Goal: Connect with others: Connect with others

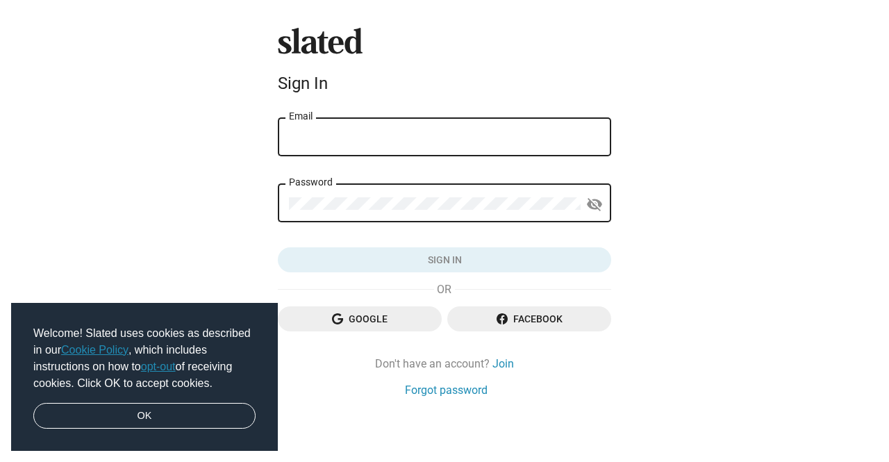
click at [433, 144] on div "Email" at bounding box center [444, 135] width 311 height 41
click at [567, 215] on img at bounding box center [565, 212] width 11 height 11
click at [565, 209] on img at bounding box center [565, 212] width 11 height 11
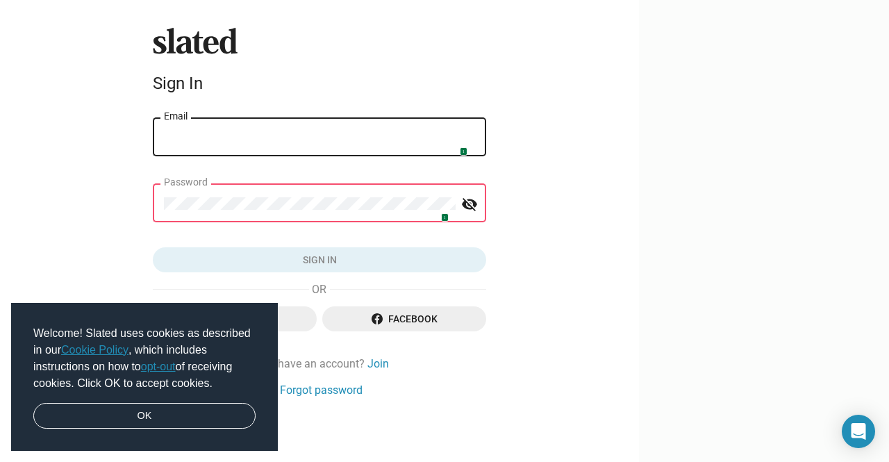
type input "melseyscreenwriter@gmail.com"
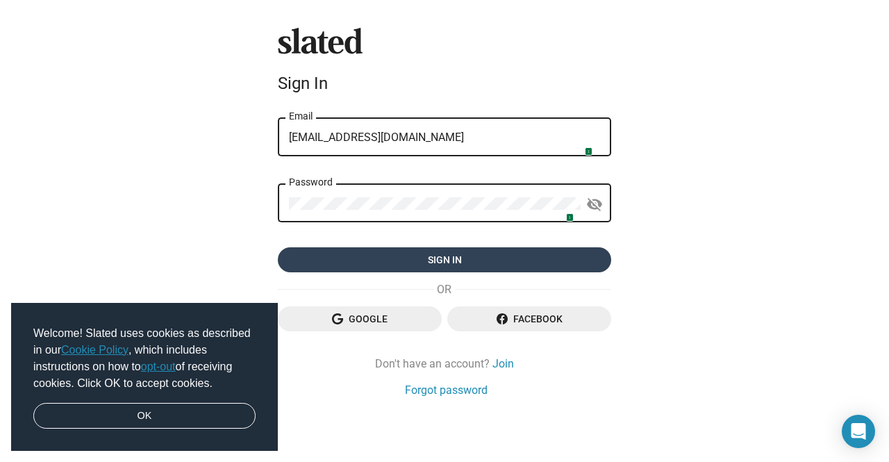
click at [490, 256] on span "Sign in" at bounding box center [444, 259] width 311 height 25
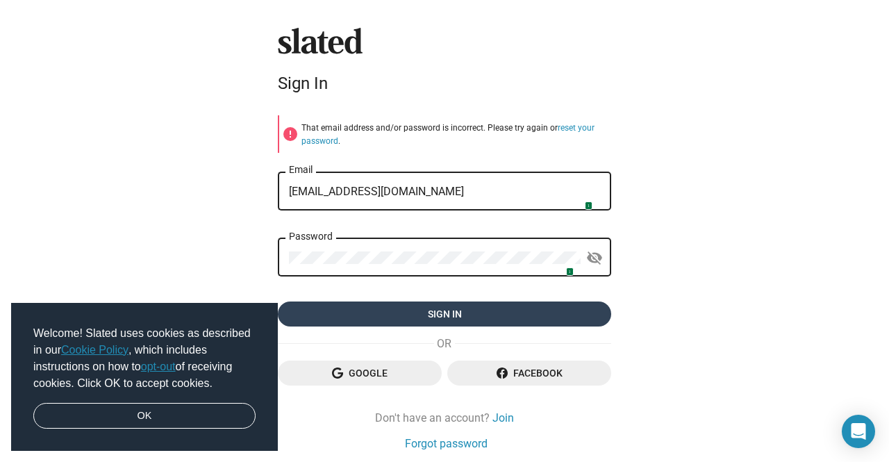
click at [505, 310] on span "Sign in" at bounding box center [444, 313] width 311 height 25
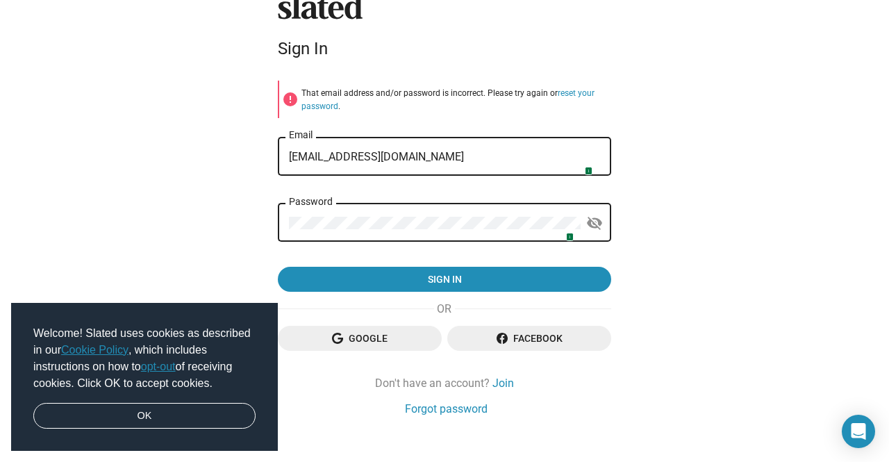
scroll to position [53, 0]
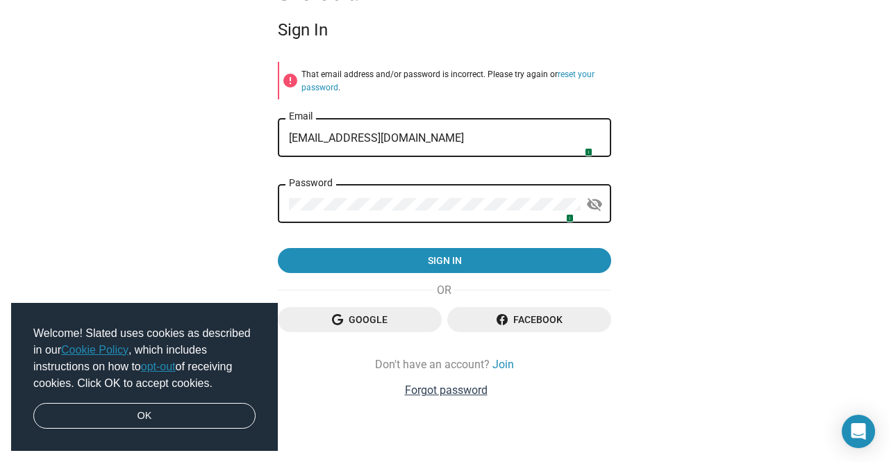
click at [434, 396] on link "Forgot password" at bounding box center [446, 390] width 83 height 15
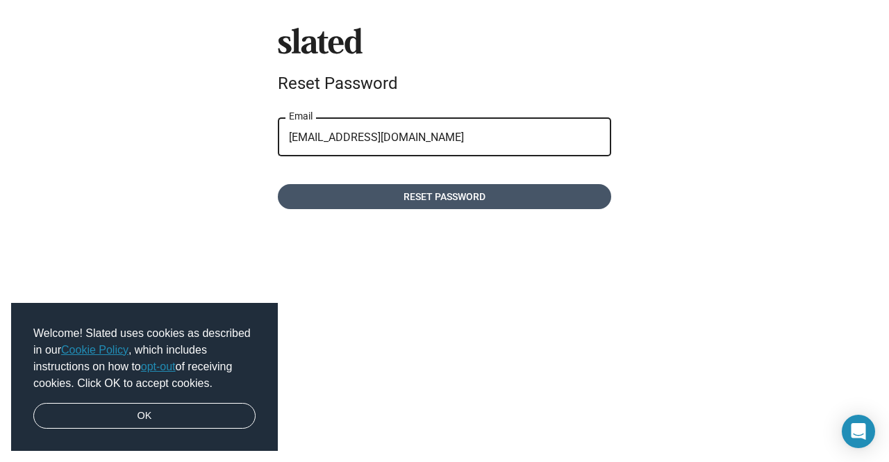
click at [463, 199] on span "Reset password" at bounding box center [444, 196] width 311 height 25
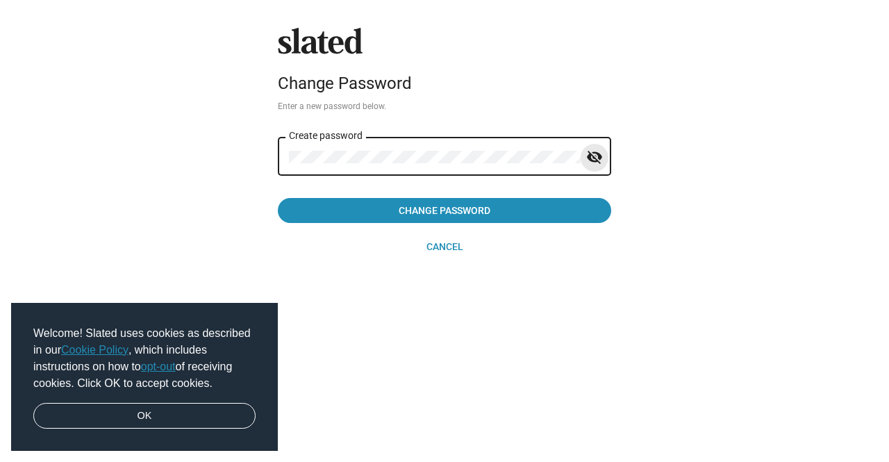
click at [590, 154] on mat-icon "visibility_off" at bounding box center [594, 158] width 17 height 22
click at [246, 144] on div "Slated Change Password Enter a new password below. Create password visibility C…" at bounding box center [444, 231] width 889 height 462
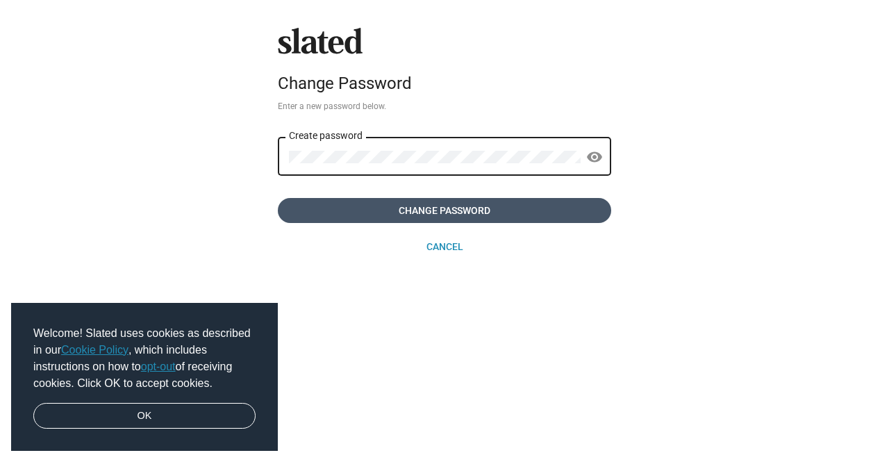
click at [479, 215] on span "Change Password" at bounding box center [444, 210] width 311 height 25
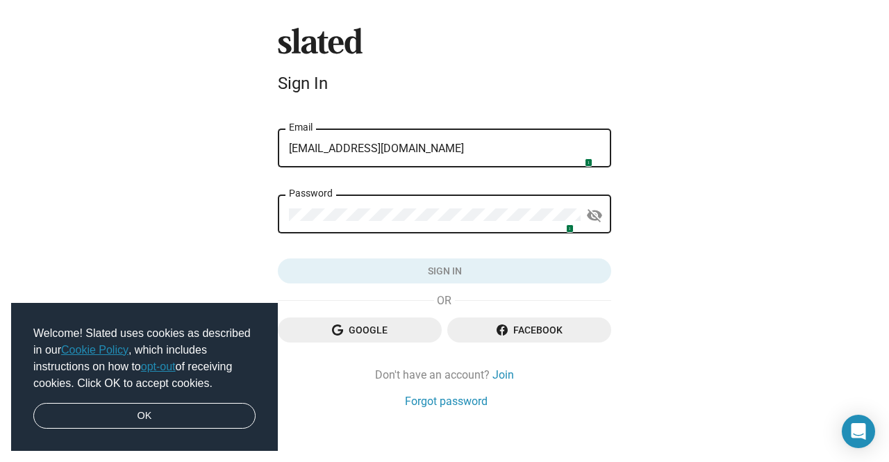
click at [362, 237] on div "1 Password visibility_off" at bounding box center [444, 221] width 333 height 53
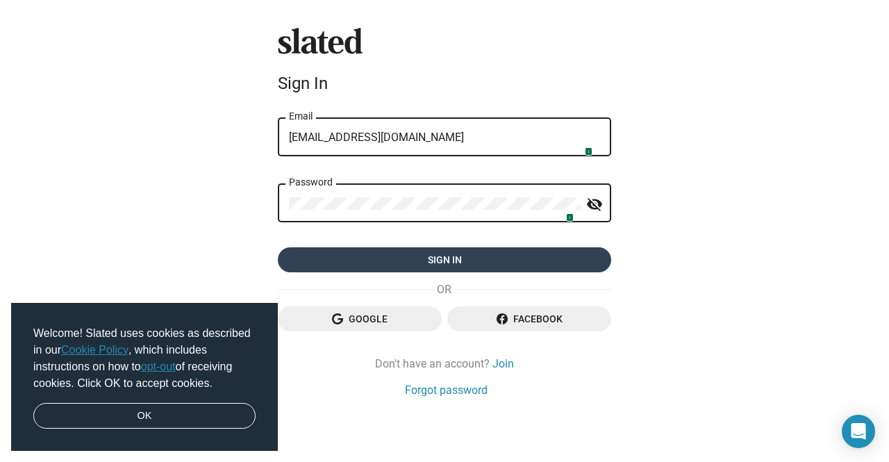
click at [333, 265] on span "Sign in" at bounding box center [444, 259] width 311 height 25
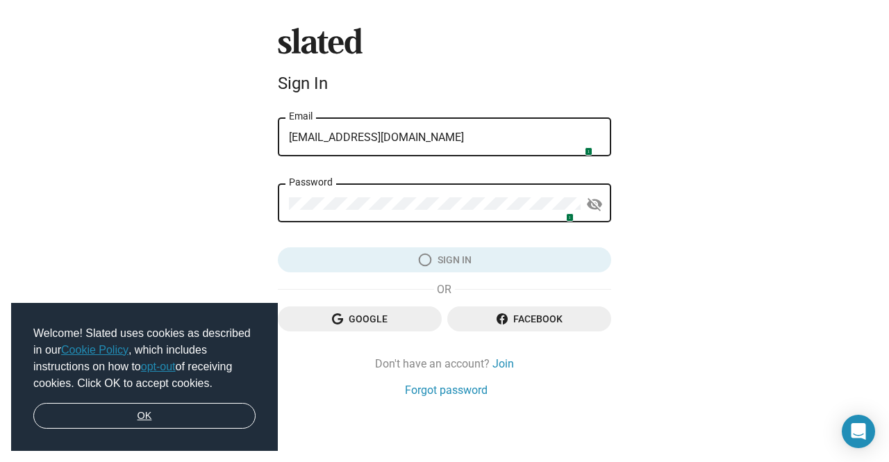
click at [147, 423] on link "OK" at bounding box center [144, 416] width 222 height 26
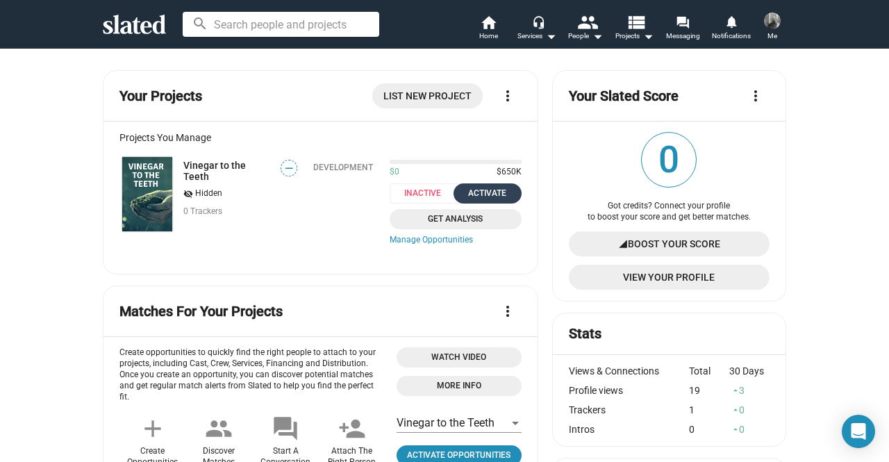
click at [488, 196] on div "Activate" at bounding box center [487, 193] width 51 height 15
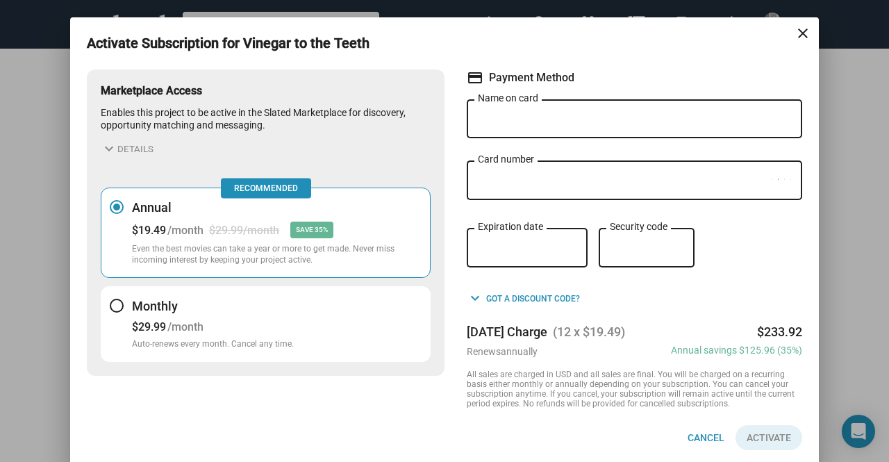
scroll to position [24, 0]
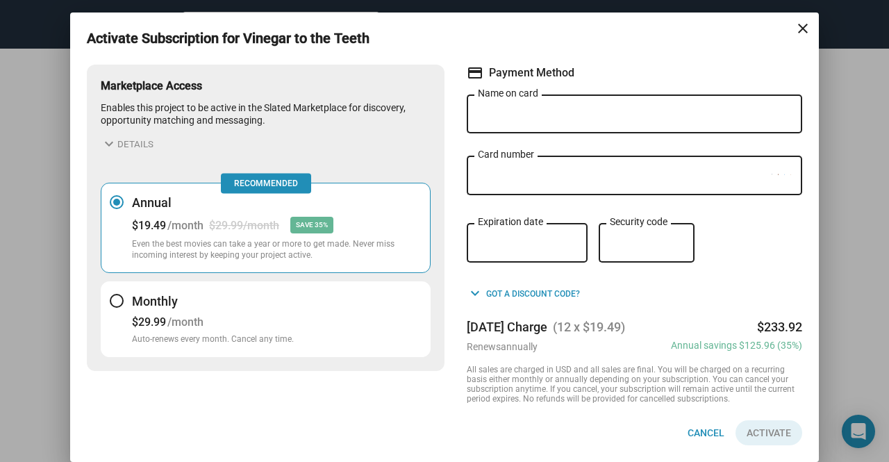
click at [138, 308] on div "Monthly $29.99 /month Auto-renews every month. Cancel any time." at bounding box center [213, 319] width 162 height 52
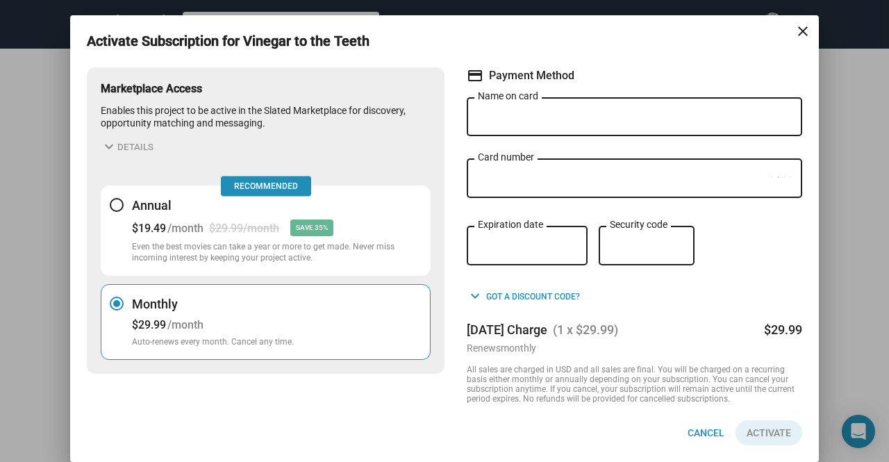
scroll to position [22, 0]
click at [798, 35] on mat-icon "close" at bounding box center [803, 31] width 17 height 17
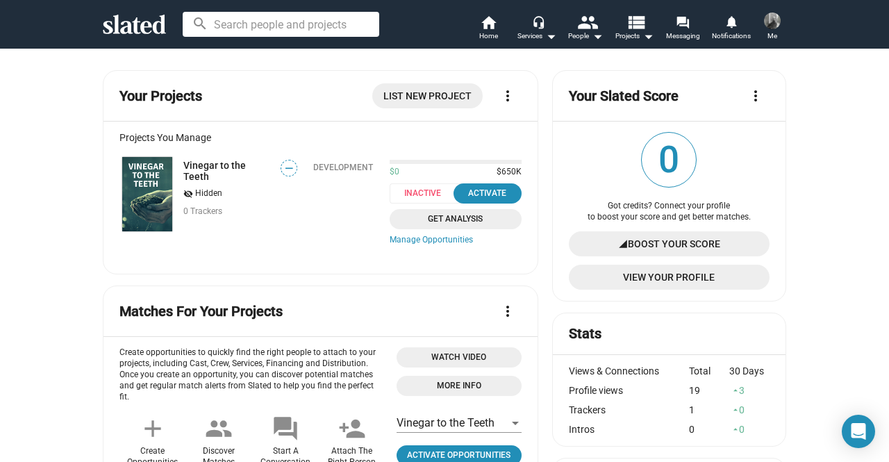
click at [446, 225] on span "Get Analysis" at bounding box center [455, 219] width 115 height 15
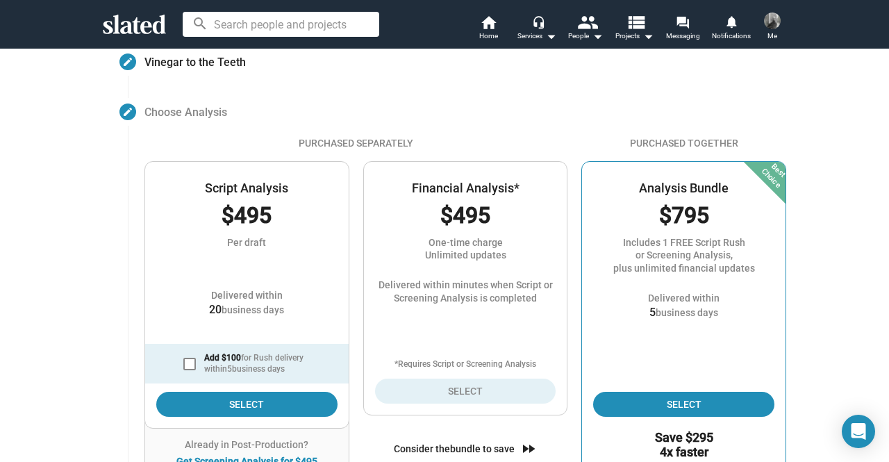
scroll to position [151, 0]
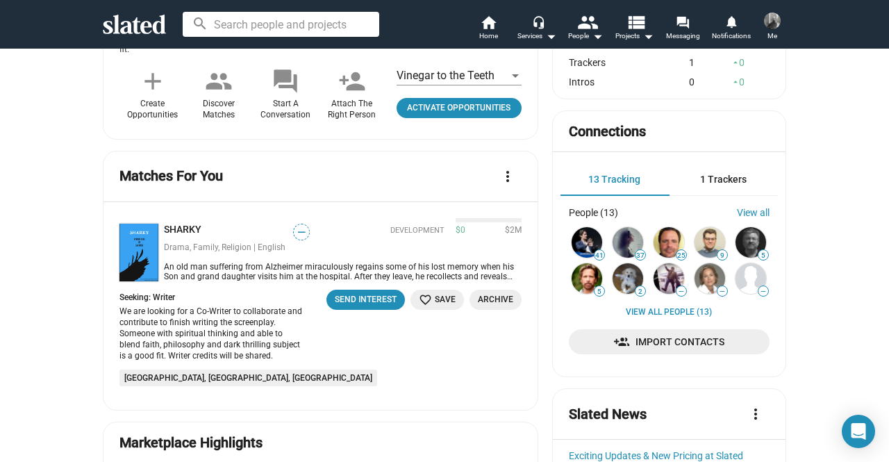
scroll to position [278, 0]
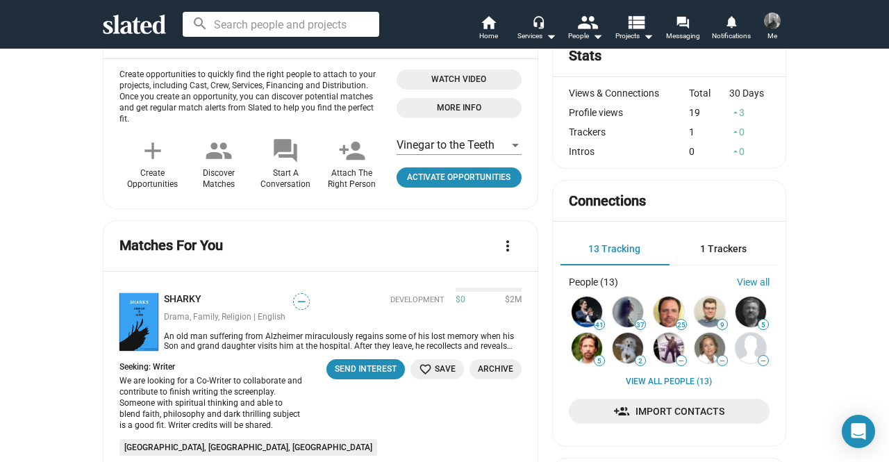
click at [614, 249] on span "13 Tracking" at bounding box center [614, 248] width 52 height 11
click at [706, 254] on span "1 Trackers" at bounding box center [723, 248] width 47 height 11
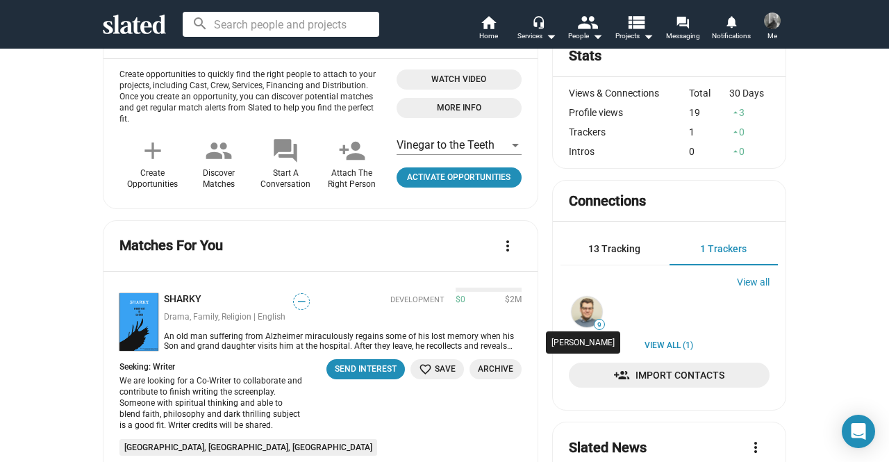
click at [579, 313] on img at bounding box center [587, 312] width 31 height 31
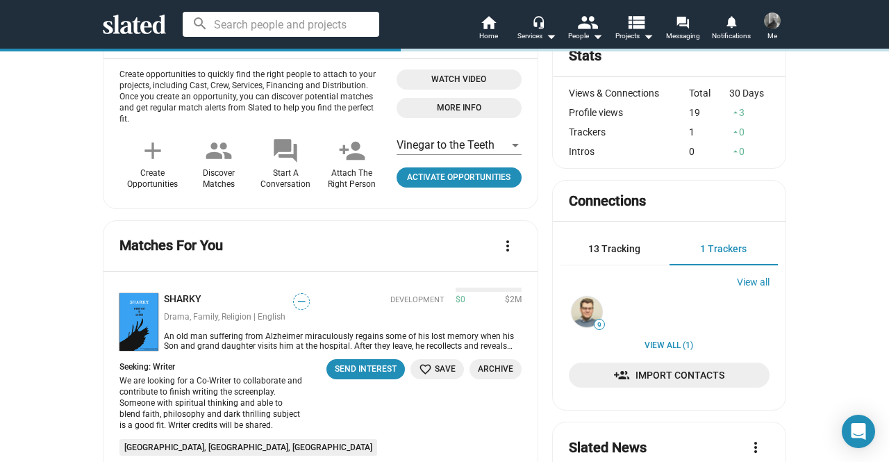
scroll to position [128, 0]
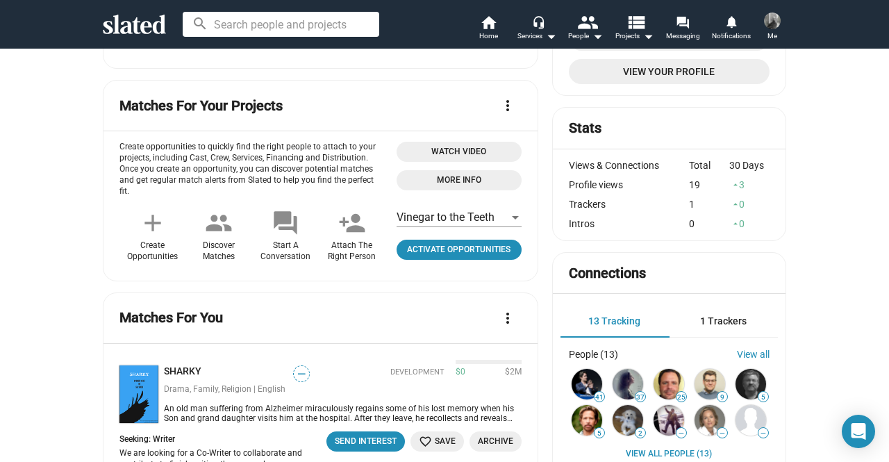
scroll to position [278, 0]
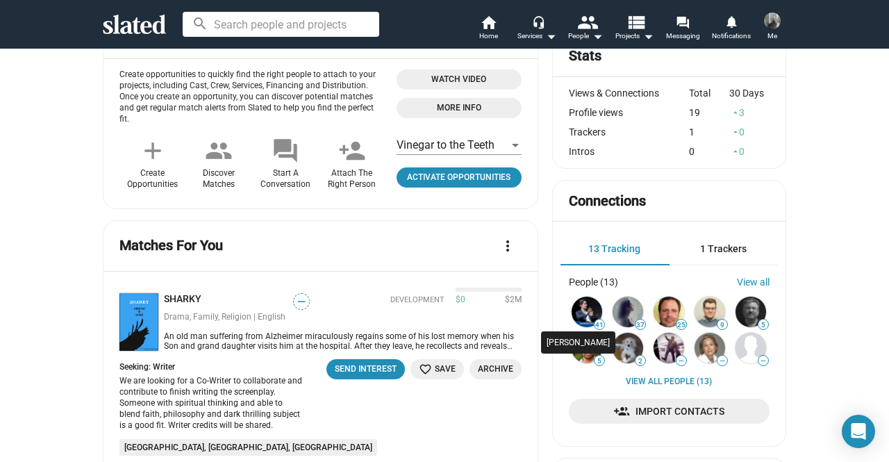
click at [588, 318] on img at bounding box center [587, 312] width 31 height 31
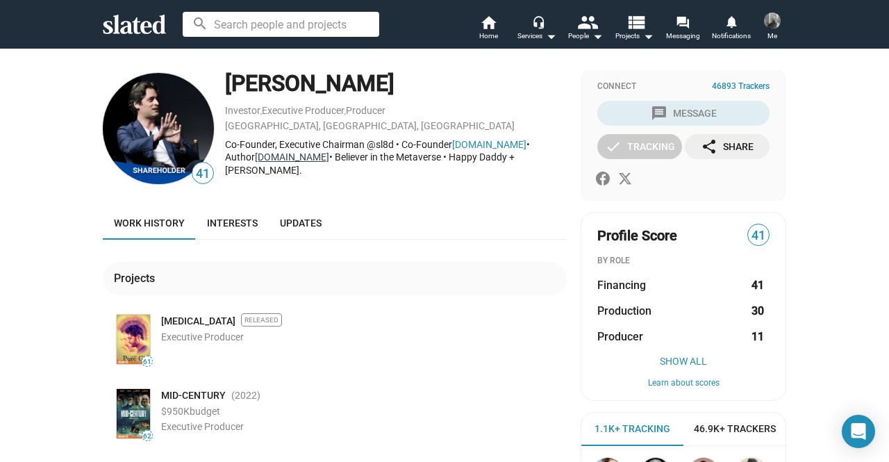
click at [290, 160] on link "AVeryPublicOffering.com" at bounding box center [292, 156] width 74 height 11
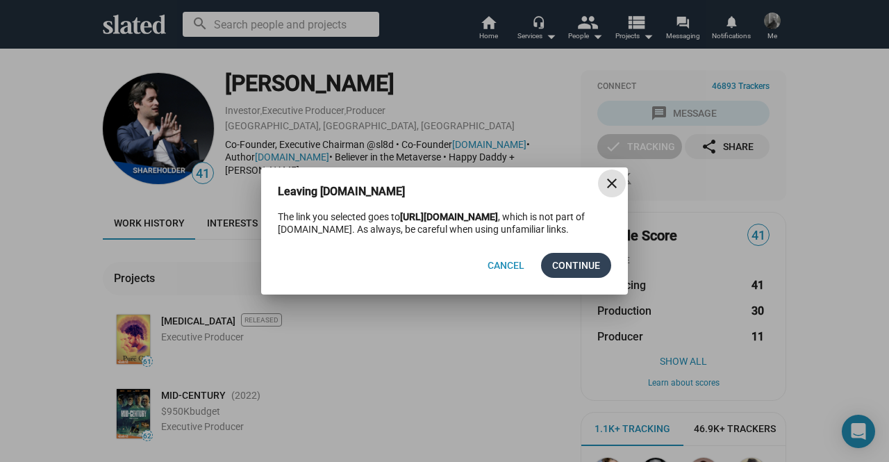
click at [575, 267] on span "Continue" at bounding box center [576, 265] width 48 height 25
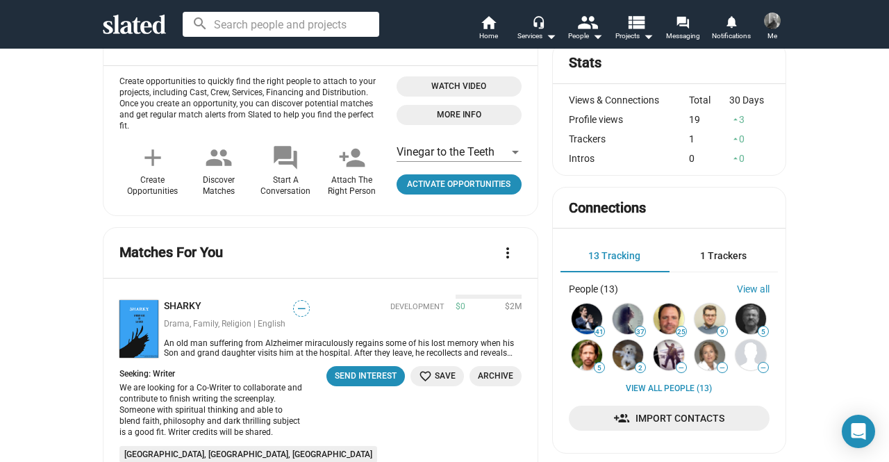
scroll to position [347, 0]
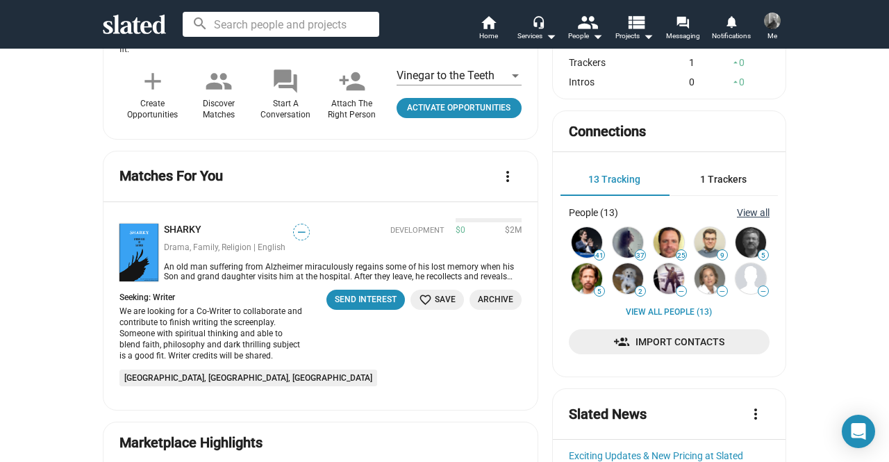
click at [757, 216] on link "View all" at bounding box center [753, 212] width 33 height 11
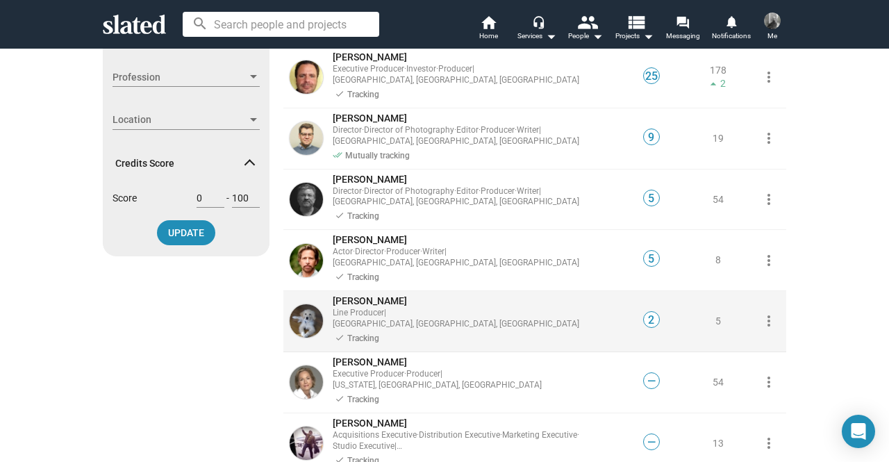
scroll to position [278, 0]
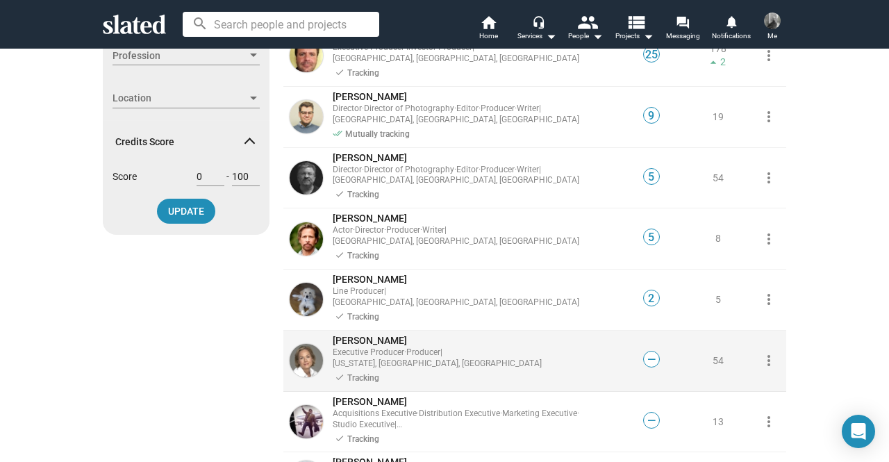
click at [304, 344] on img at bounding box center [306, 360] width 33 height 33
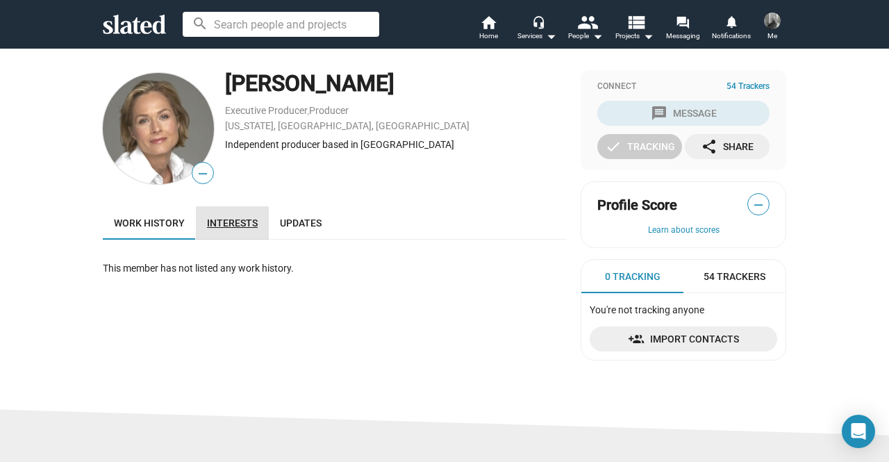
click at [217, 233] on link "Interests" at bounding box center [232, 222] width 73 height 33
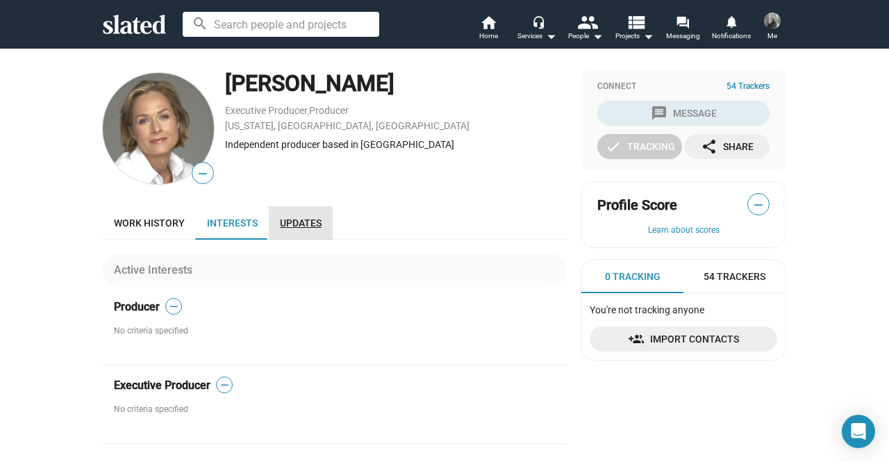
click at [299, 230] on link "Updates" at bounding box center [301, 222] width 64 height 33
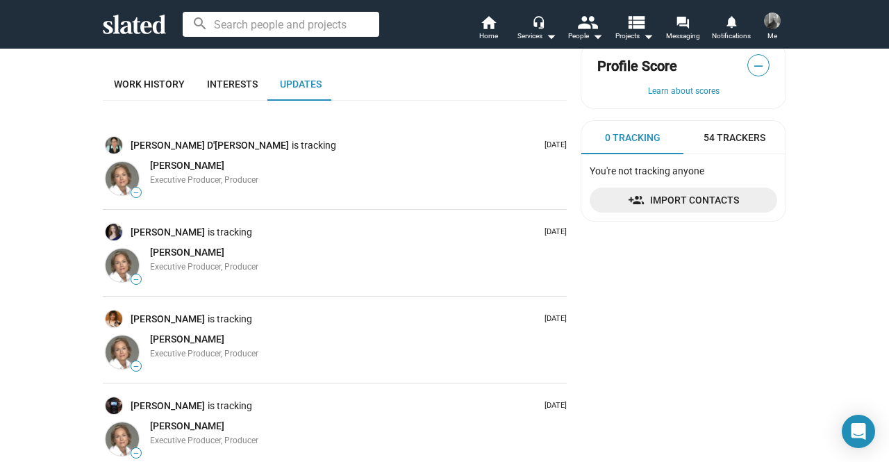
scroll to position [69, 0]
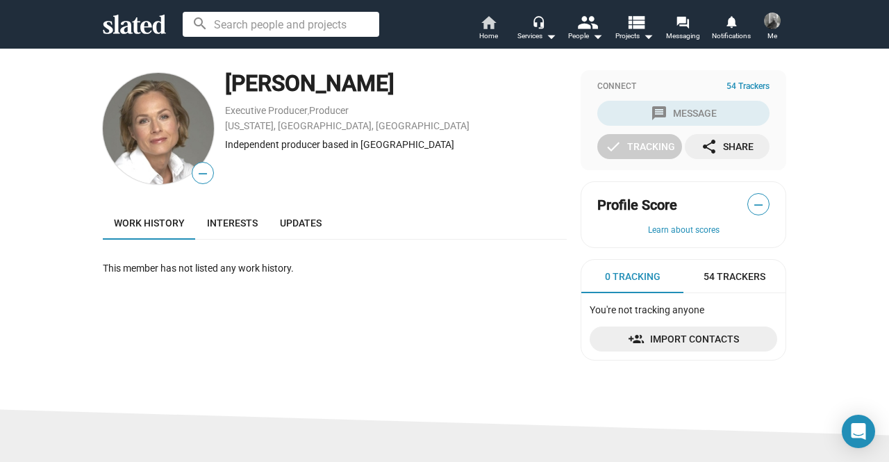
click at [491, 23] on mat-icon "home" at bounding box center [488, 22] width 17 height 17
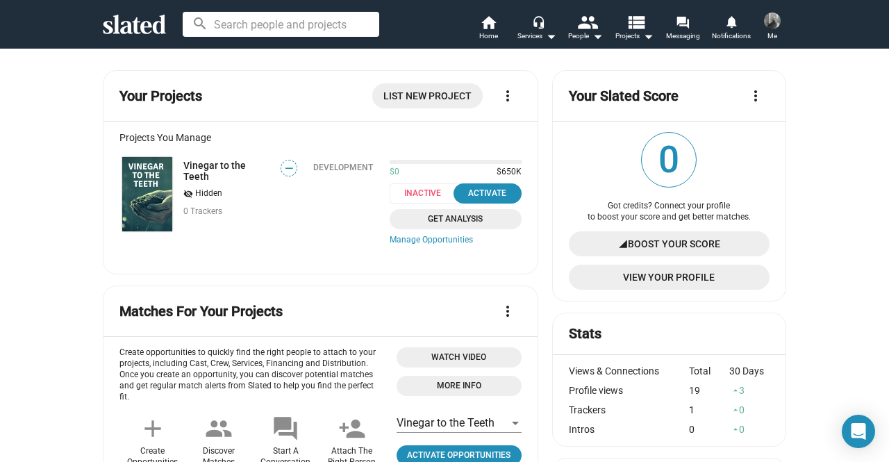
click at [754, 101] on mat-icon "more_vert" at bounding box center [755, 96] width 17 height 17
click at [317, 242] on div at bounding box center [444, 231] width 889 height 462
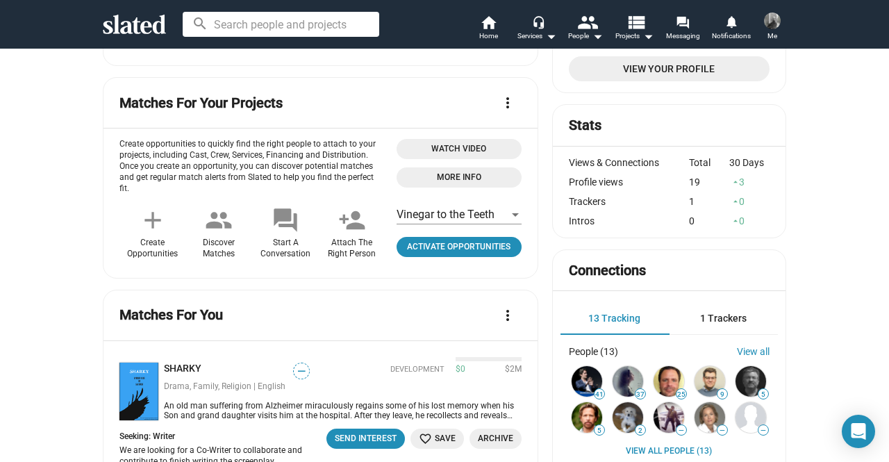
click at [147, 208] on mat-icon "add" at bounding box center [153, 220] width 28 height 28
click at [450, 247] on span "Activate Opportunities" at bounding box center [459, 247] width 114 height 15
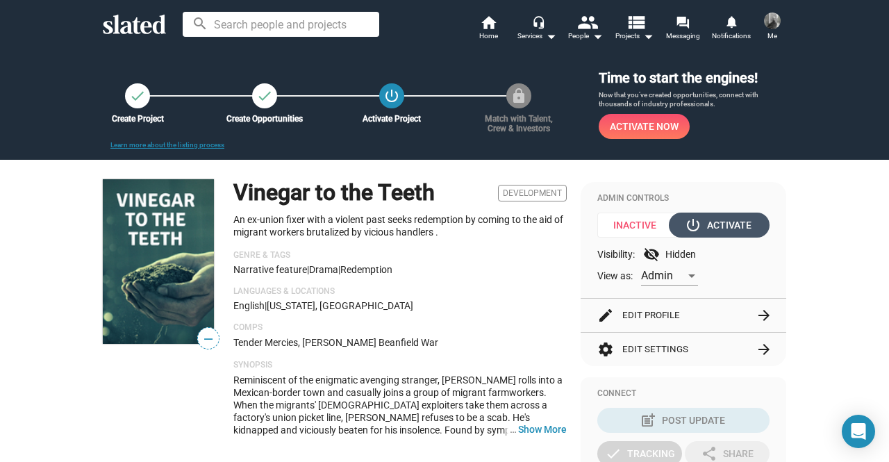
click at [715, 226] on div "power_settings_new Activate" at bounding box center [720, 225] width 64 height 25
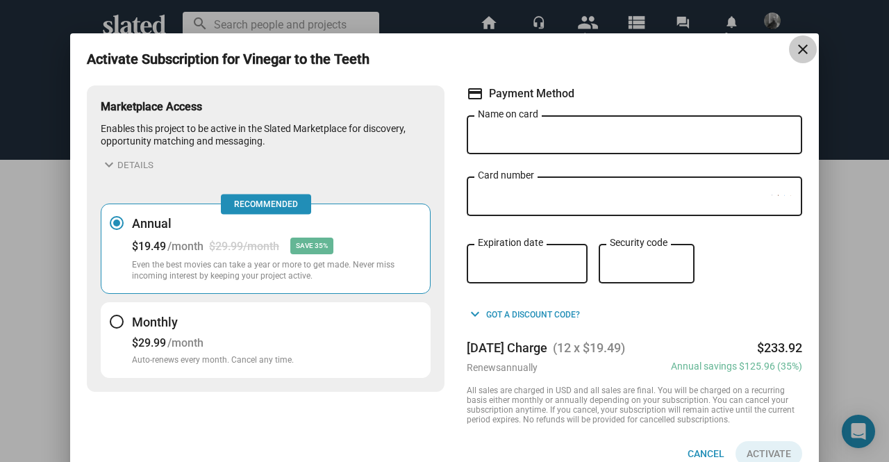
click at [802, 49] on mat-icon "close" at bounding box center [803, 49] width 17 height 17
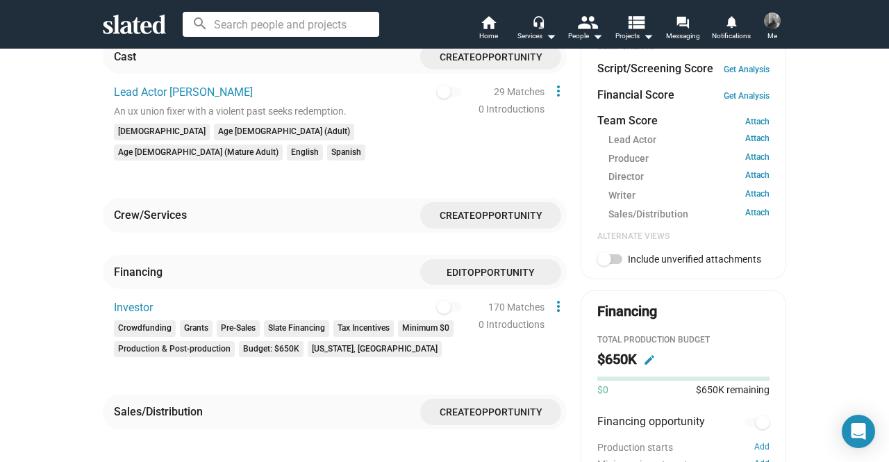
scroll to position [417, 0]
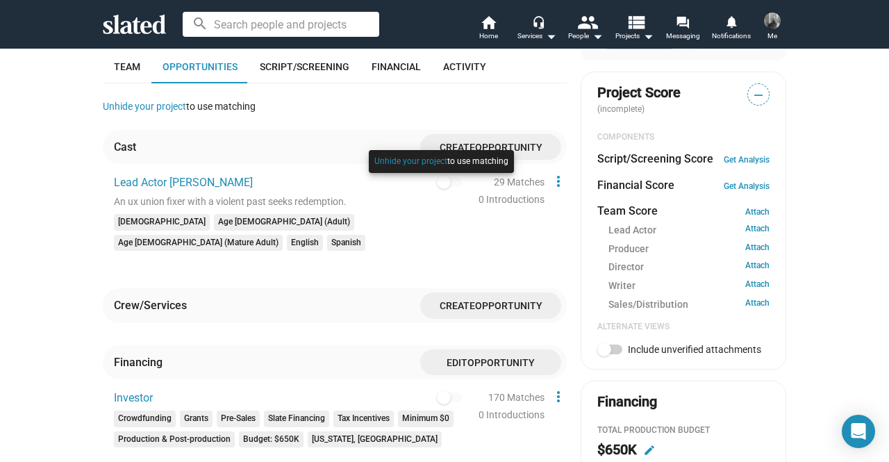
click at [442, 185] on div at bounding box center [441, 176] width 152 height 58
click at [497, 141] on span "Create Opportunity" at bounding box center [490, 147] width 119 height 26
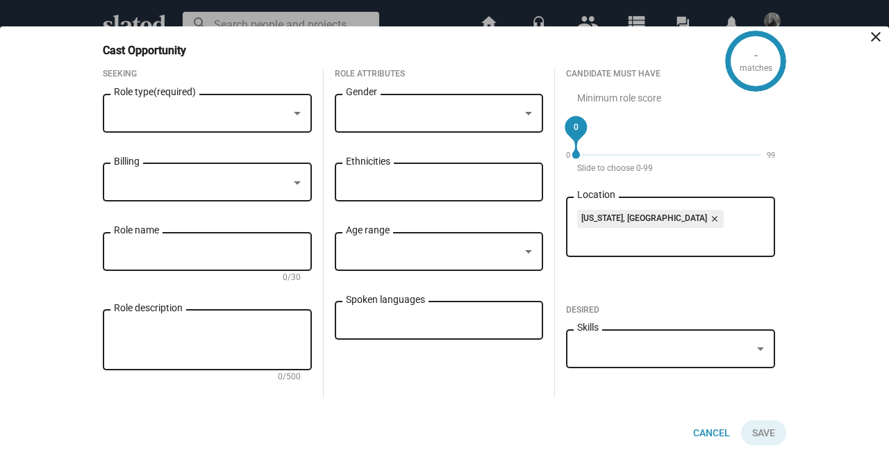
click at [307, 114] on div "Role type (required)" at bounding box center [207, 111] width 209 height 41
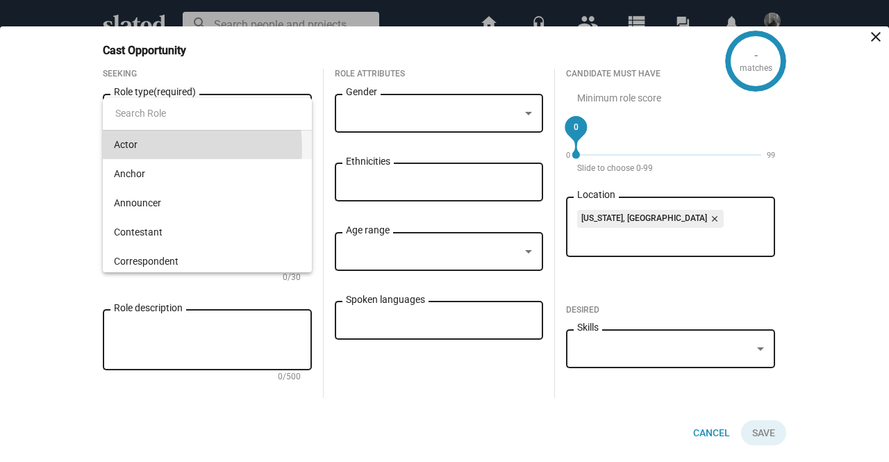
click at [161, 147] on span "Actor" at bounding box center [207, 144] width 187 height 29
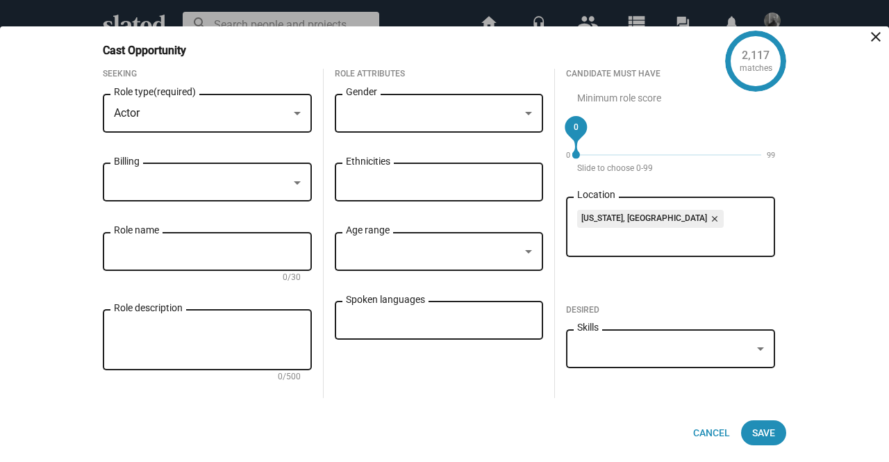
click at [521, 113] on div at bounding box center [439, 114] width 187 height 13
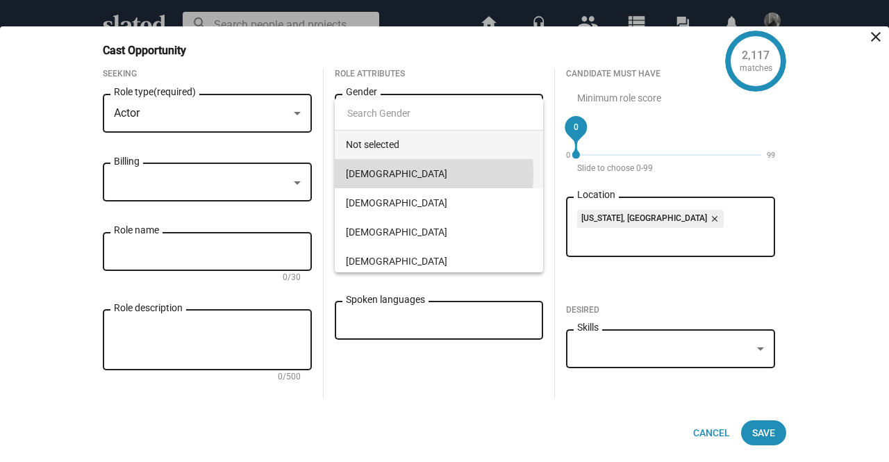
click at [370, 174] on span "Male" at bounding box center [439, 173] width 187 height 29
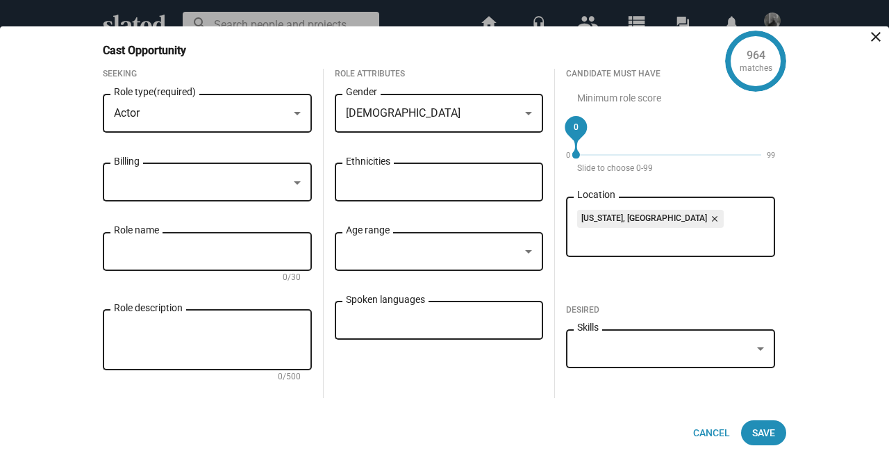
click at [299, 183] on div at bounding box center [297, 182] width 7 height 3
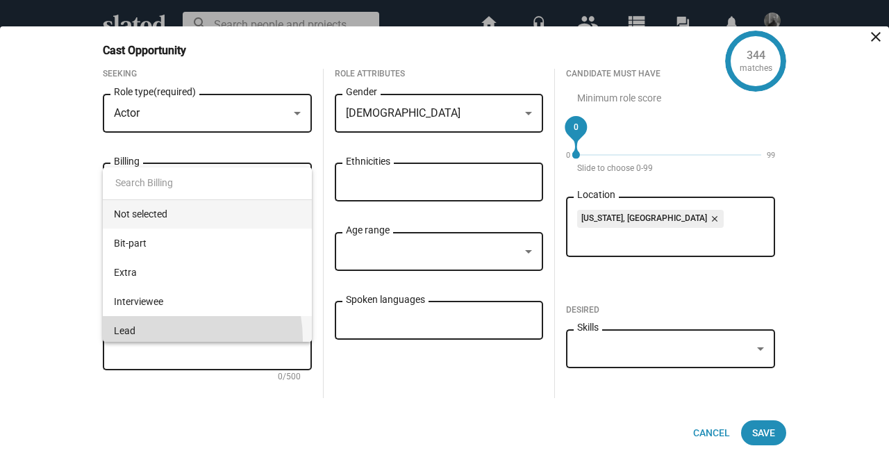
click at [158, 340] on span "Lead" at bounding box center [207, 330] width 187 height 29
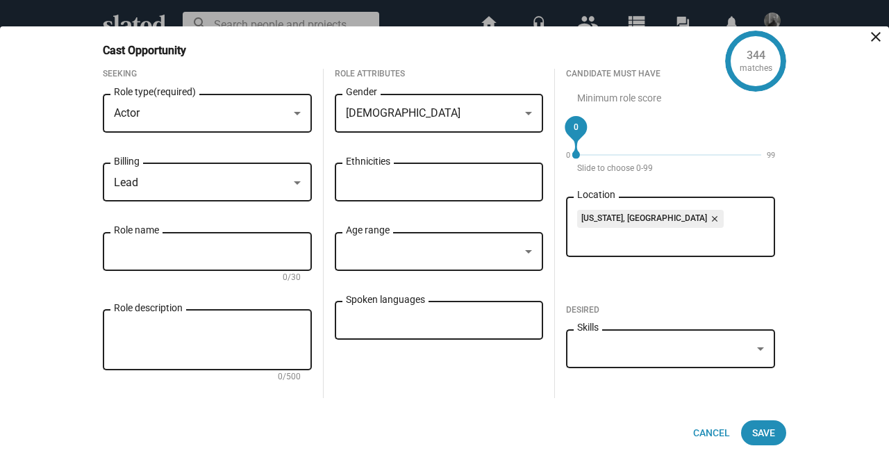
click at [483, 181] on input "Ethnicities" at bounding box center [442, 182] width 187 height 13
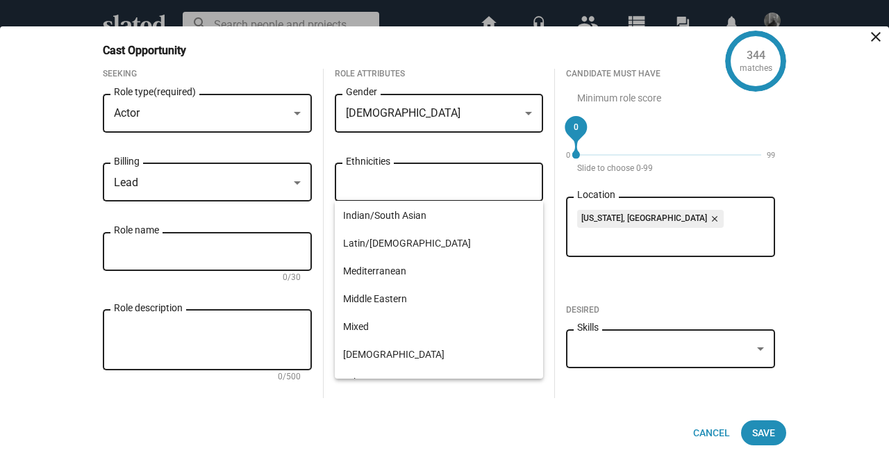
scroll to position [156, 0]
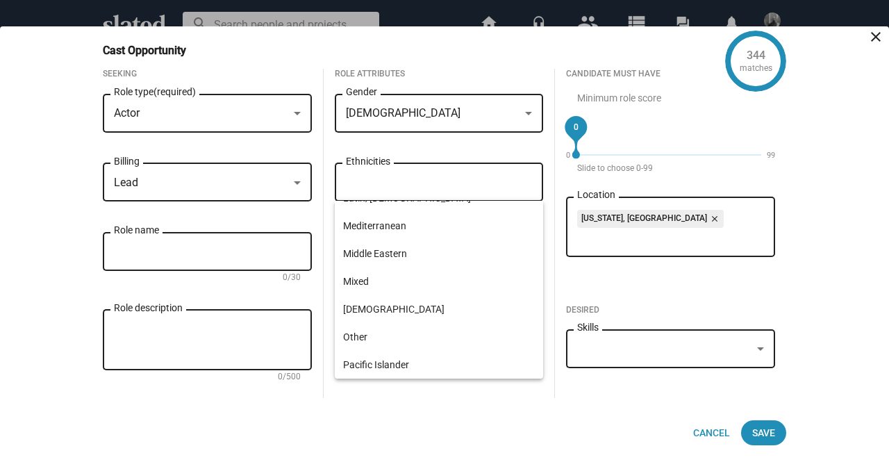
click at [19, 264] on div "344 matches Cast Opportunity close Seeking Actor Role type (required) Lead Bill…" at bounding box center [444, 244] width 889 height 436
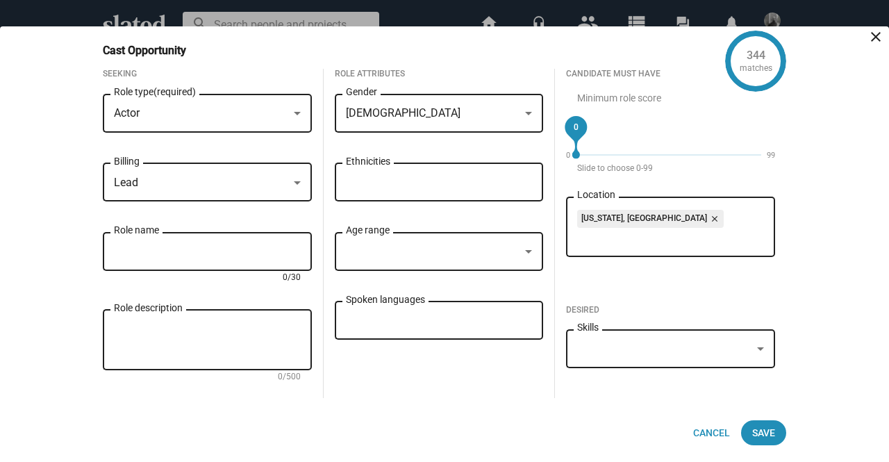
click at [208, 258] on input "Role name" at bounding box center [207, 252] width 187 height 13
type input "Jake Kaminski"
click at [491, 238] on div "Age range" at bounding box center [439, 249] width 187 height 41
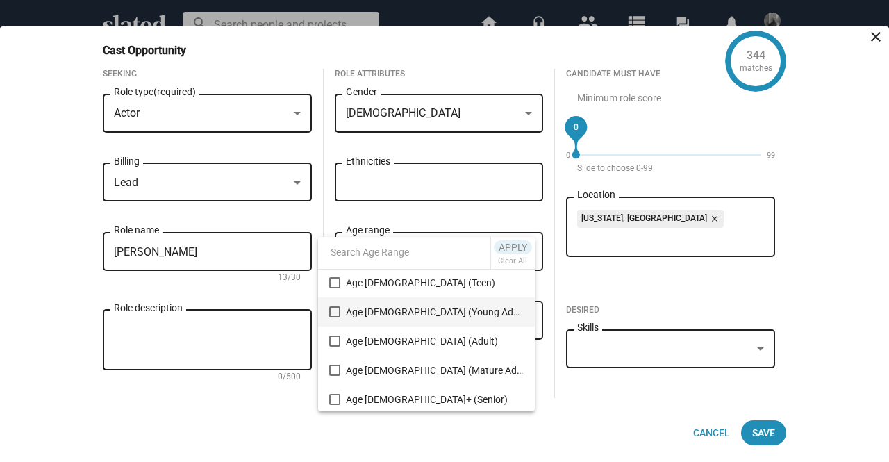
scroll to position [61, 0]
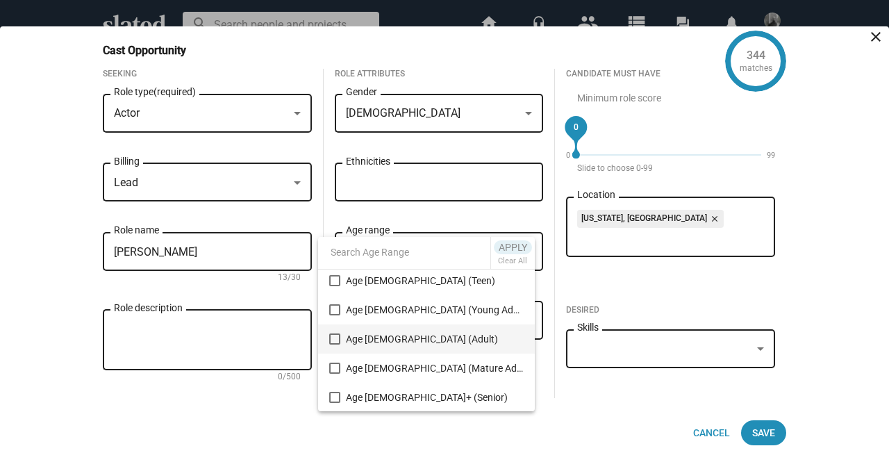
click at [336, 338] on mat-pseudo-checkbox at bounding box center [334, 338] width 11 height 11
click at [331, 370] on mat-pseudo-checkbox at bounding box center [334, 368] width 11 height 11
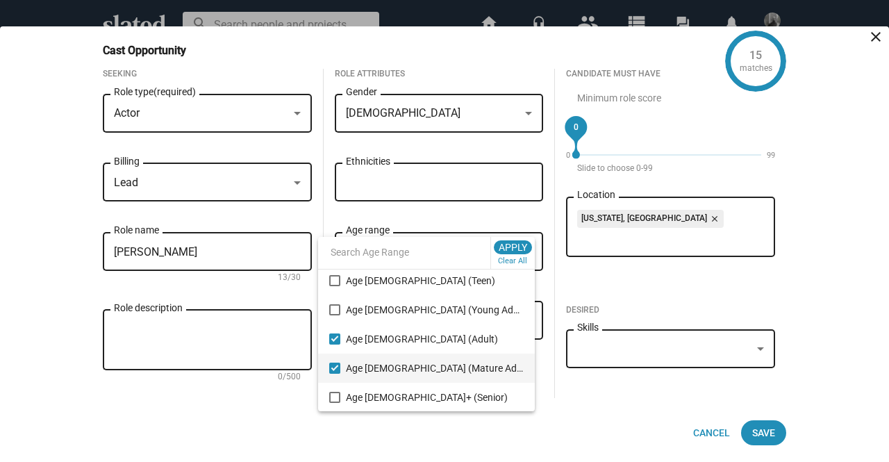
click at [196, 276] on div at bounding box center [444, 231] width 889 height 462
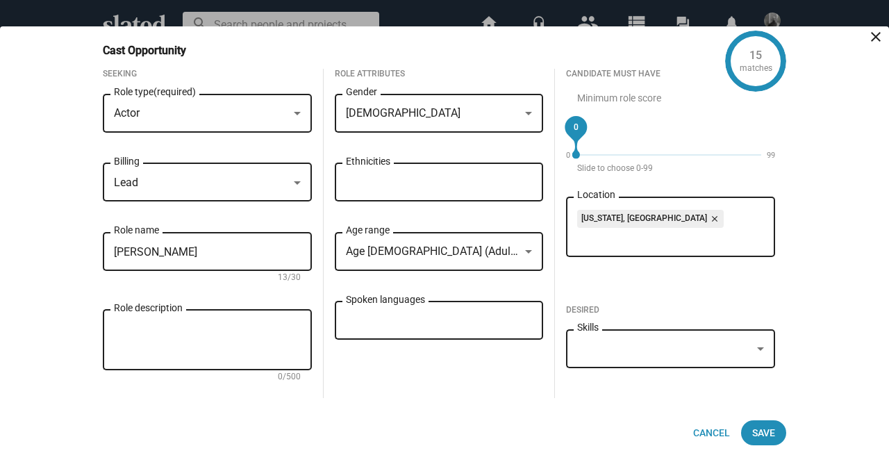
click at [756, 349] on div at bounding box center [760, 349] width 13 height 11
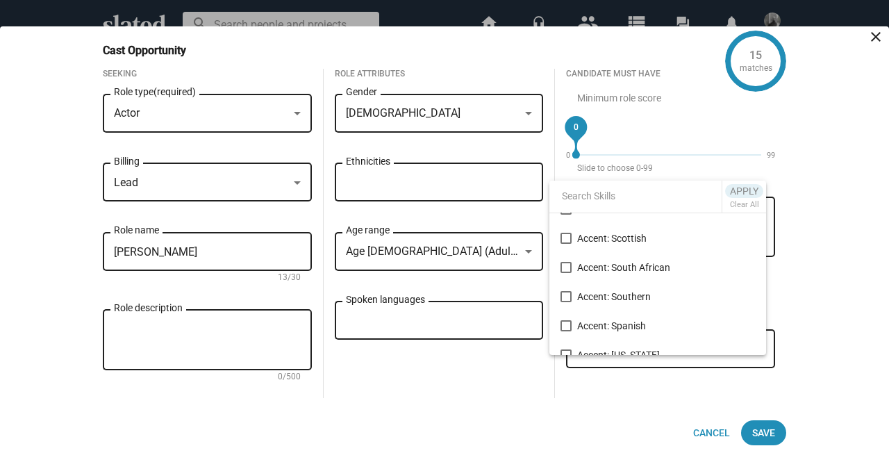
scroll to position [764, 0]
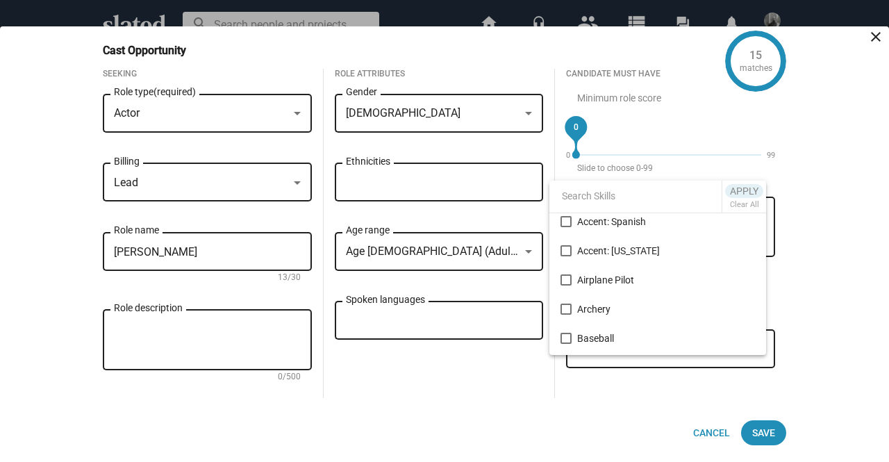
click at [531, 413] on div at bounding box center [444, 231] width 889 height 462
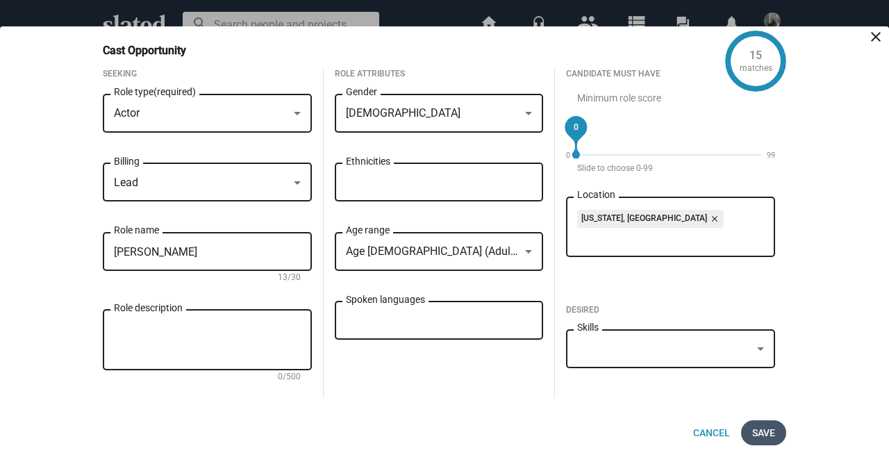
click at [772, 436] on span "Save" at bounding box center [763, 432] width 23 height 25
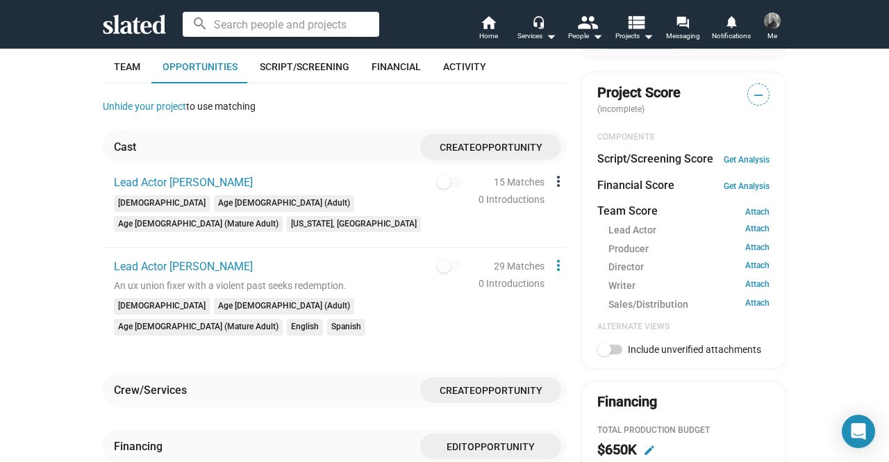
click at [552, 179] on mat-icon "more_vert" at bounding box center [558, 181] width 17 height 17
click at [574, 236] on button "Delete" at bounding box center [584, 229] width 78 height 22
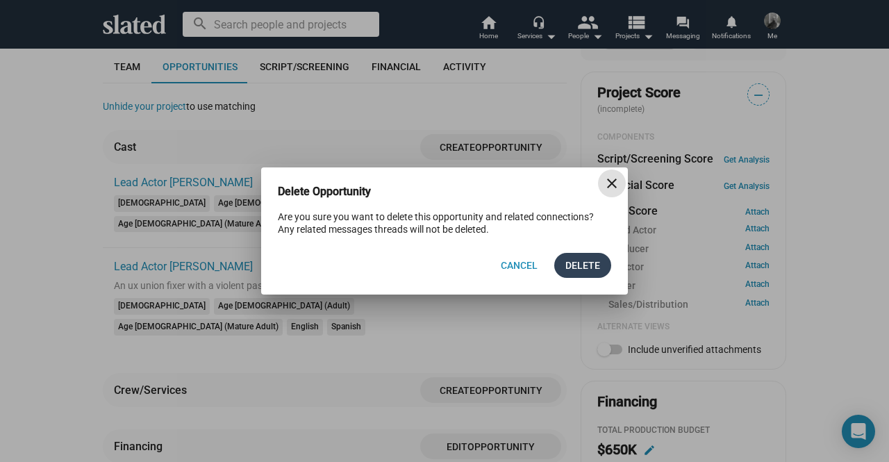
click at [576, 275] on span "Delete" at bounding box center [582, 265] width 35 height 25
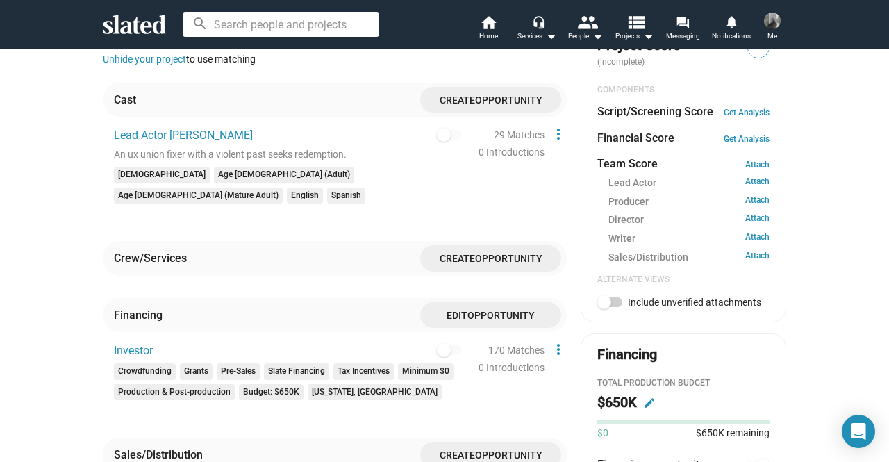
scroll to position [486, 0]
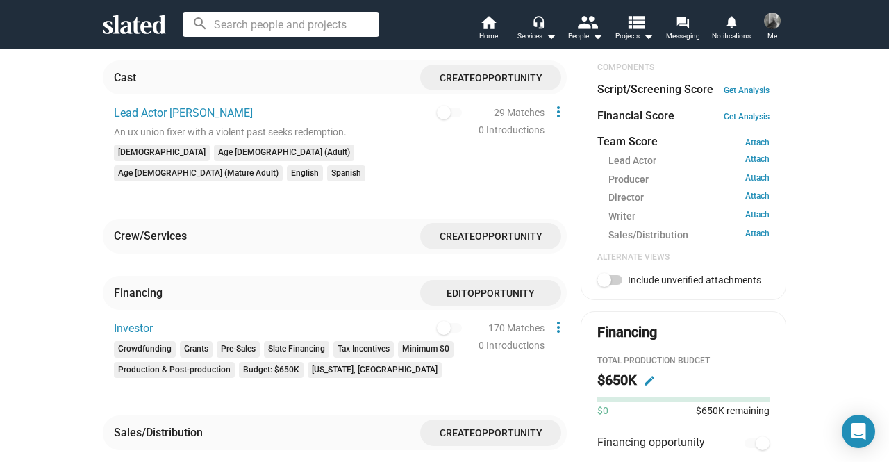
click at [519, 288] on span "Opportunity" at bounding box center [501, 293] width 67 height 11
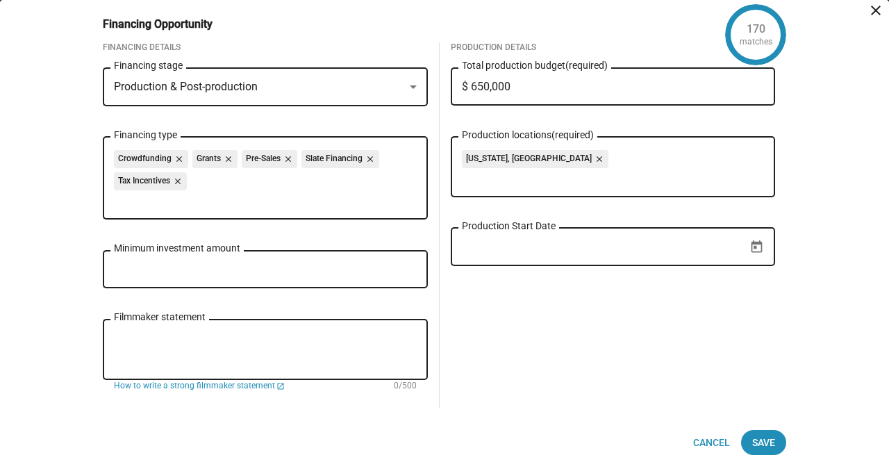
click at [482, 88] on input "$ 650,000" at bounding box center [613, 87] width 303 height 13
type input "$ 0"
type input "$ 450,000"
click at [185, 273] on input "Minimum investment amount" at bounding box center [265, 269] width 303 height 13
click at [760, 444] on span "Save" at bounding box center [763, 442] width 23 height 25
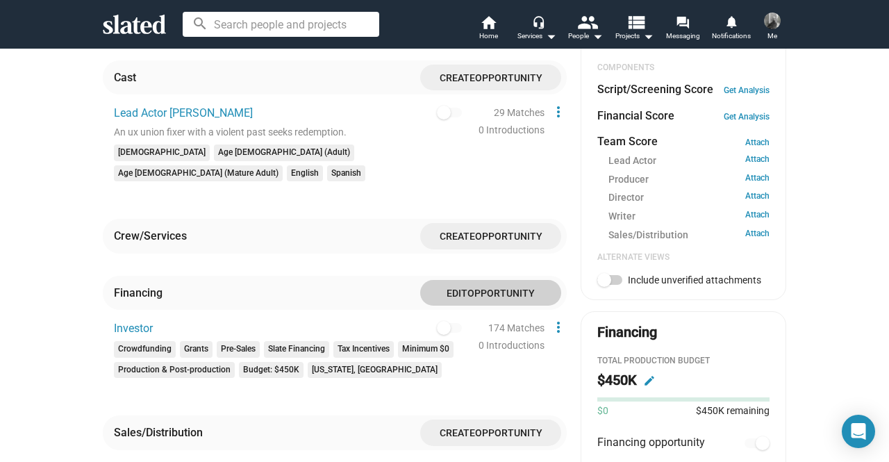
scroll to position [556, 0]
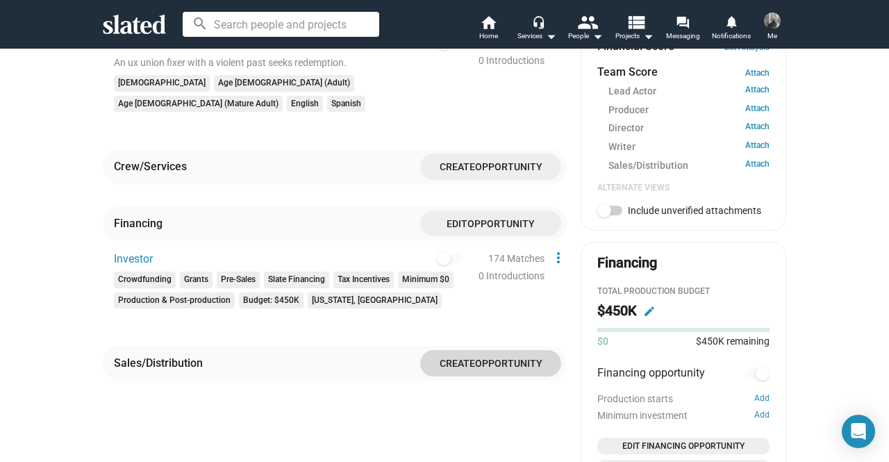
click at [475, 358] on span "Opportunity" at bounding box center [508, 363] width 67 height 11
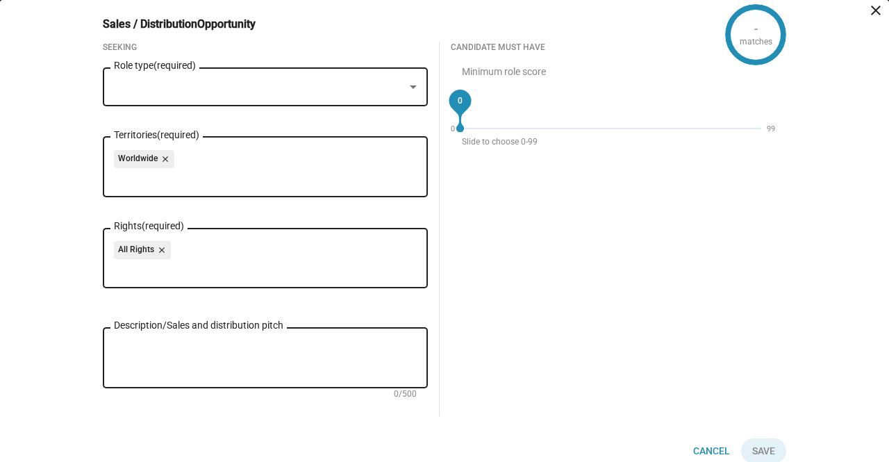
click at [861, 19] on button "close" at bounding box center [873, 14] width 28 height 28
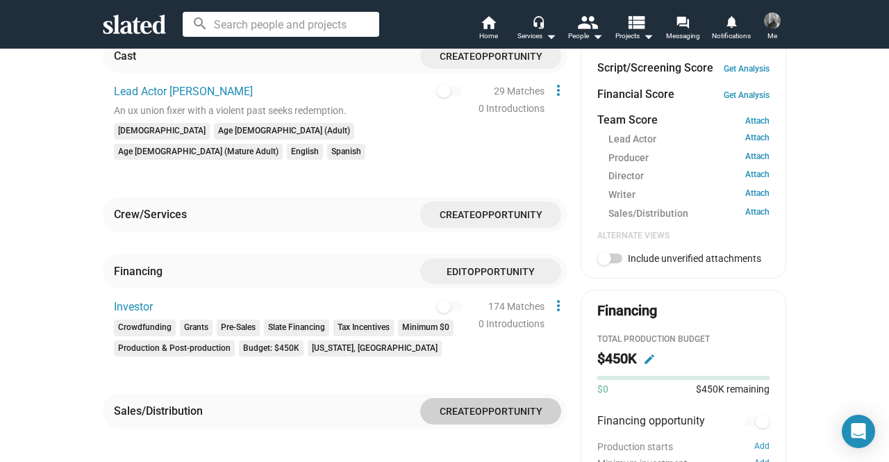
scroll to position [486, 0]
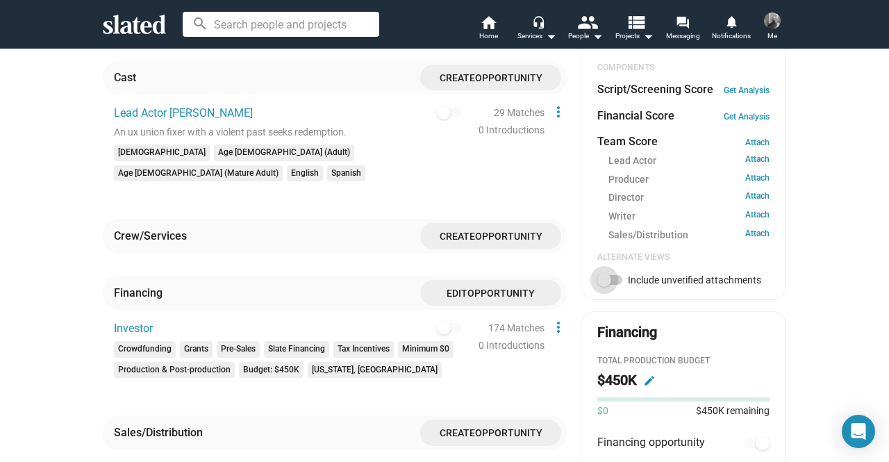
click at [600, 283] on span at bounding box center [604, 280] width 14 height 14
click at [604, 285] on input "Include unverified attachments" at bounding box center [604, 285] width 1 height 1
click at [599, 280] on span at bounding box center [609, 280] width 25 height 10
click at [604, 285] on input "Include unverified attachments" at bounding box center [604, 285] width 1 height 1
checkbox input "false"
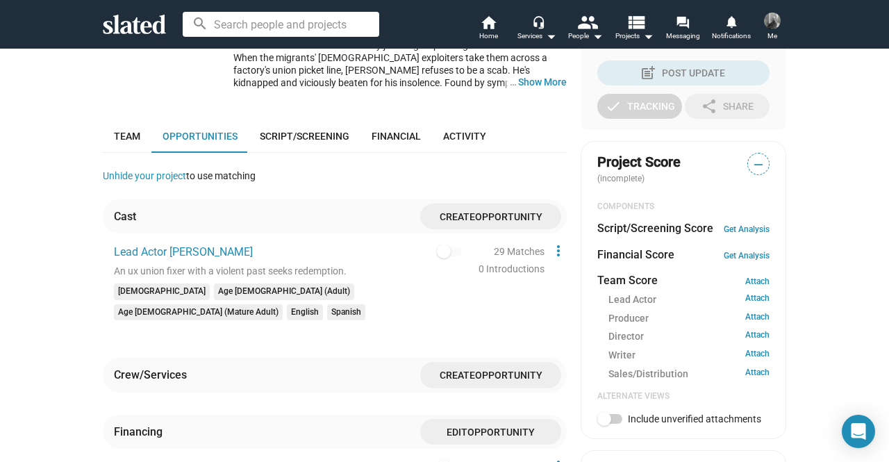
scroll to position [417, 0]
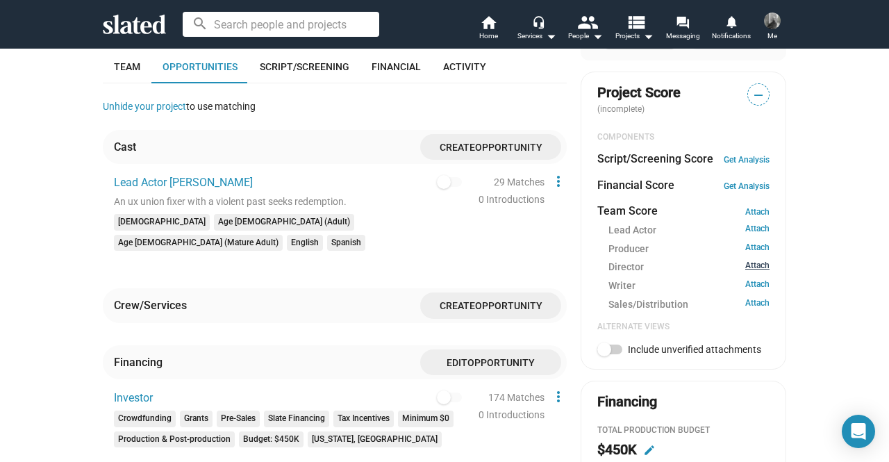
click at [748, 266] on link "Attach" at bounding box center [757, 266] width 24 height 13
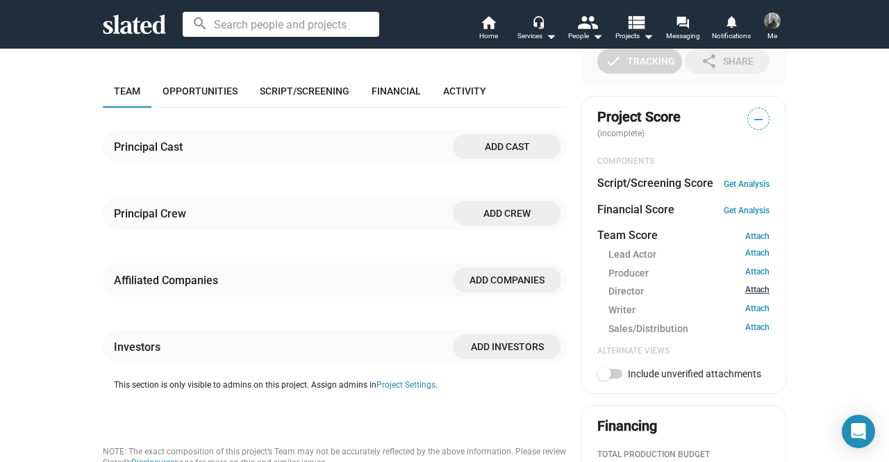
scroll to position [351, 0]
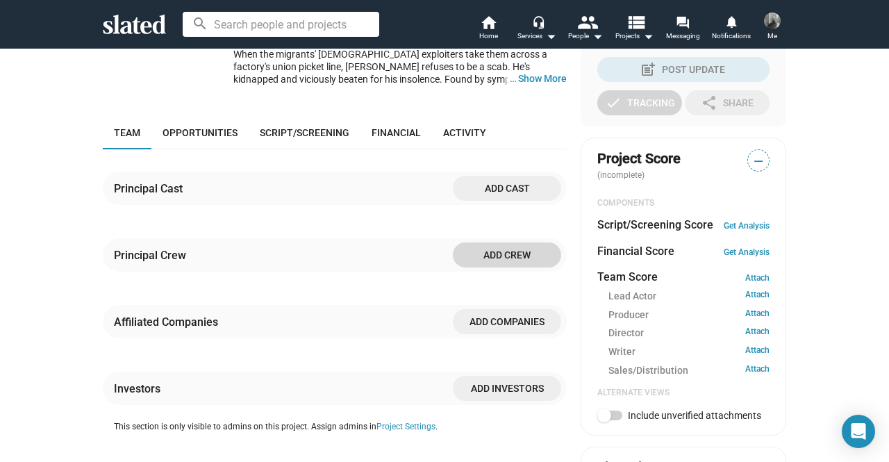
click at [502, 259] on span "Add crew" at bounding box center [507, 254] width 86 height 25
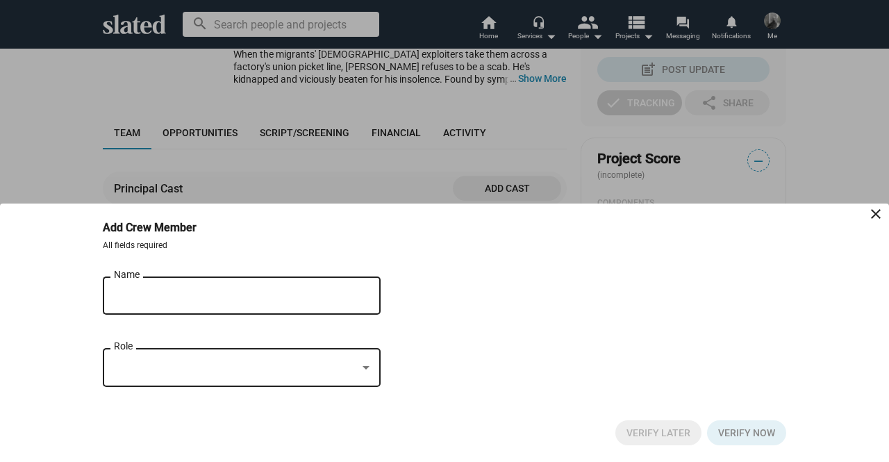
click at [877, 216] on mat-icon "close" at bounding box center [876, 214] width 17 height 17
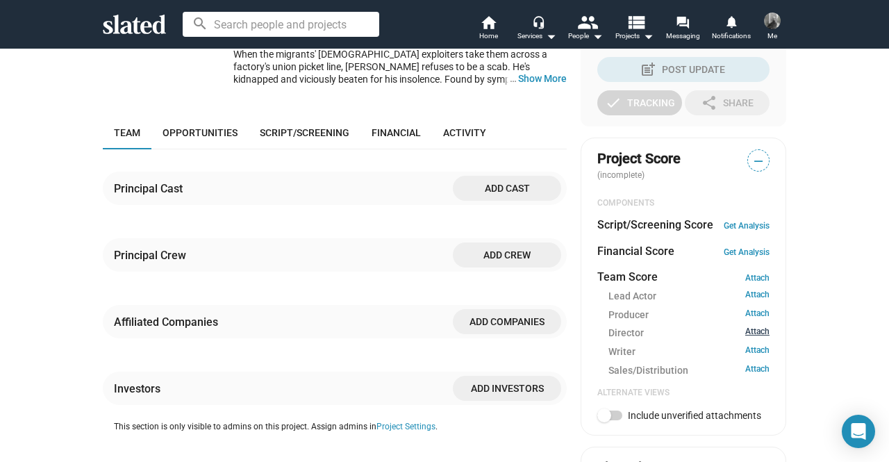
click at [754, 334] on link "Attach" at bounding box center [757, 332] width 24 height 13
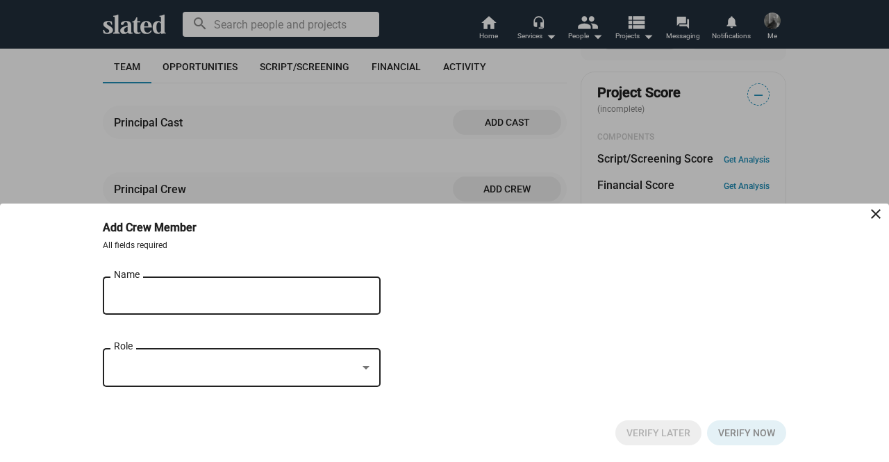
scroll to position [420, 0]
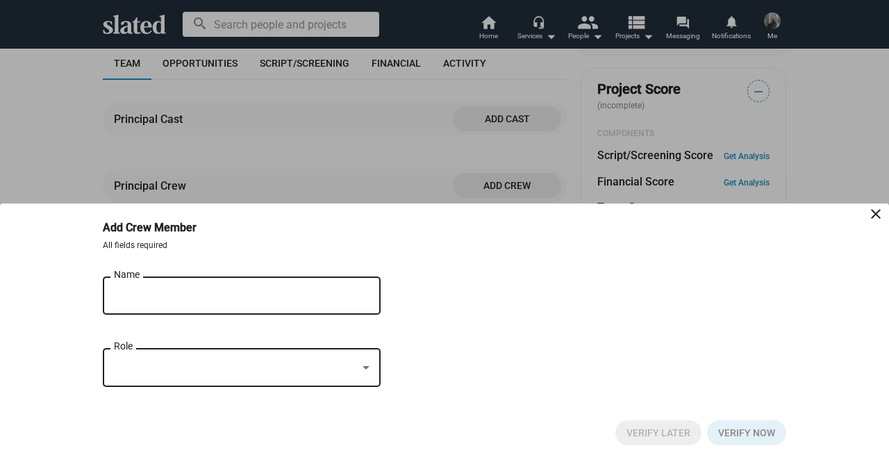
click at [882, 212] on mat-icon "close" at bounding box center [876, 214] width 17 height 17
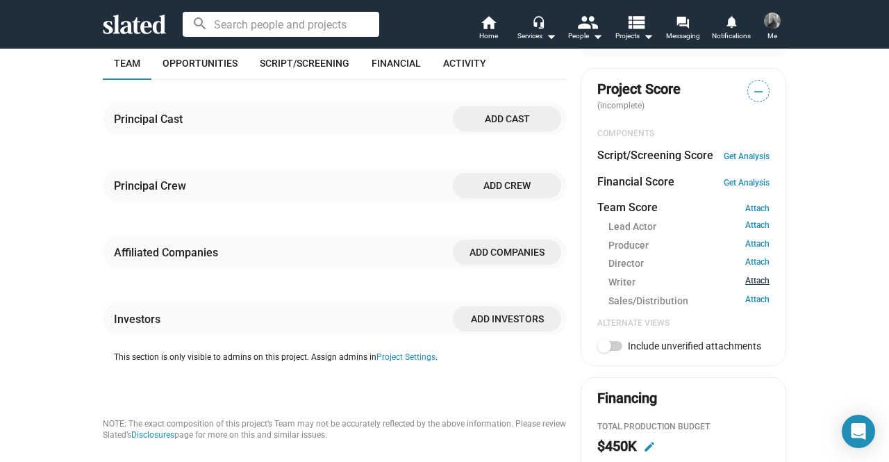
click at [756, 281] on link "Attach" at bounding box center [757, 282] width 24 height 13
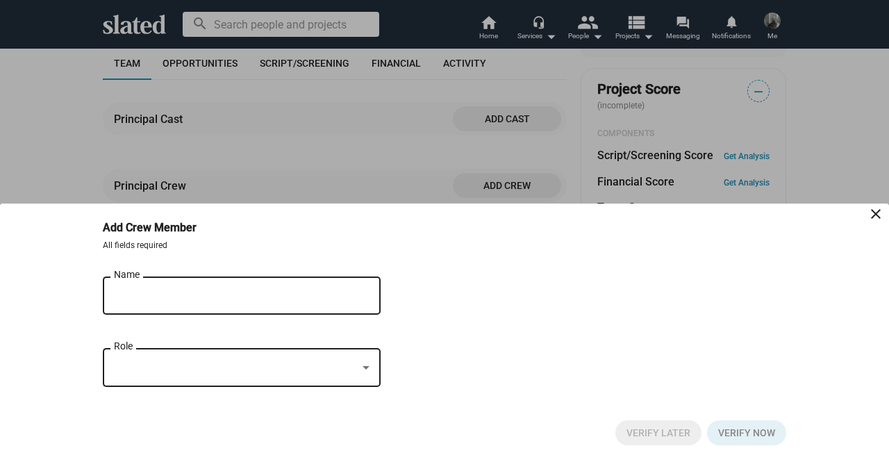
click at [169, 301] on input "Name" at bounding box center [232, 296] width 236 height 13
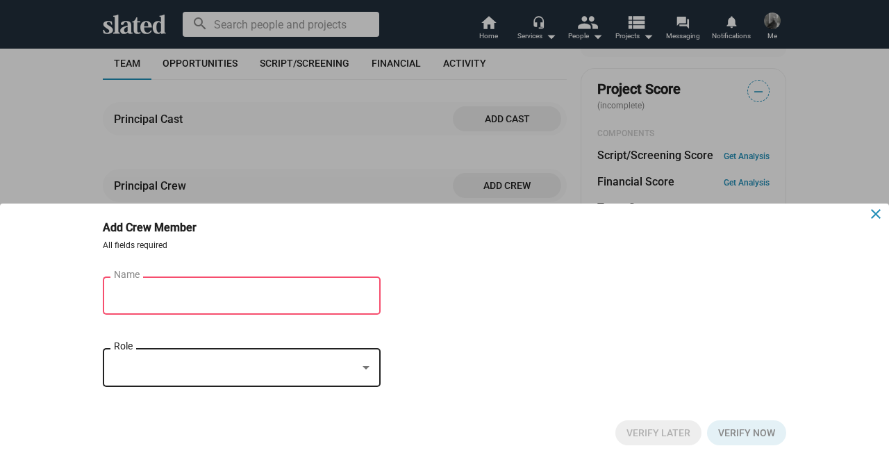
click at [877, 210] on mat-icon "close" at bounding box center [876, 214] width 17 height 17
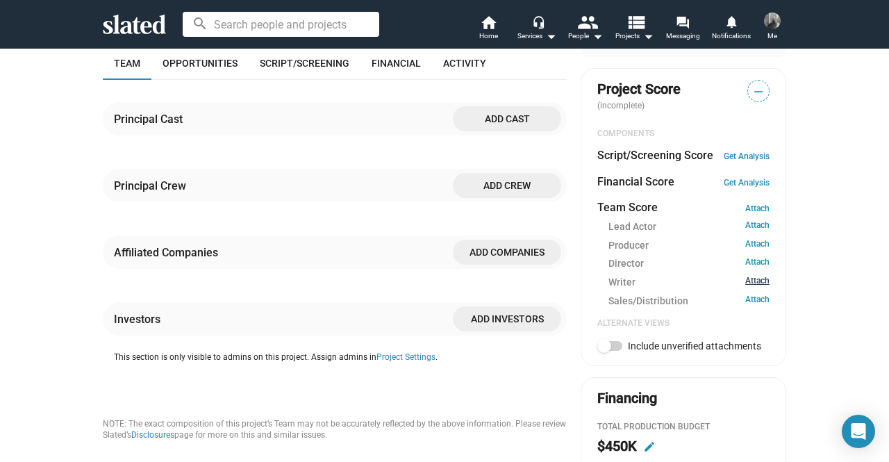
click at [756, 276] on link "Attach" at bounding box center [757, 282] width 24 height 13
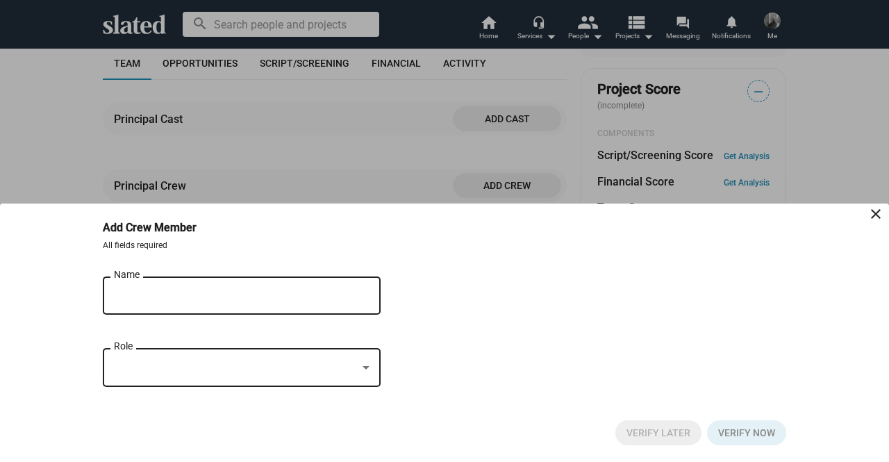
click at [360, 366] on div at bounding box center [242, 368] width 256 height 13
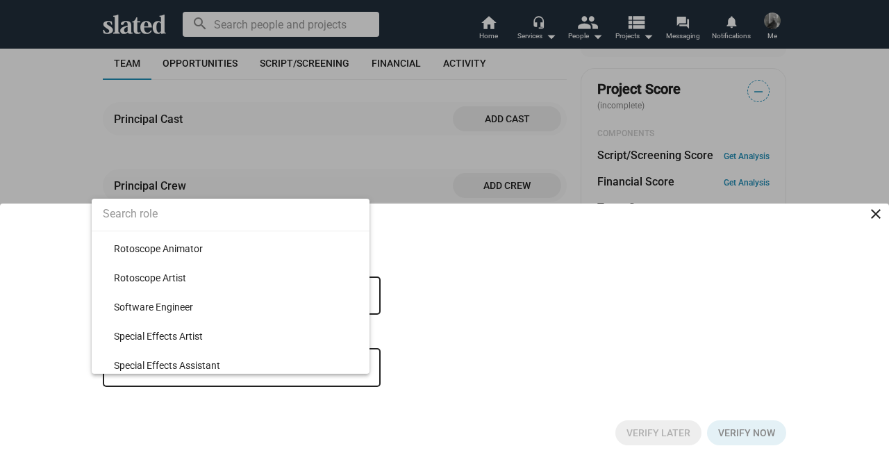
scroll to position [14999, 0]
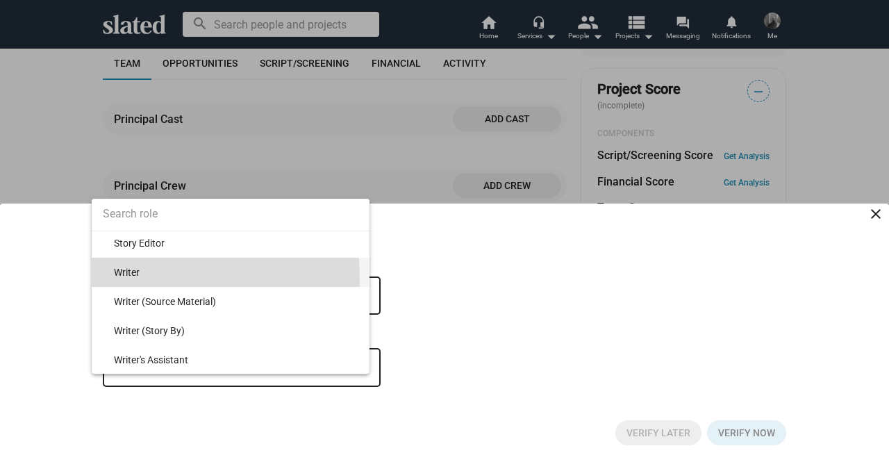
click at [135, 278] on span "Writer" at bounding box center [236, 272] width 245 height 29
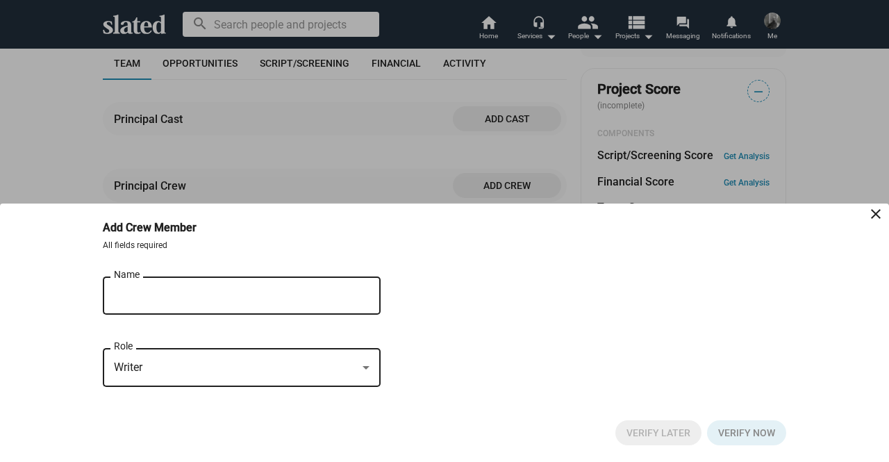
click at [168, 290] on input "Name" at bounding box center [232, 296] width 236 height 13
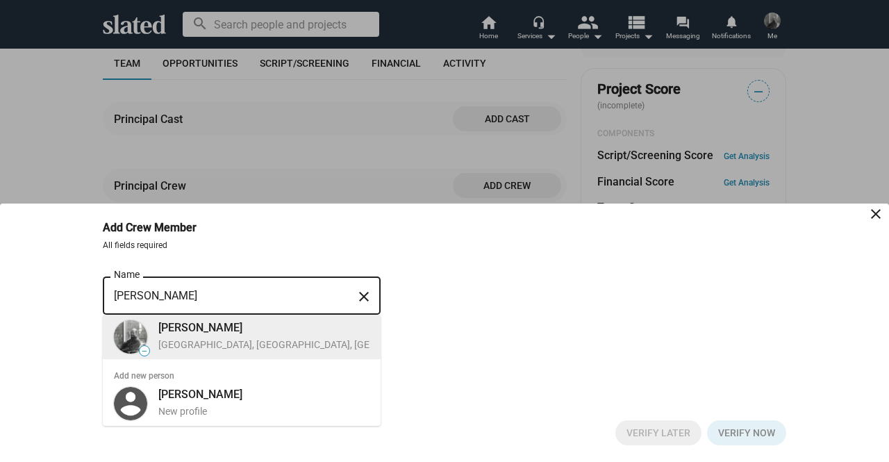
type input "[PERSON_NAME]"
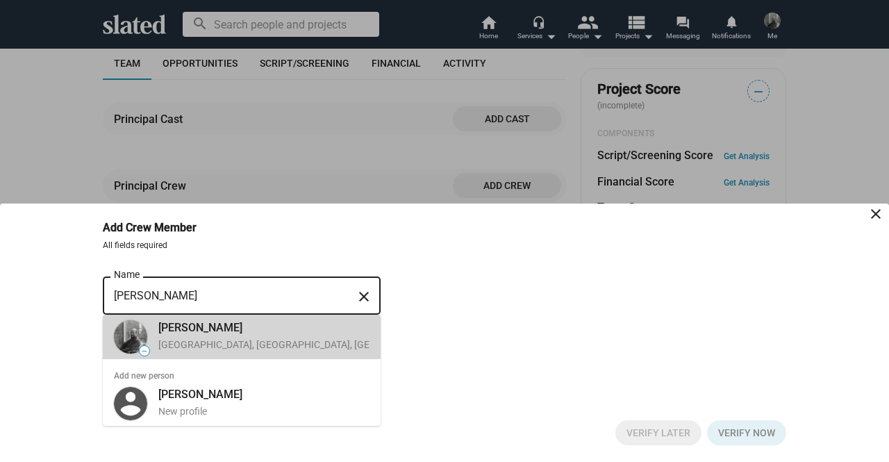
click at [242, 348] on div "Los Angeles, CA, US, Director, Writer" at bounding box center [336, 344] width 357 height 13
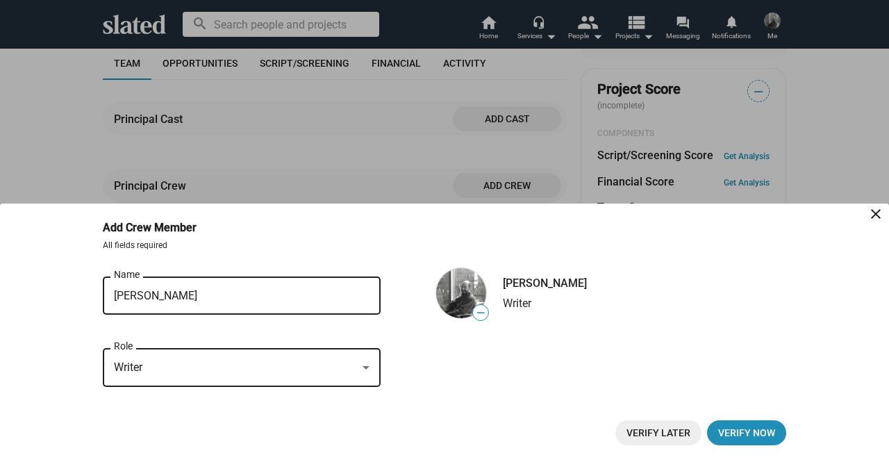
click at [682, 436] on span "Verify Later" at bounding box center [659, 432] width 64 height 25
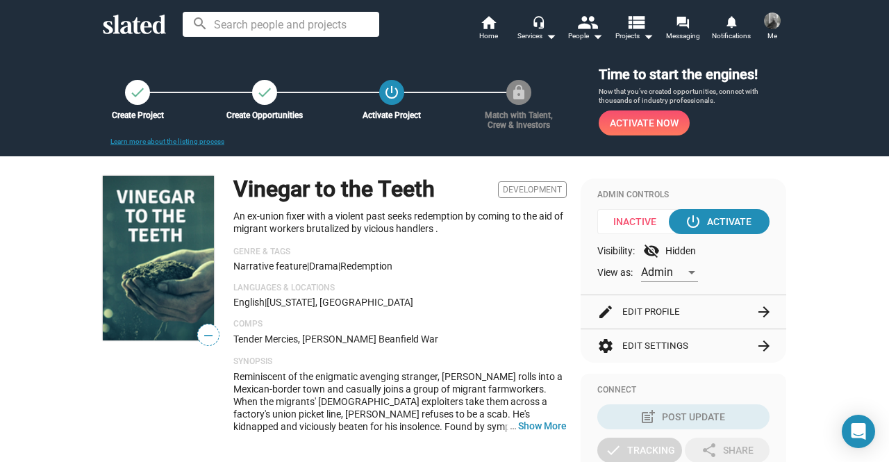
scroll to position [0, 0]
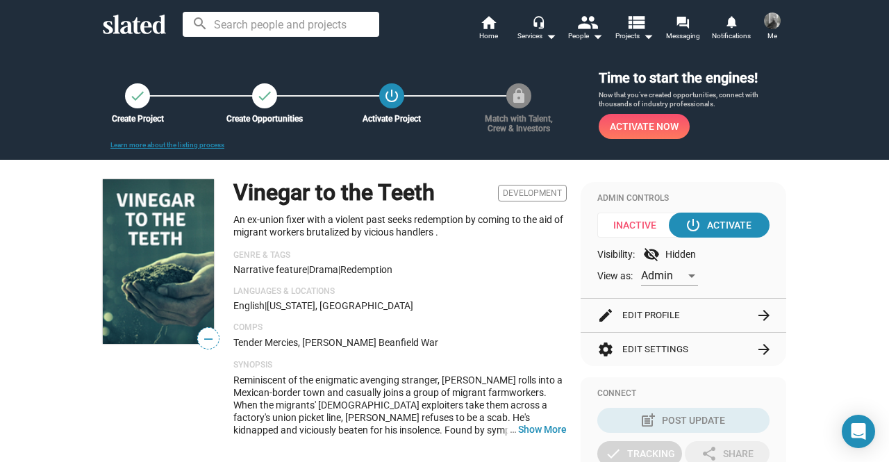
click at [777, 28] on span "Me" at bounding box center [773, 36] width 10 height 17
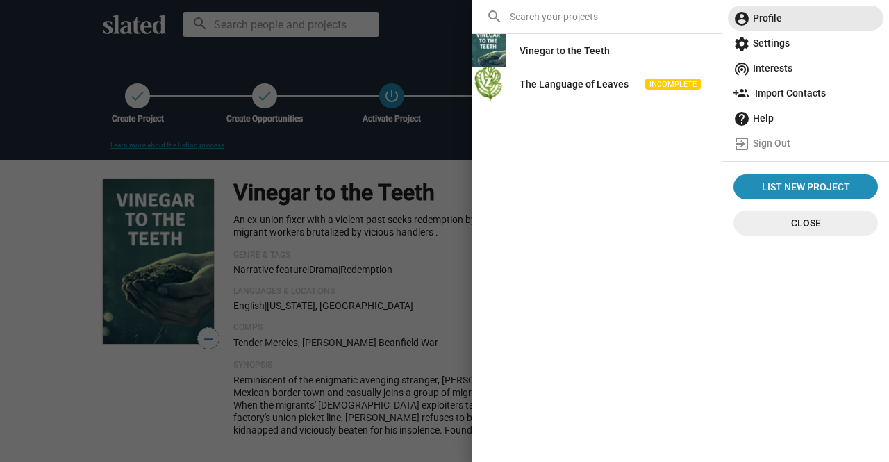
click at [770, 15] on span "account_circle Profile" at bounding box center [806, 18] width 144 height 25
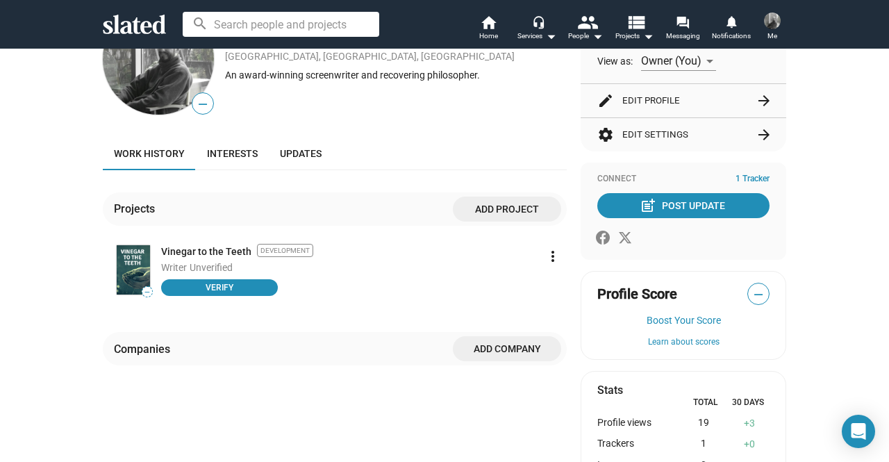
scroll to position [139, 0]
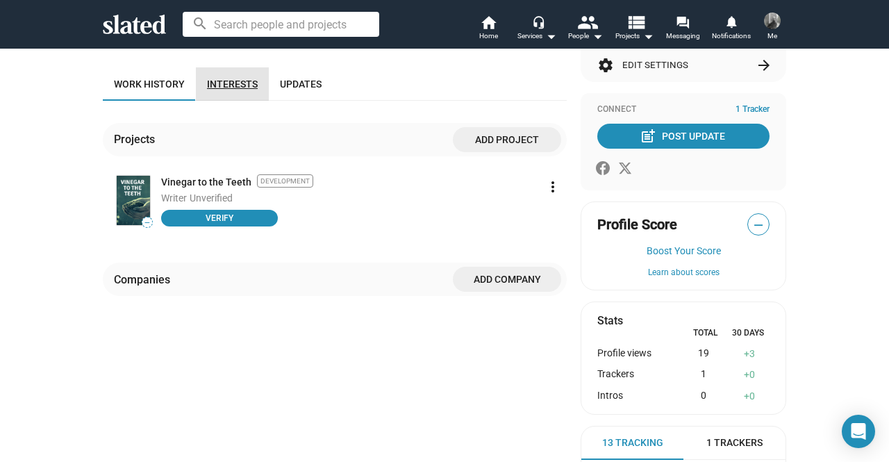
click at [233, 81] on span "Interests" at bounding box center [232, 83] width 51 height 11
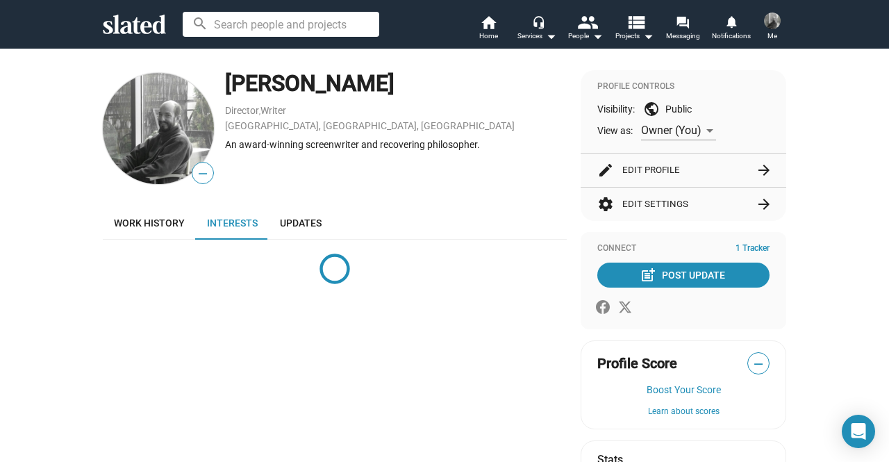
click at [747, 175] on button "edit Edit Profile arrow_forward" at bounding box center [683, 170] width 172 height 33
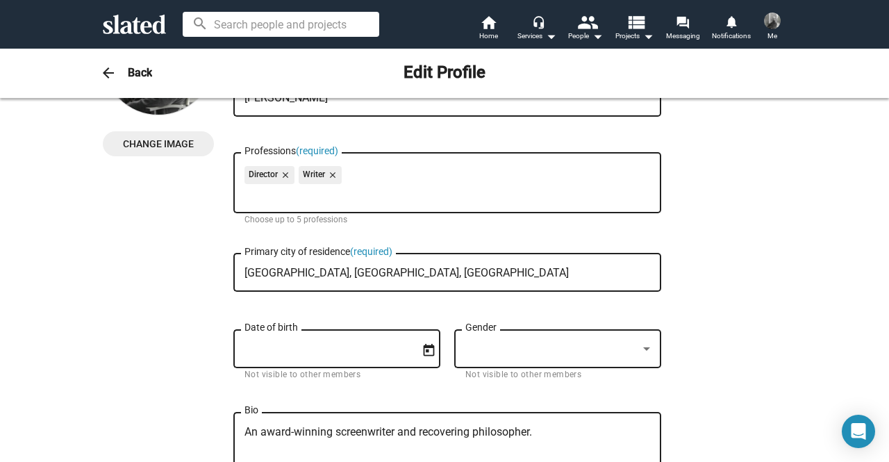
scroll to position [139, 0]
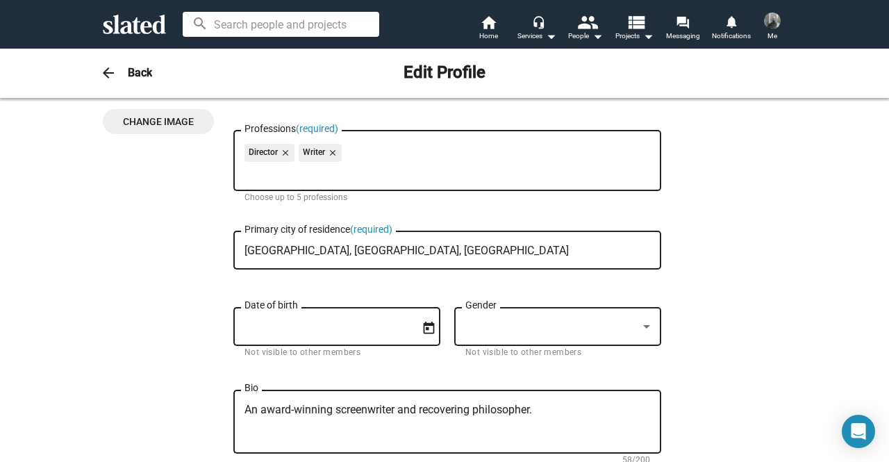
click at [324, 256] on input "[GEOGRAPHIC_DATA], [GEOGRAPHIC_DATA], [GEOGRAPHIC_DATA]" at bounding box center [448, 251] width 406 height 13
drag, startPoint x: 357, startPoint y: 258, endPoint x: 186, endPoint y: 249, distance: 171.1
drag, startPoint x: 343, startPoint y: 251, endPoint x: 215, endPoint y: 251, distance: 127.8
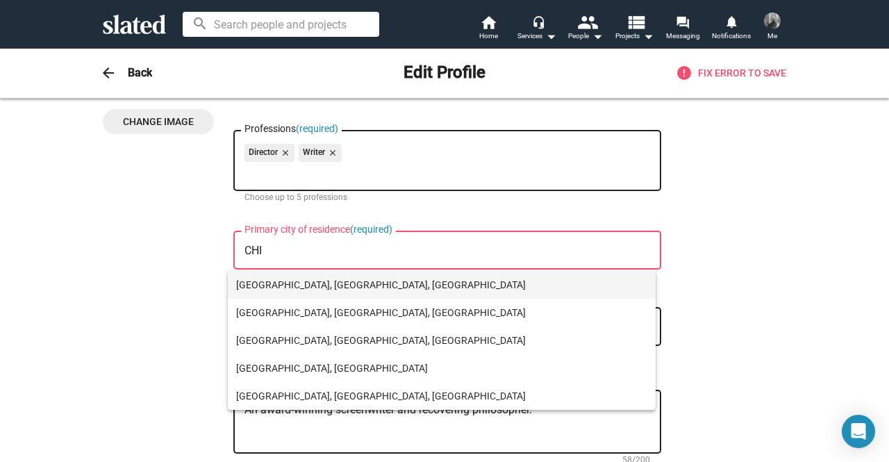
click at [281, 288] on span "Chicago, IL, USA" at bounding box center [441, 285] width 411 height 28
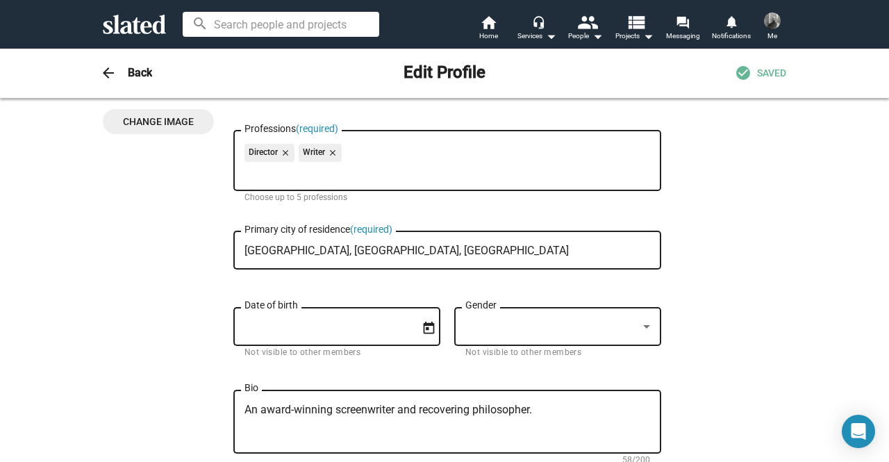
click at [329, 329] on input "Date of birth" at bounding box center [327, 327] width 165 height 13
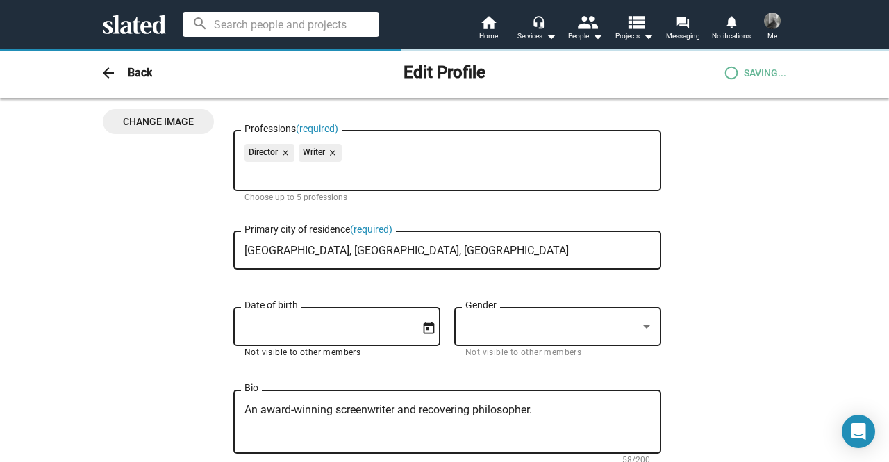
type input "[GEOGRAPHIC_DATA], [GEOGRAPHIC_DATA], [GEOGRAPHIC_DATA]"
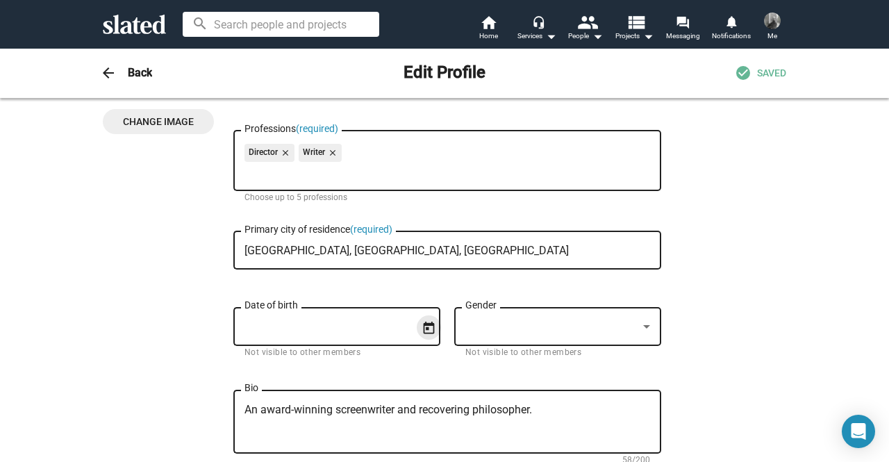
click at [422, 329] on icon "Open calendar" at bounding box center [429, 328] width 15 height 15
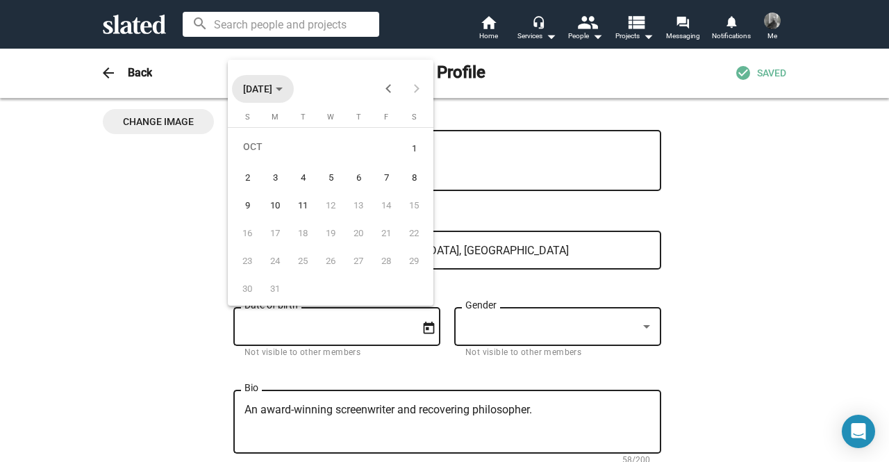
click at [283, 90] on polygon "Choose month and year" at bounding box center [279, 89] width 7 height 3
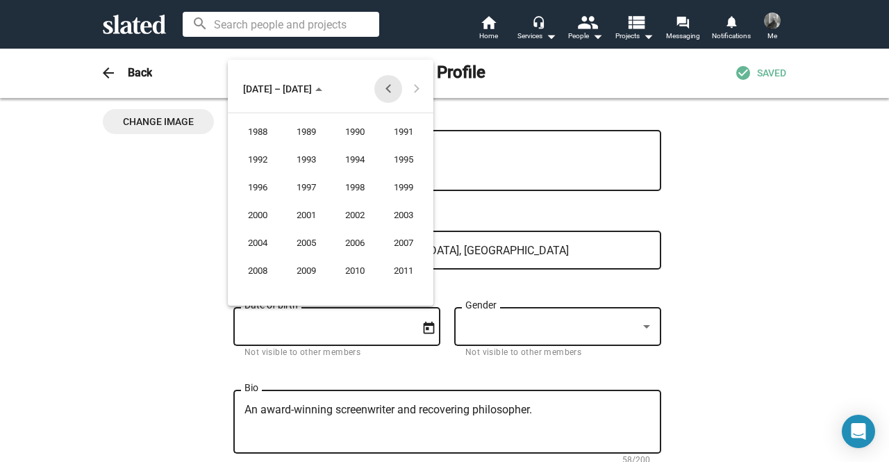
click at [388, 88] on button "Previous 24 years" at bounding box center [388, 89] width 28 height 28
click at [263, 279] on div "1960" at bounding box center [258, 270] width 44 height 25
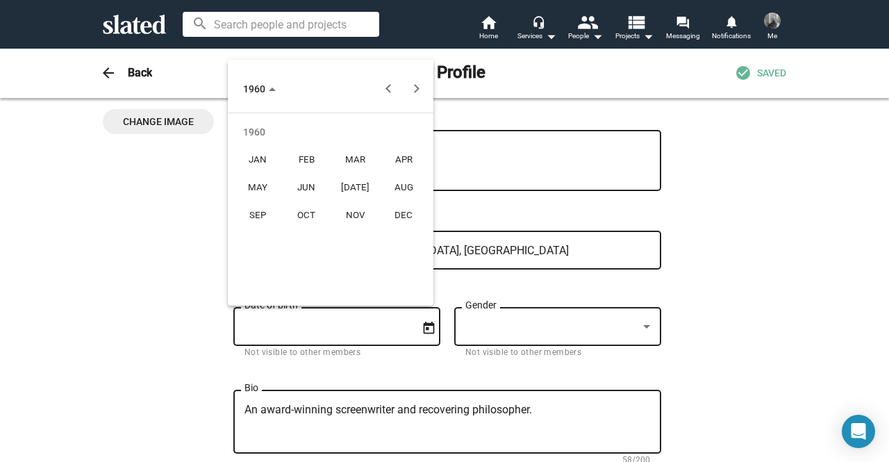
click at [258, 185] on div "MAY" at bounding box center [258, 187] width 44 height 25
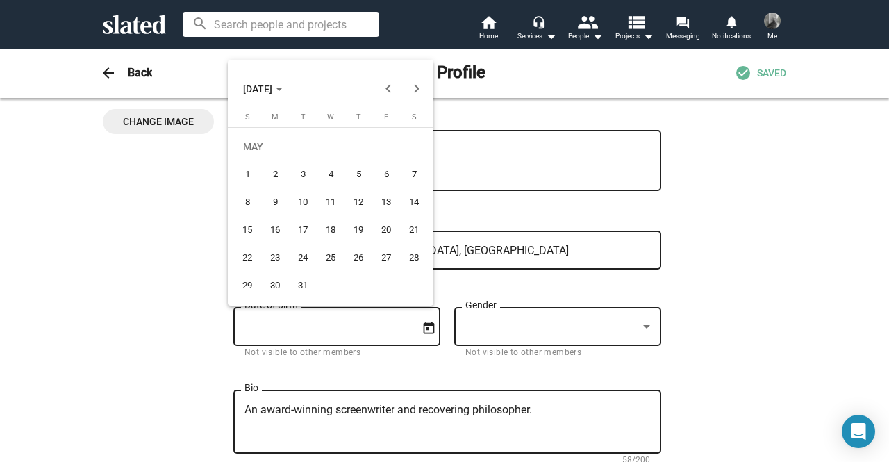
click at [274, 234] on div "16" at bounding box center [275, 229] width 25 height 25
type input "5/16/1960"
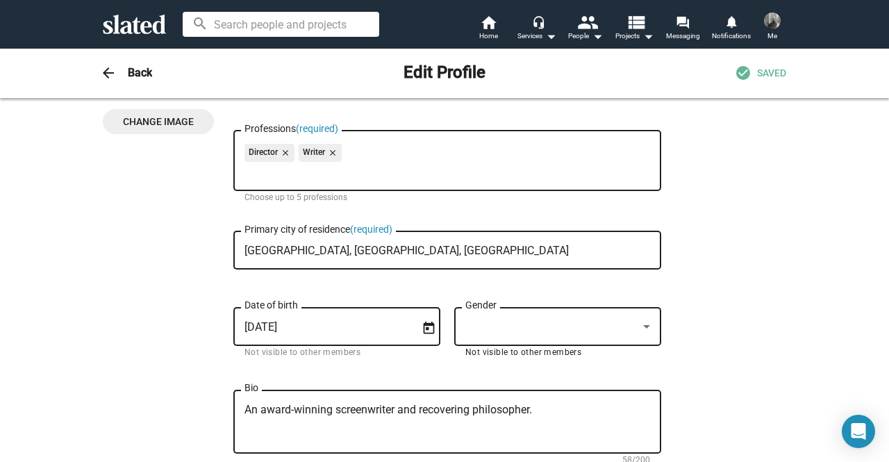
click at [549, 322] on div at bounding box center [551, 327] width 172 height 15
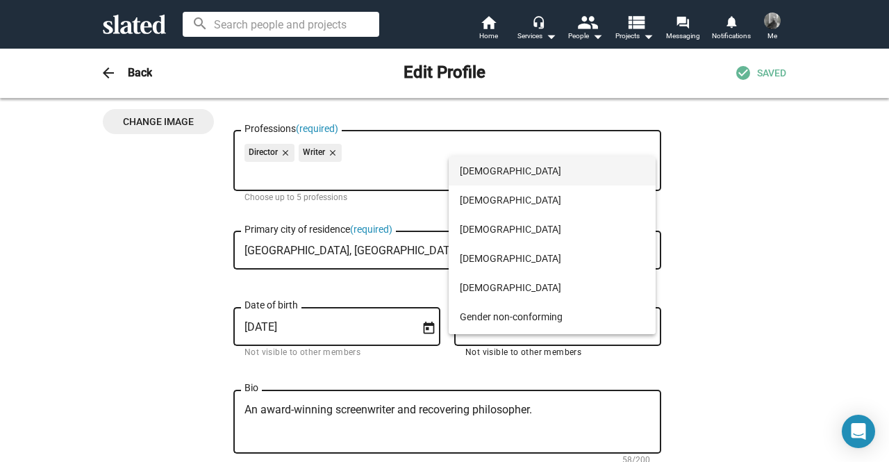
click at [485, 173] on span "Male" at bounding box center [552, 170] width 185 height 29
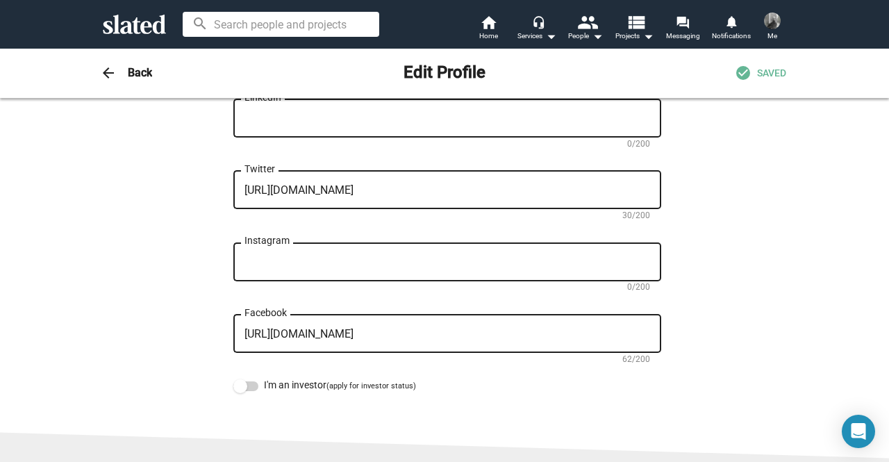
scroll to position [764, 0]
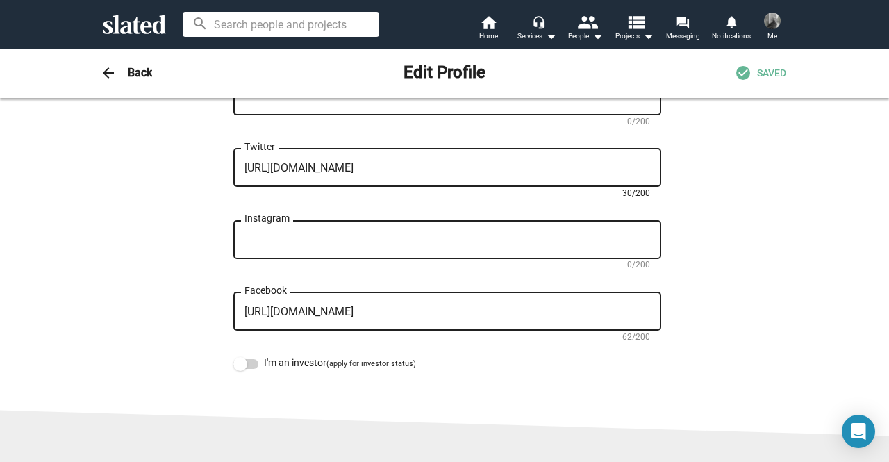
drag, startPoint x: 504, startPoint y: 166, endPoint x: 96, endPoint y: 149, distance: 408.8
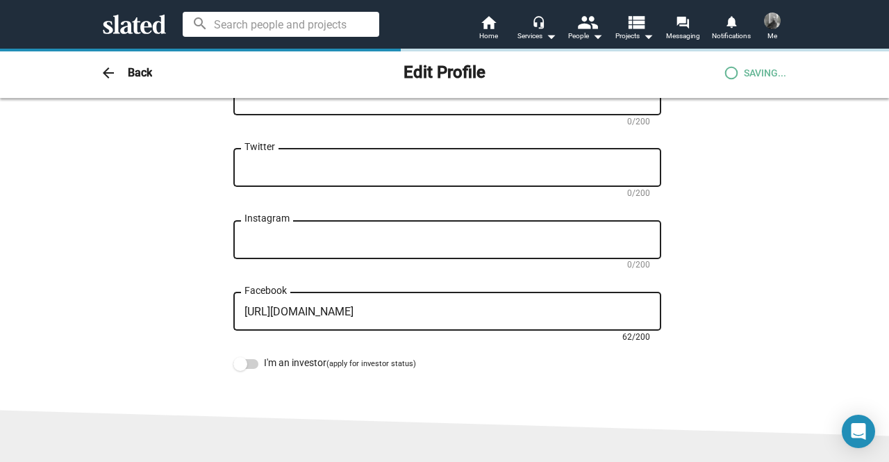
drag, startPoint x: 595, startPoint y: 313, endPoint x: 0, endPoint y: 270, distance: 596.9
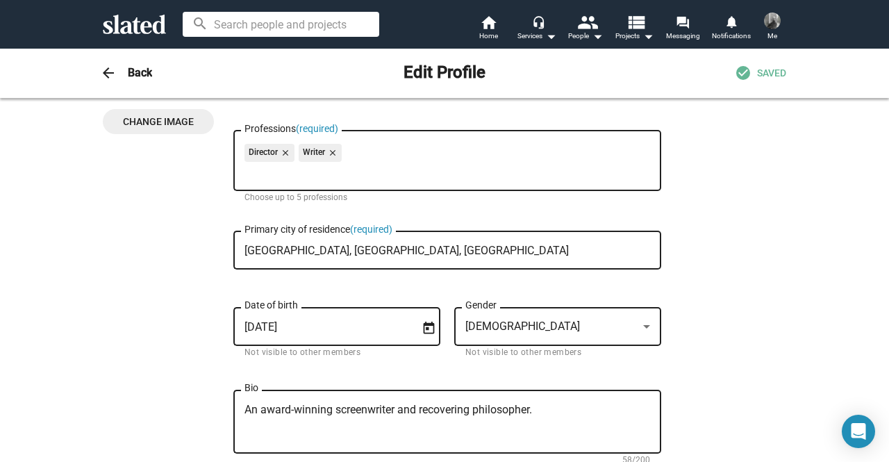
scroll to position [0, 0]
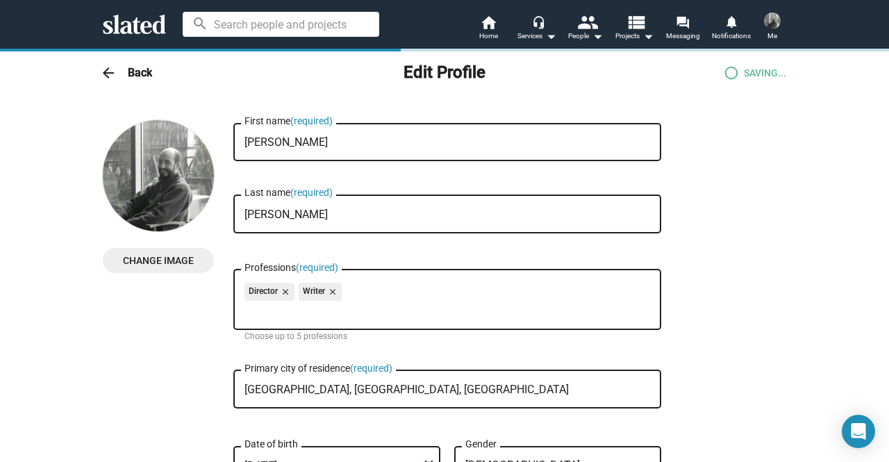
click at [117, 73] on div "arrow_back Back Edit Profile SAVING..." at bounding box center [444, 73] width 711 height 28
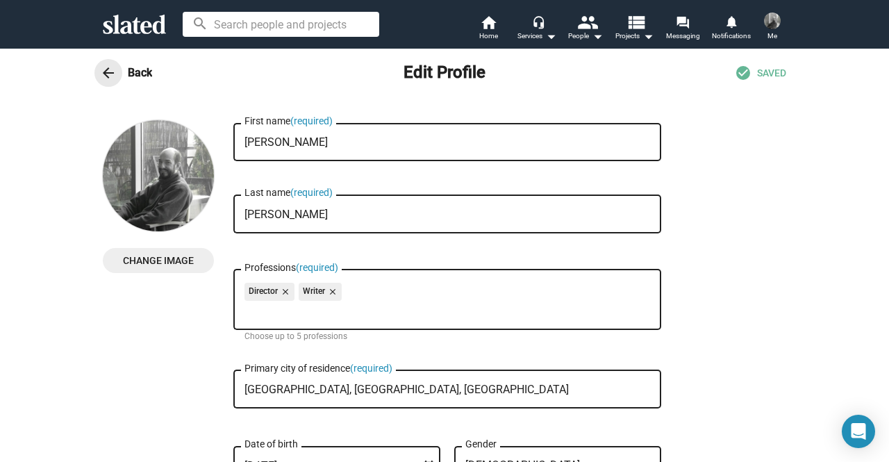
click at [103, 78] on mat-icon "arrow_back" at bounding box center [108, 73] width 17 height 17
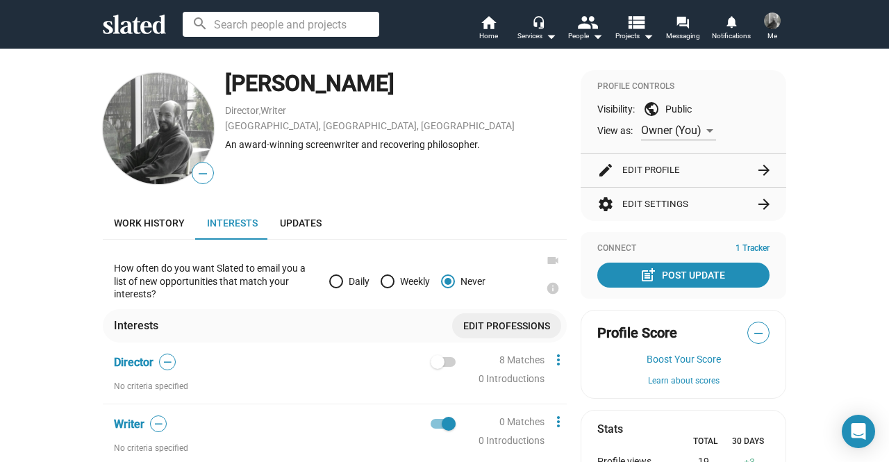
click at [747, 250] on span "1 Tracker" at bounding box center [753, 248] width 34 height 11
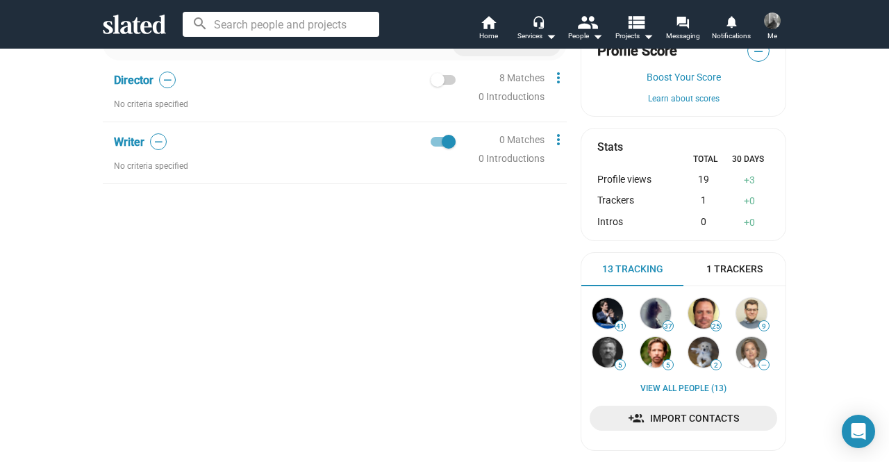
scroll to position [417, 0]
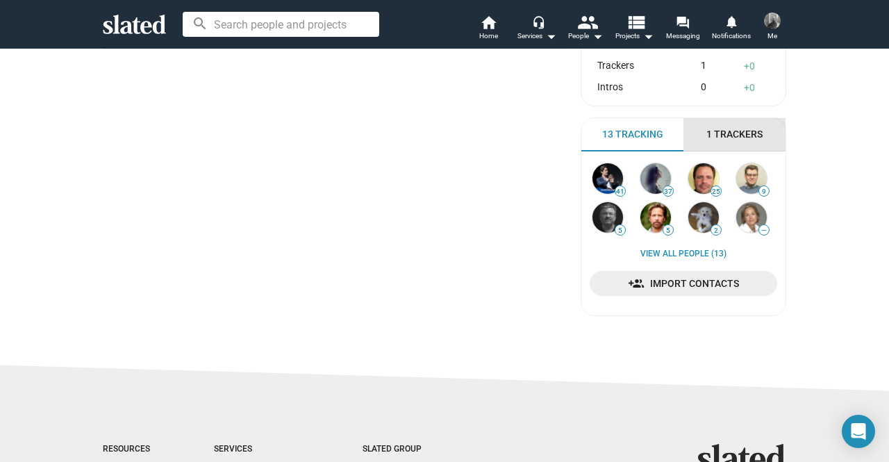
click at [720, 140] on span "1 Trackers" at bounding box center [734, 134] width 56 height 13
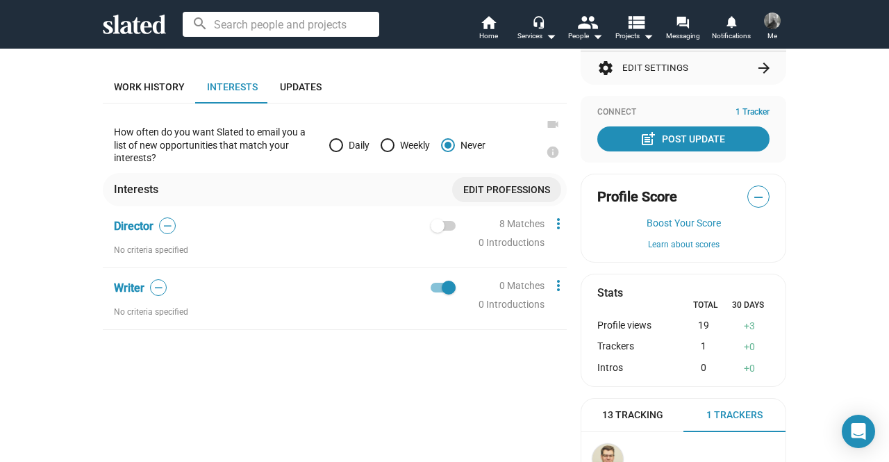
scroll to position [139, 0]
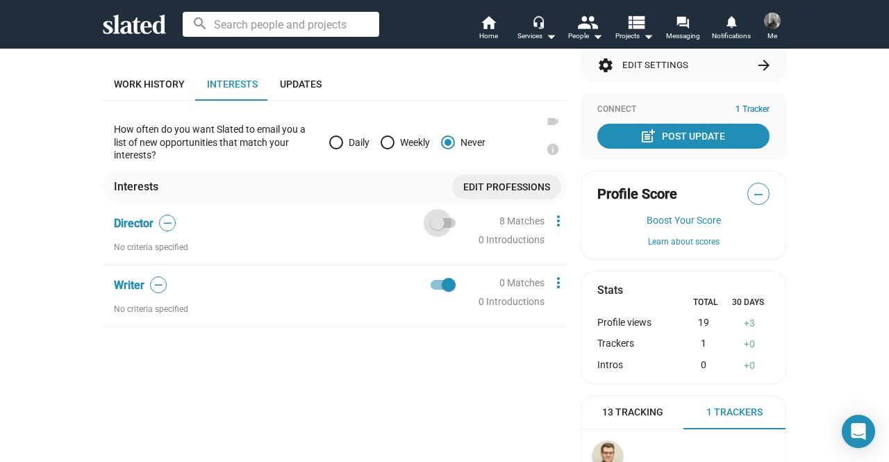
click at [447, 226] on span at bounding box center [443, 223] width 25 height 10
click at [438, 228] on input "checkbox" at bounding box center [437, 228] width 1 height 1
checkbox input "true"
click at [518, 223] on link "8 Matches" at bounding box center [521, 220] width 45 height 11
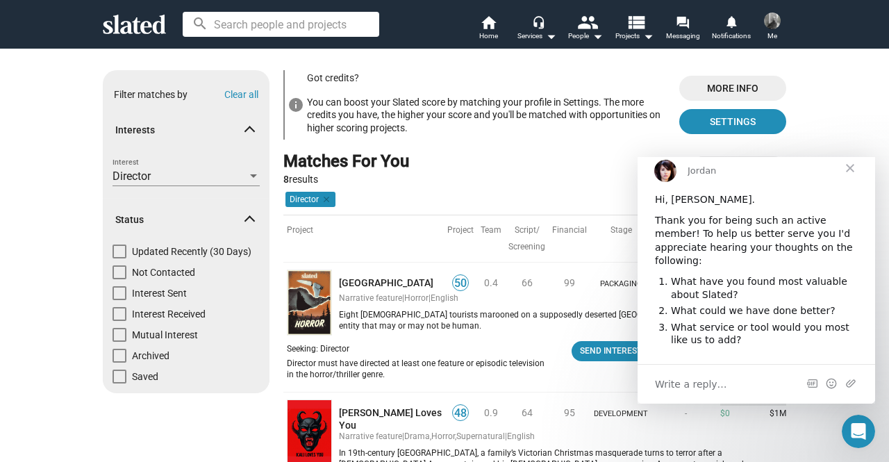
click at [852, 183] on span "Close" at bounding box center [850, 167] width 50 height 50
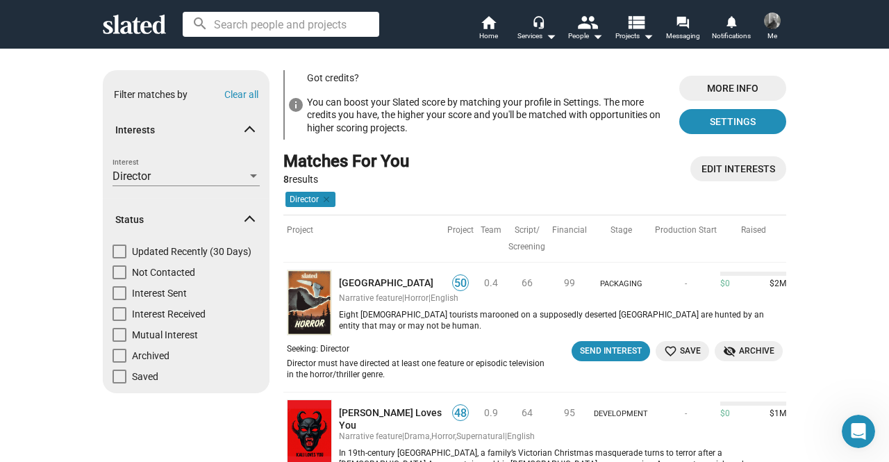
click at [226, 177] on div "Director" at bounding box center [180, 176] width 135 height 15
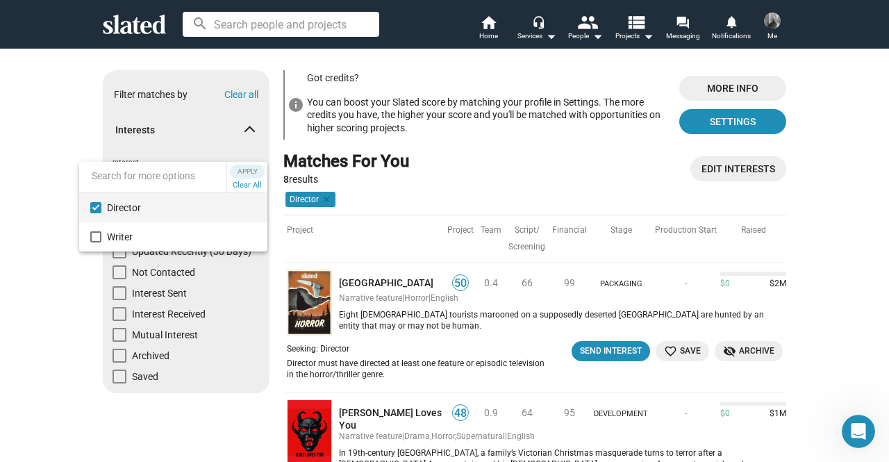
click at [446, 167] on div at bounding box center [444, 231] width 889 height 462
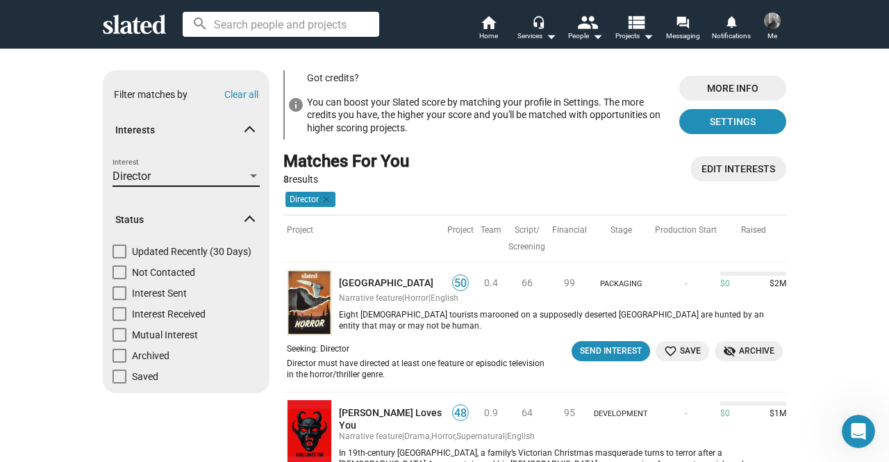
click at [240, 183] on div "Director" at bounding box center [180, 176] width 135 height 15
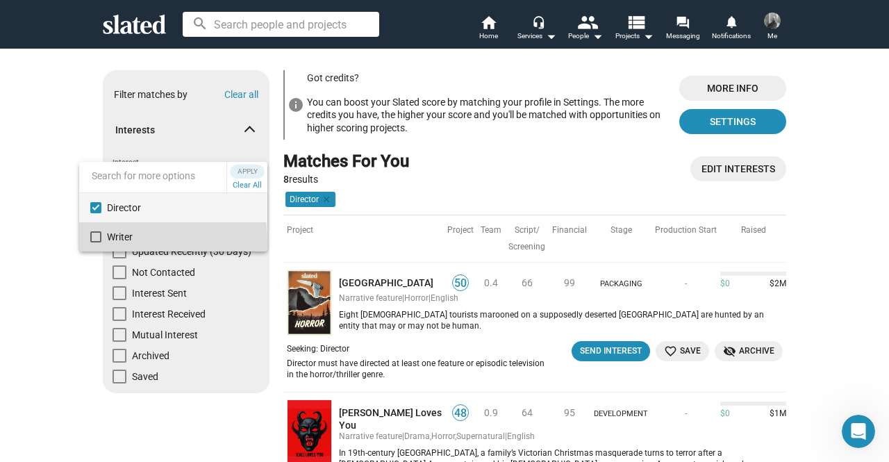
click at [102, 242] on mat-option "Writer" at bounding box center [173, 236] width 188 height 29
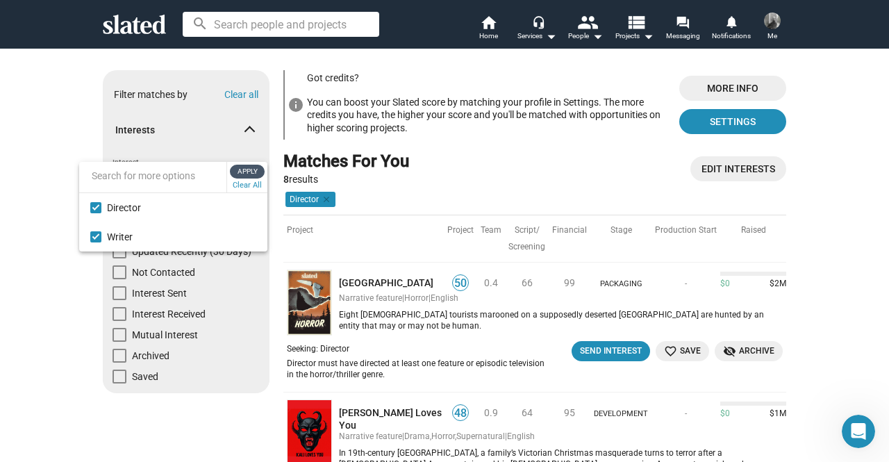
click at [240, 178] on span "Apply" at bounding box center [247, 172] width 25 height 14
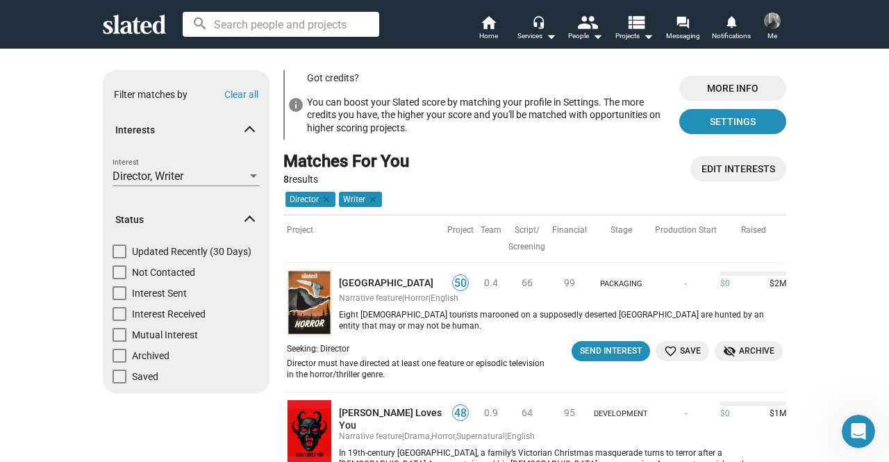
click at [328, 198] on mat-chip "Director clear" at bounding box center [311, 199] width 50 height 15
click at [323, 200] on mat-icon "clear" at bounding box center [325, 199] width 13 height 13
click at [725, 87] on span "More Info" at bounding box center [732, 88] width 85 height 25
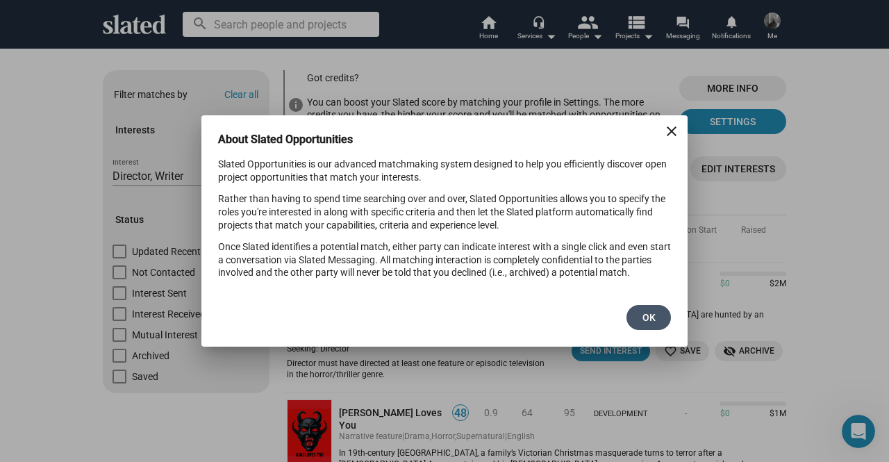
click at [636, 319] on button "OK" at bounding box center [649, 317] width 44 height 25
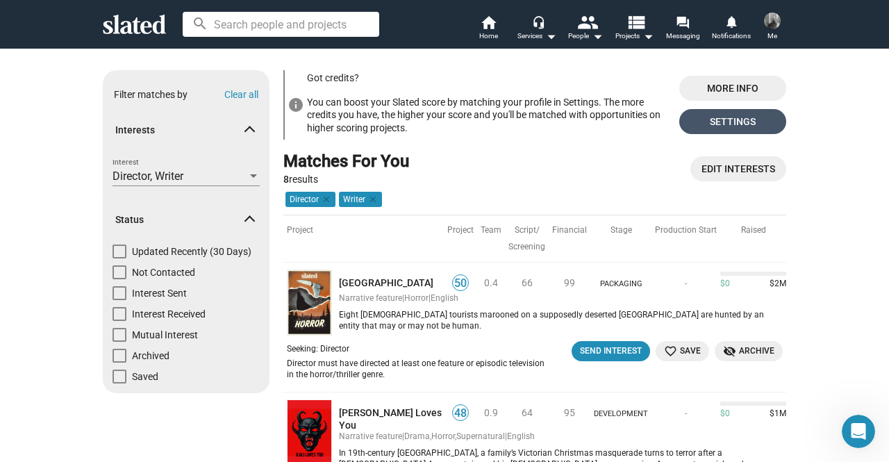
click at [740, 126] on span "Settings" at bounding box center [732, 121] width 85 height 25
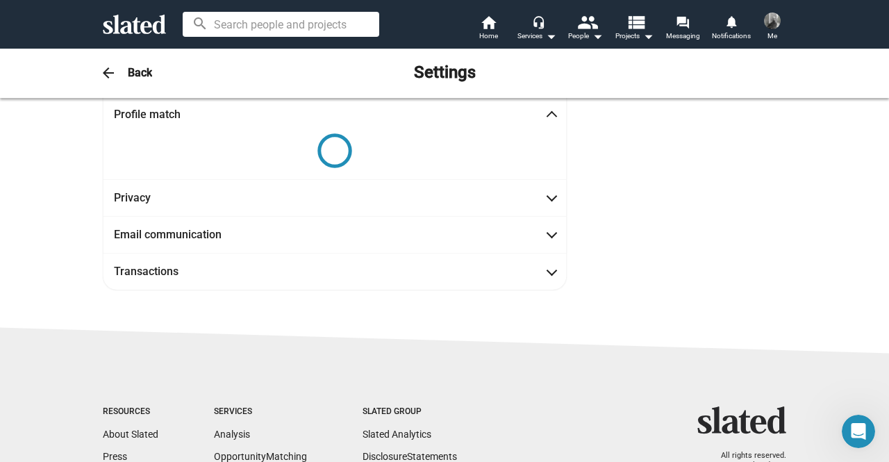
scroll to position [67, 0]
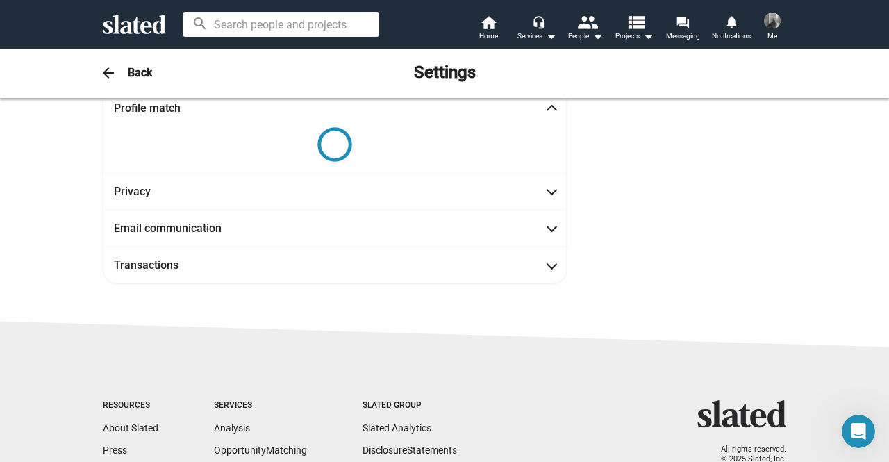
click at [131, 78] on h3 "Back" at bounding box center [140, 72] width 24 height 15
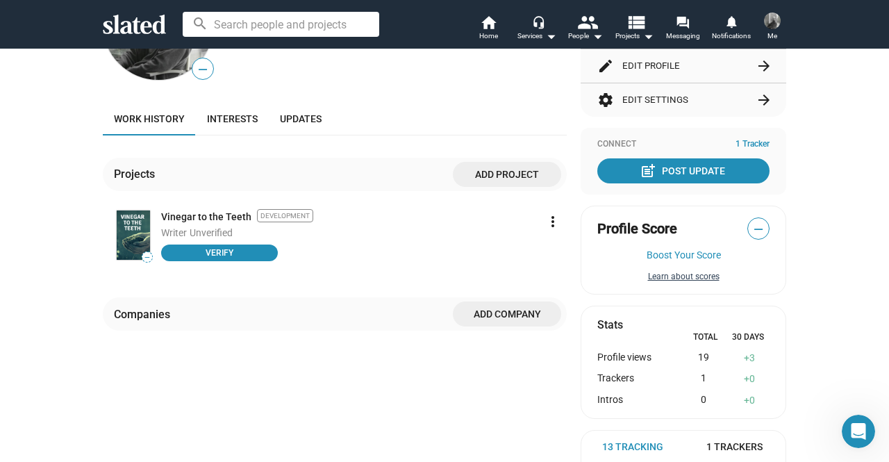
scroll to position [0, 0]
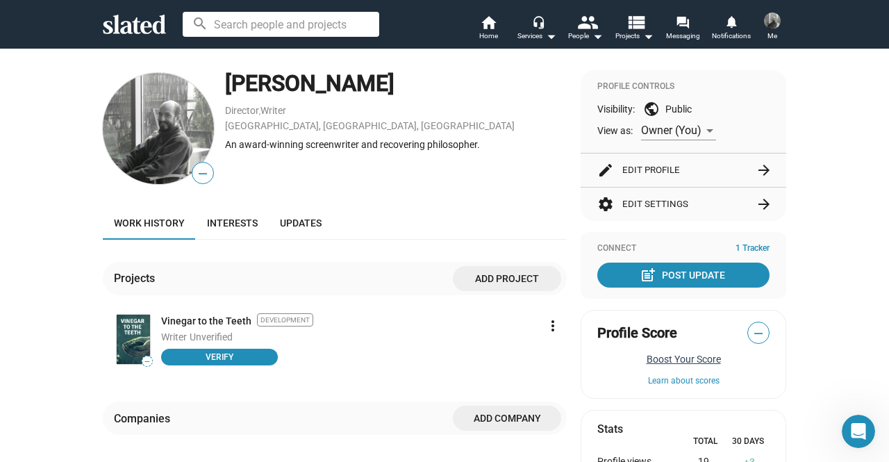
click at [689, 359] on button "Boost Your Score" at bounding box center [683, 359] width 172 height 11
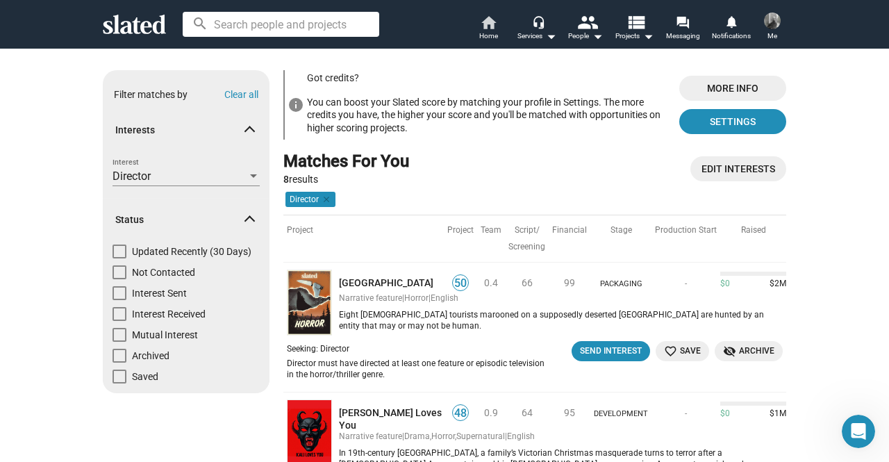
click at [468, 27] on link "home Home" at bounding box center [488, 29] width 49 height 31
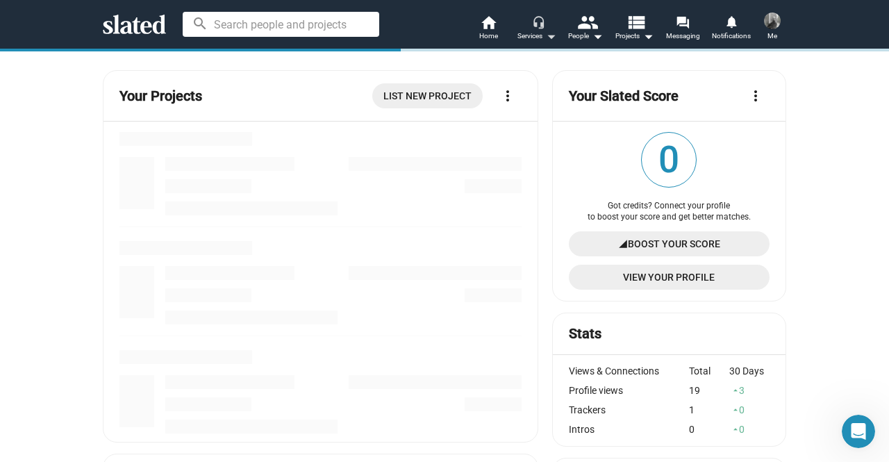
click at [545, 37] on mat-icon "arrow_drop_down" at bounding box center [551, 36] width 17 height 17
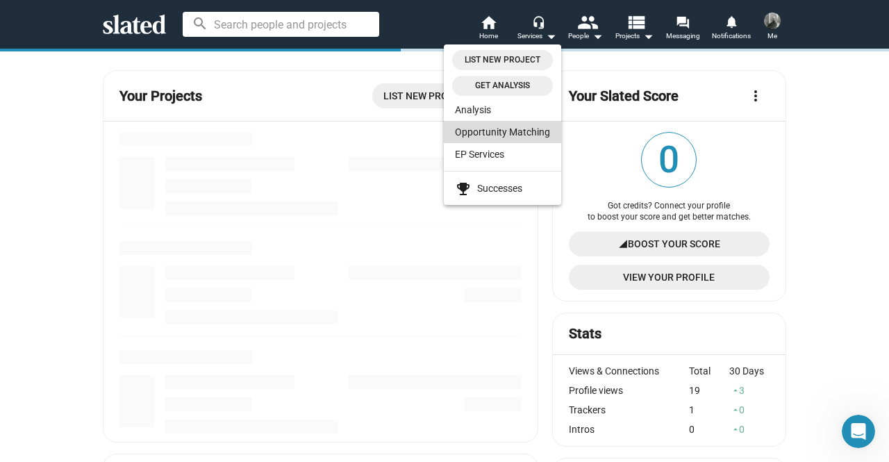
click at [510, 133] on link "Opportunity Matching" at bounding box center [502, 132] width 117 height 22
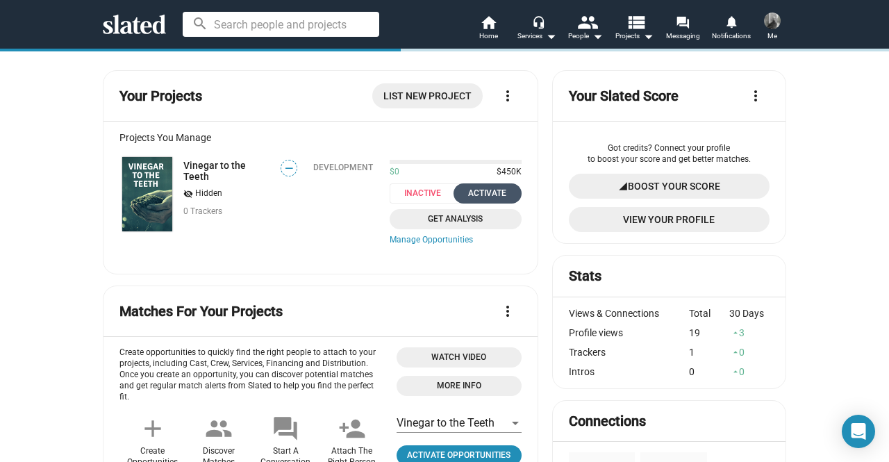
click at [489, 199] on div "Activate" at bounding box center [487, 193] width 51 height 15
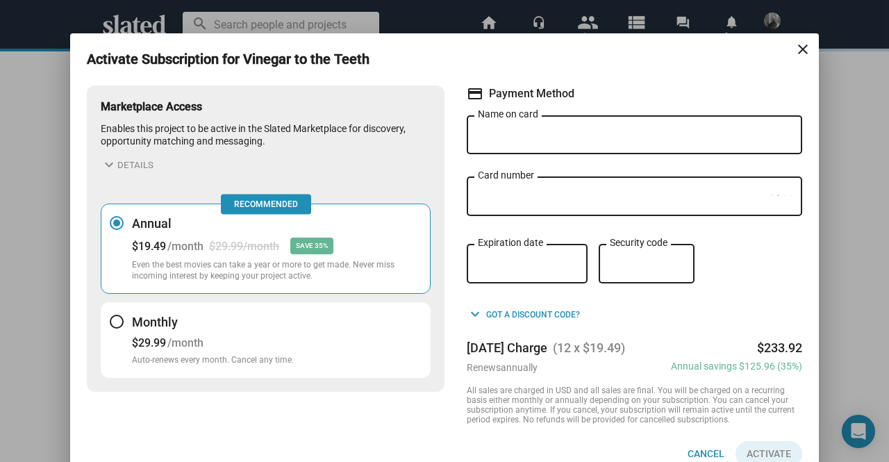
click at [804, 47] on mat-icon "close" at bounding box center [803, 49] width 17 height 17
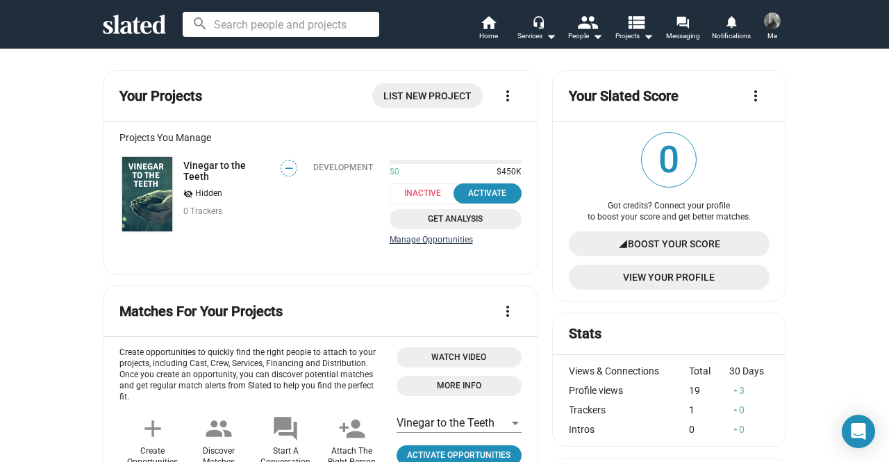
click at [433, 244] on link "Manage Opportunities" at bounding box center [456, 240] width 132 height 11
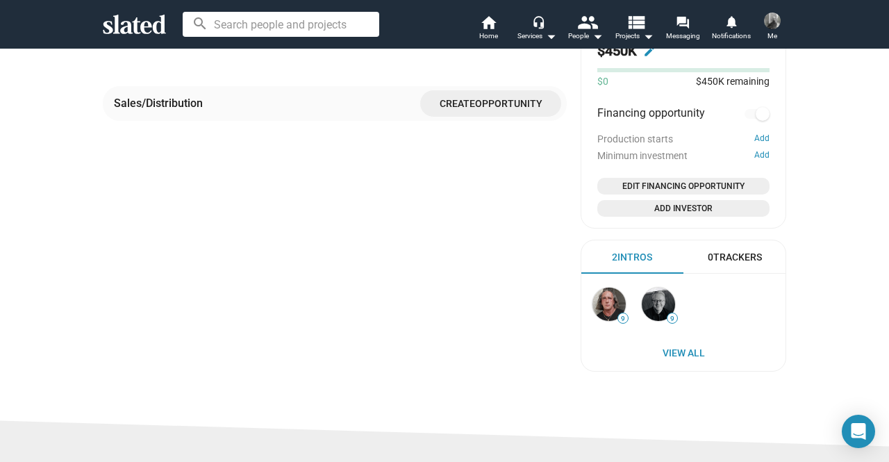
scroll to position [837, 0]
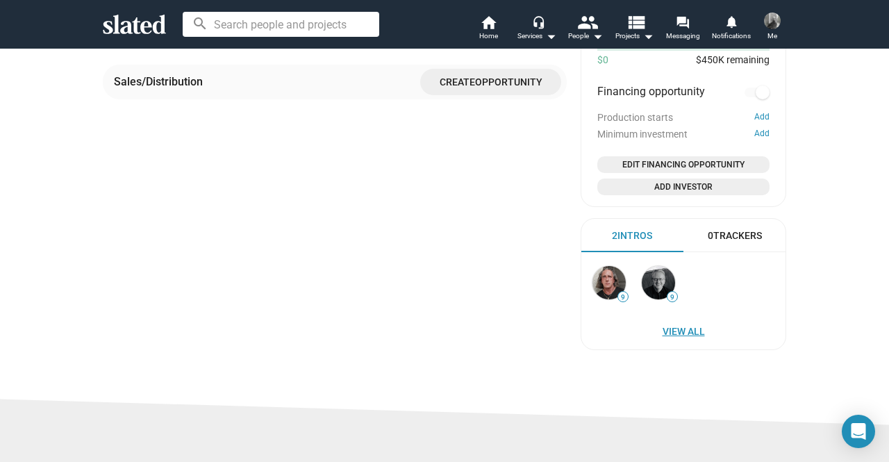
click at [686, 332] on span "View All" at bounding box center [683, 331] width 176 height 25
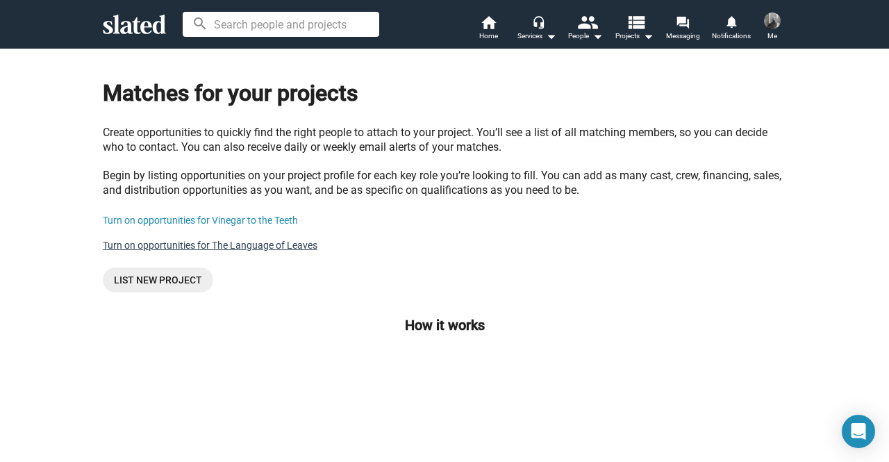
click at [213, 248] on link "Turn on opportunities for The Language of Leaves" at bounding box center [210, 245] width 215 height 11
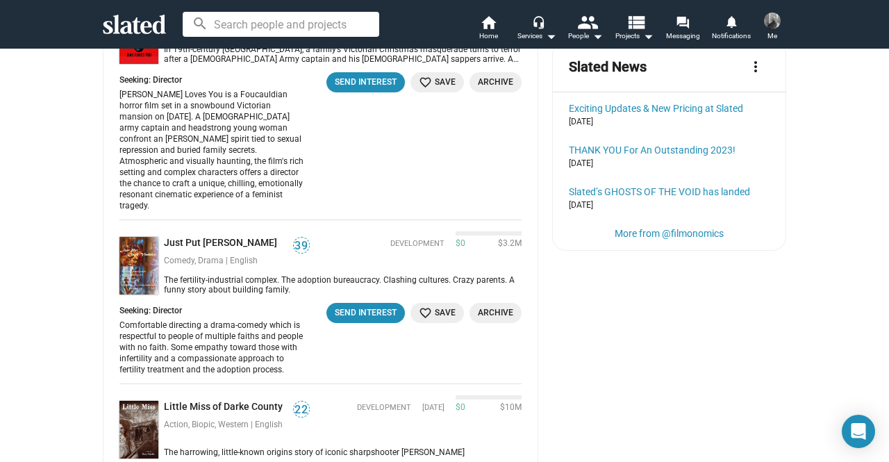
scroll to position [417, 0]
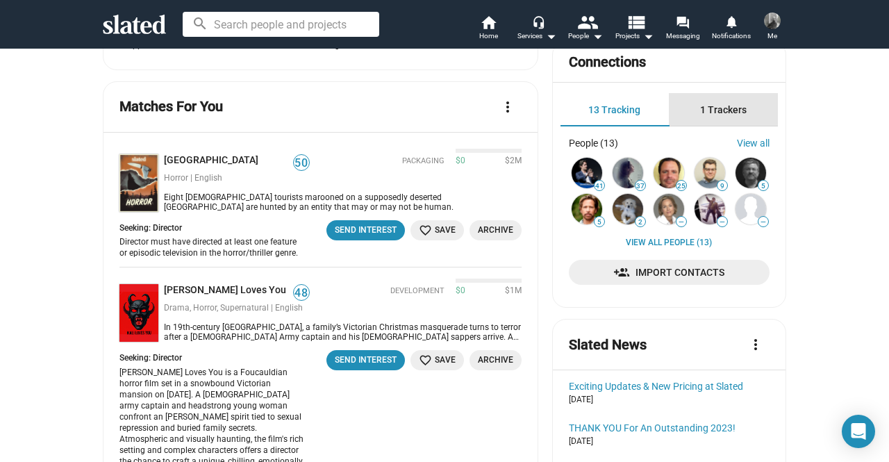
click at [724, 122] on div "1 Trackers" at bounding box center [723, 109] width 109 height 33
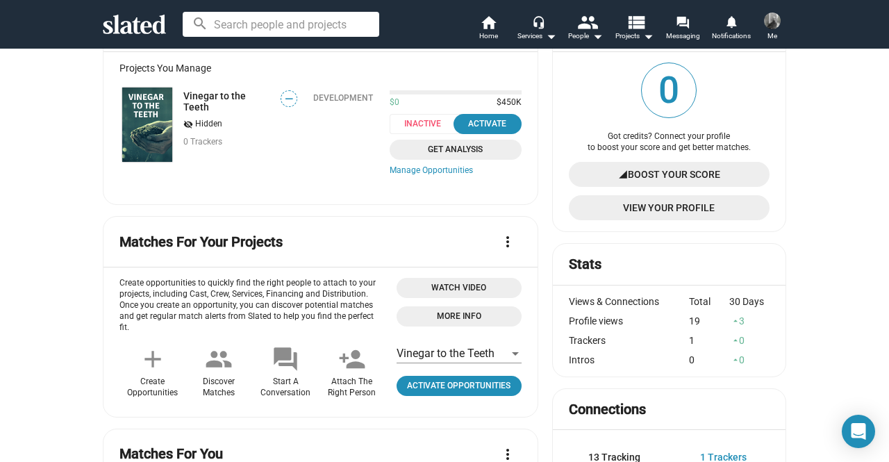
scroll to position [0, 0]
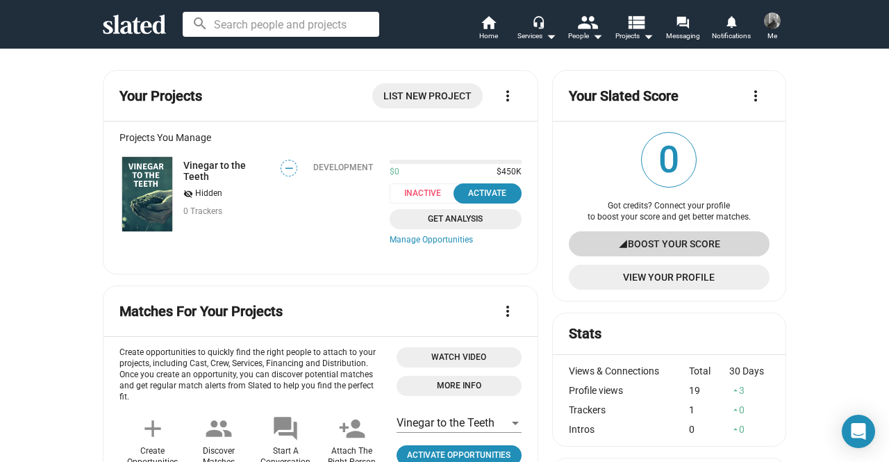
click at [654, 239] on span "Boost Your Score" at bounding box center [674, 243] width 92 height 25
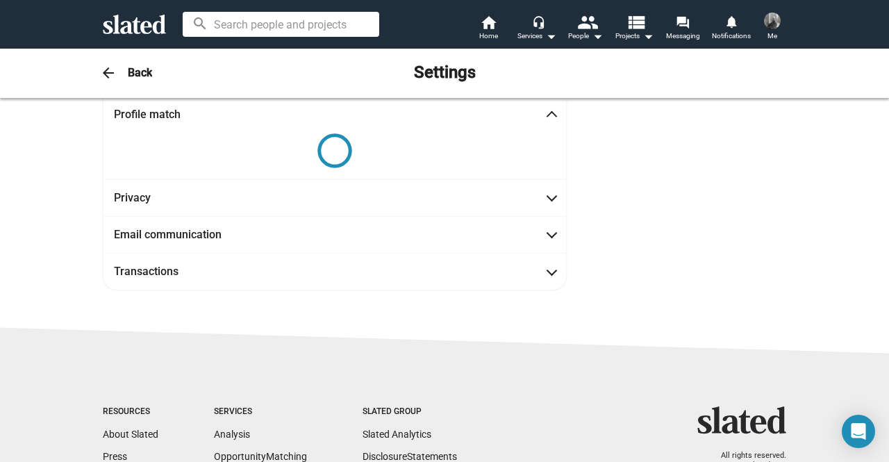
scroll to position [67, 0]
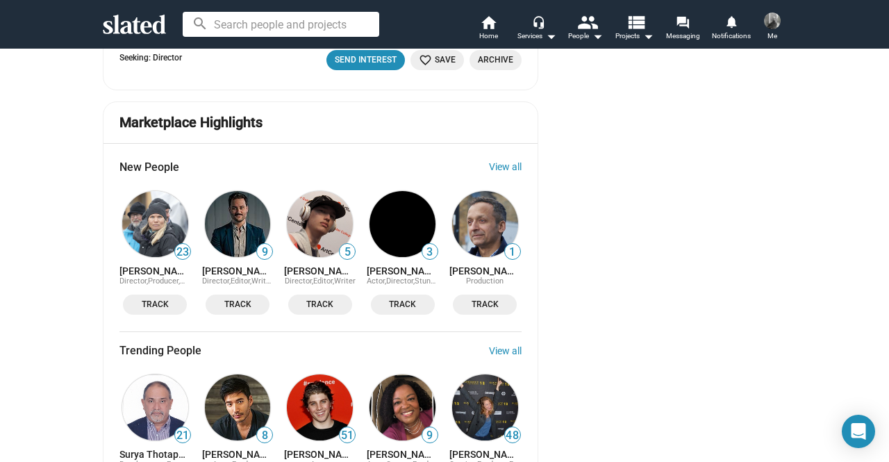
scroll to position [1181, 0]
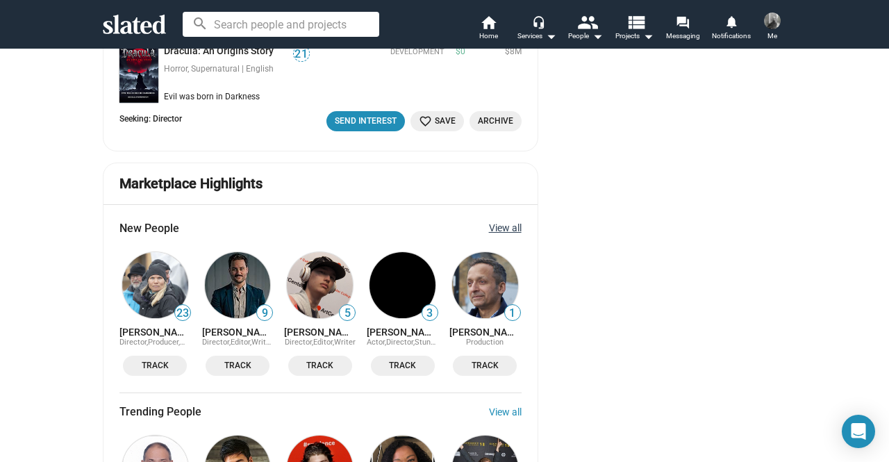
click at [510, 222] on link "View all" at bounding box center [505, 227] width 33 height 11
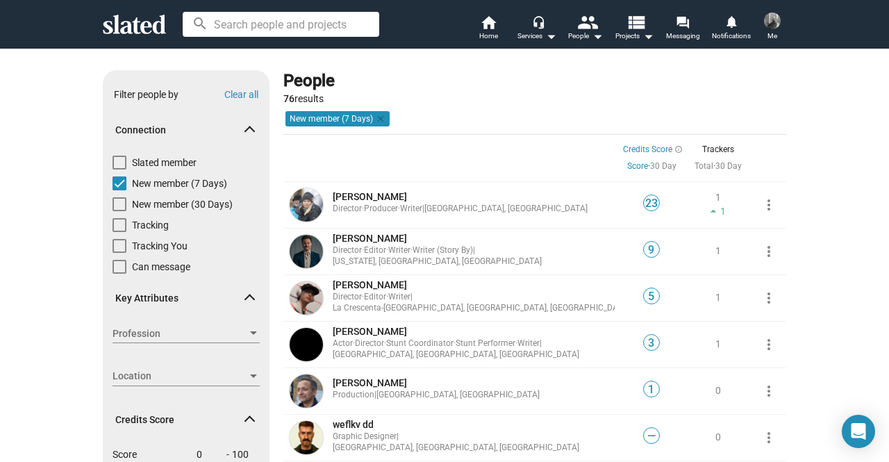
click at [114, 249] on span at bounding box center [120, 246] width 14 height 14
click at [119, 253] on input "Tracking You" at bounding box center [119, 253] width 1 height 1
checkbox input "true"
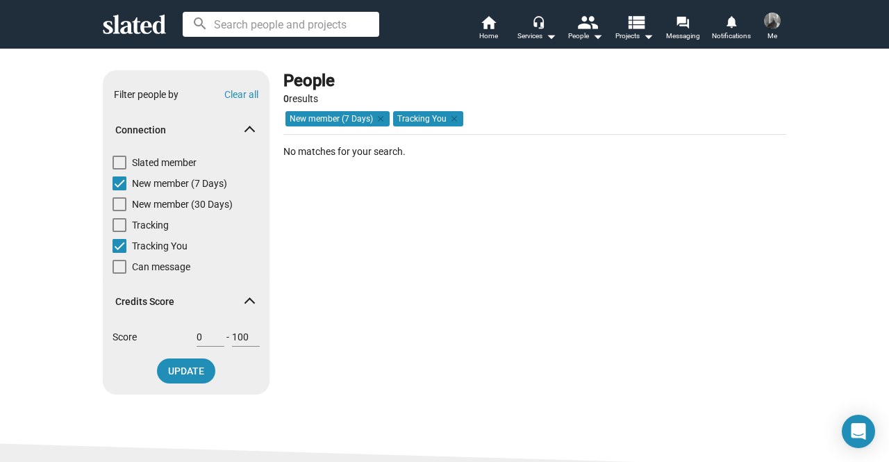
click at [124, 183] on label "New member (7 Days)" at bounding box center [170, 186] width 115 height 21
click at [119, 190] on input "New member (7 Days)" at bounding box center [119, 190] width 1 height 1
checkbox input "false"
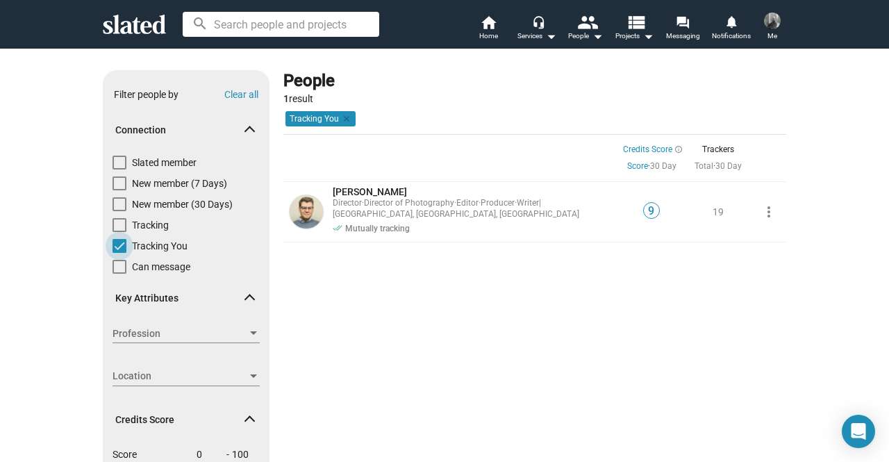
click at [121, 247] on span at bounding box center [120, 246] width 14 height 14
click at [119, 253] on input "Tracking You" at bounding box center [119, 253] width 1 height 1
checkbox input "false"
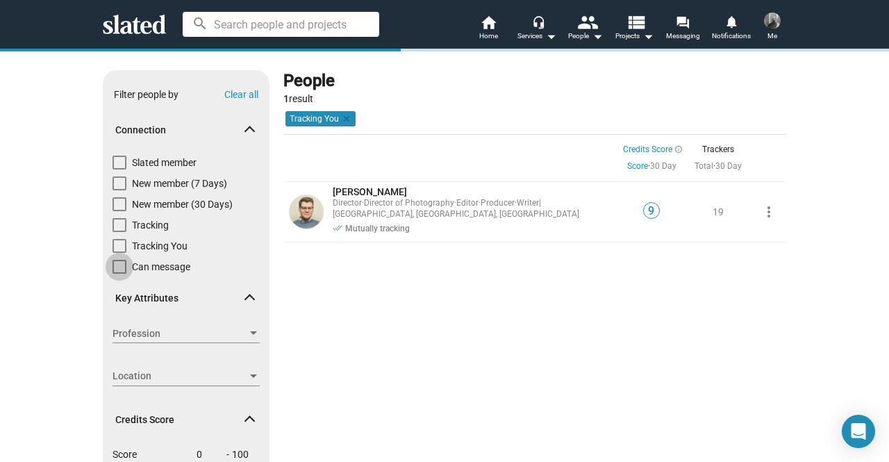
click at [113, 269] on span at bounding box center [120, 267] width 14 height 14
click at [119, 274] on input "Can message" at bounding box center [119, 274] width 1 height 1
checkbox input "true"
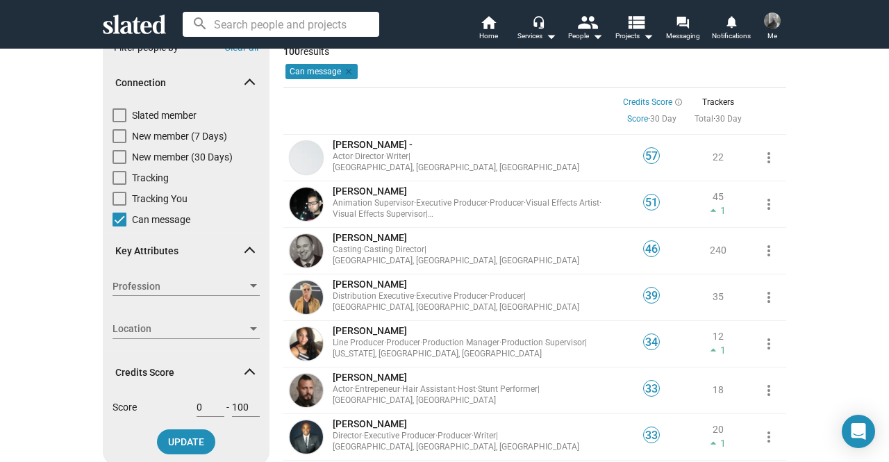
scroll to position [69, 0]
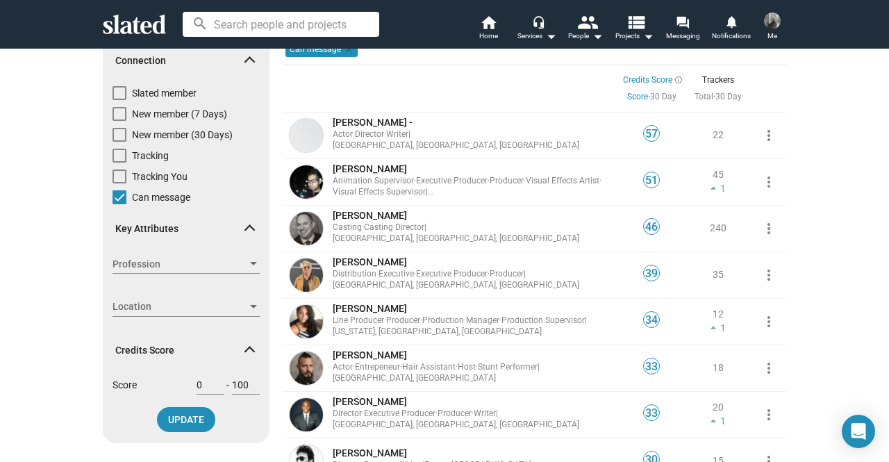
click at [236, 261] on span "Profession" at bounding box center [180, 264] width 135 height 15
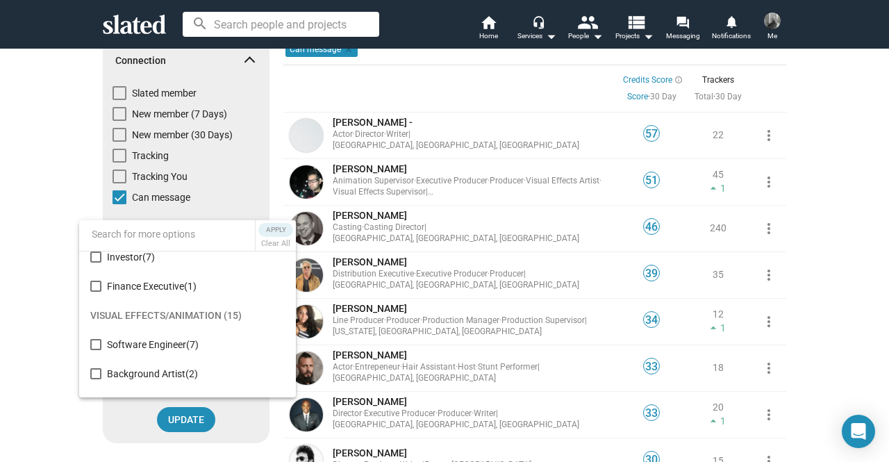
scroll to position [834, 0]
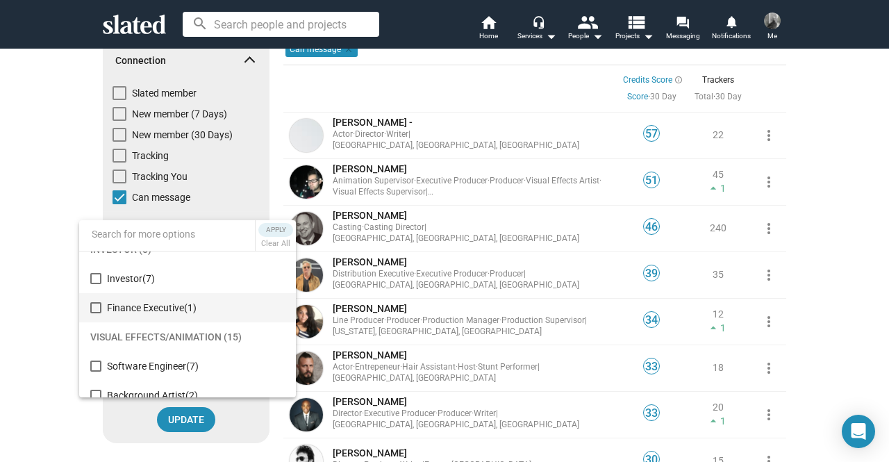
drag, startPoint x: 26, startPoint y: 337, endPoint x: 265, endPoint y: 319, distance: 239.6
click at [265, 319] on span "Finance Executive (1)" at bounding box center [196, 307] width 178 height 29
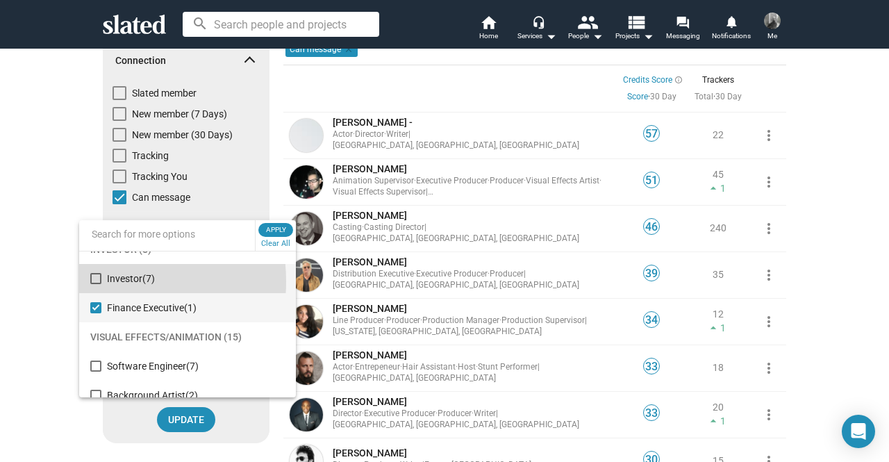
click at [95, 281] on mat-pseudo-checkbox at bounding box center [95, 278] width 11 height 11
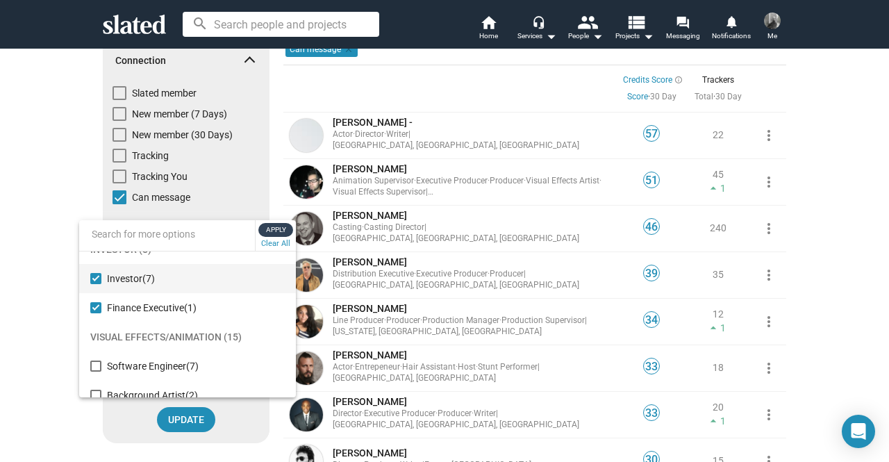
click at [285, 235] on span "Apply" at bounding box center [275, 230] width 25 height 14
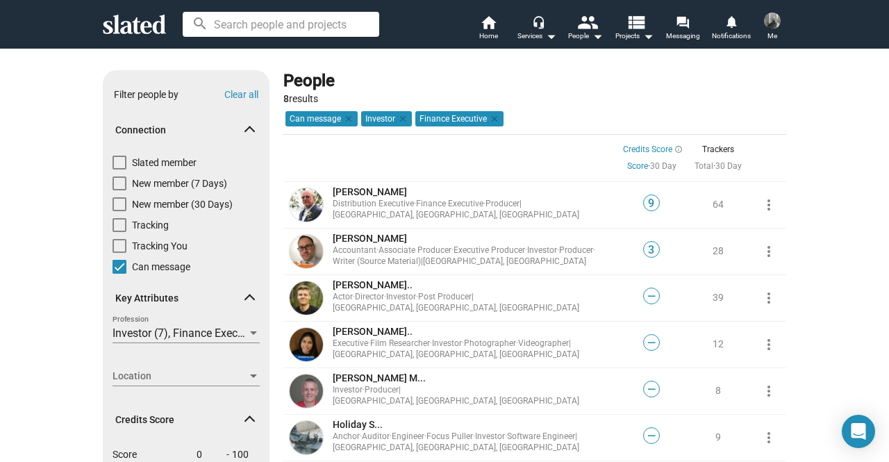
click at [121, 273] on label "Can message" at bounding box center [152, 270] width 78 height 21
click at [119, 274] on input "Can message" at bounding box center [119, 274] width 1 height 1
checkbox input "false"
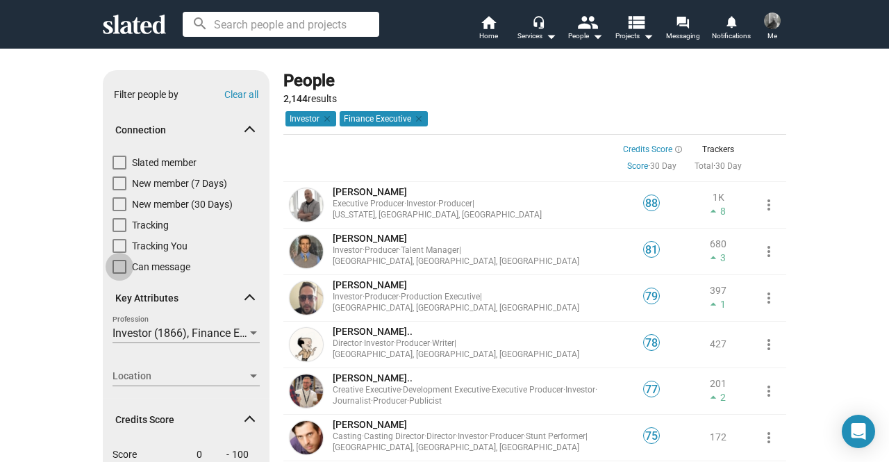
click at [117, 274] on label "Can message" at bounding box center [152, 270] width 78 height 21
click at [119, 274] on input "Can message" at bounding box center [119, 274] width 1 height 1
checkbox input "true"
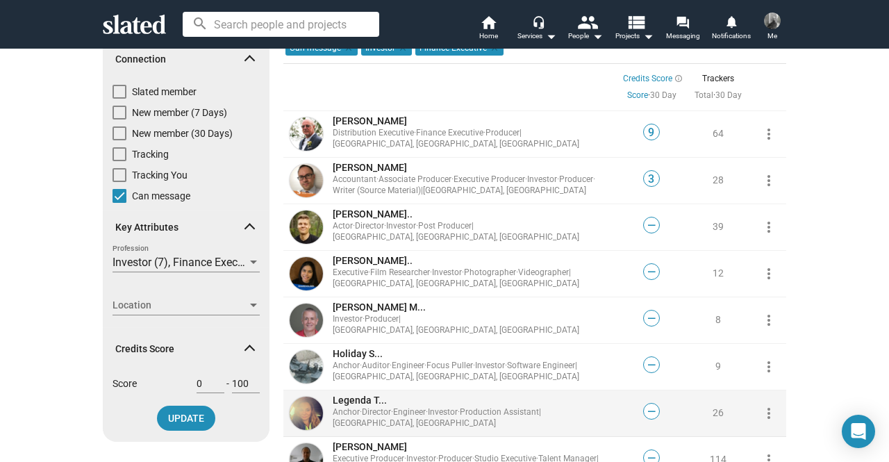
scroll to position [69, 0]
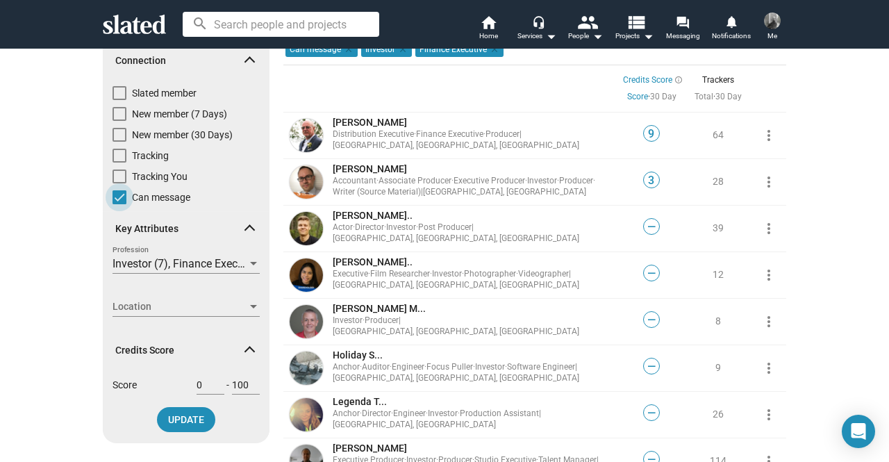
click at [115, 201] on span at bounding box center [120, 197] width 14 height 14
click at [119, 204] on input "Can message" at bounding box center [119, 204] width 1 height 1
checkbox input "false"
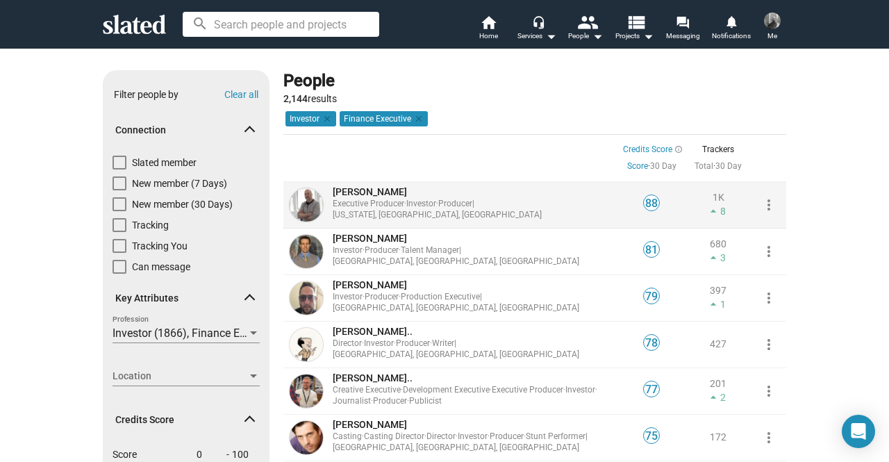
click at [358, 195] on span "[PERSON_NAME]" at bounding box center [370, 191] width 74 height 11
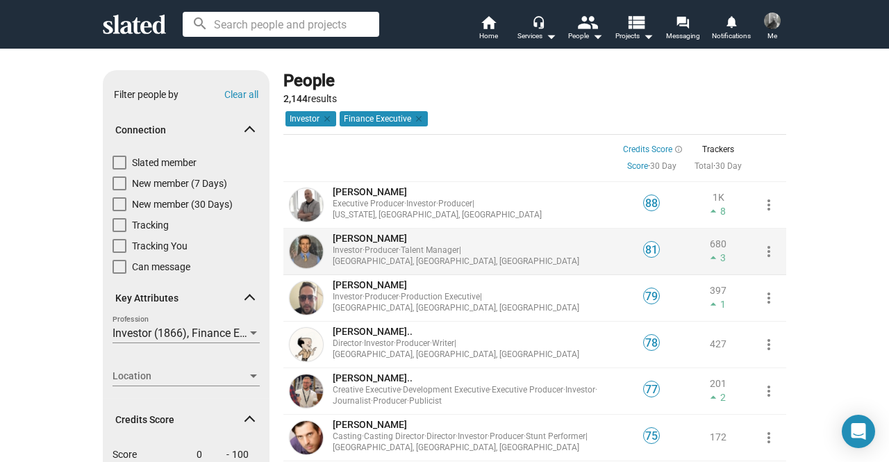
click at [333, 248] on link "[PERSON_NAME] Investor · Producer · Talent Manager | [GEOGRAPHIC_DATA], [GEOGRA…" at bounding box center [474, 249] width 282 height 35
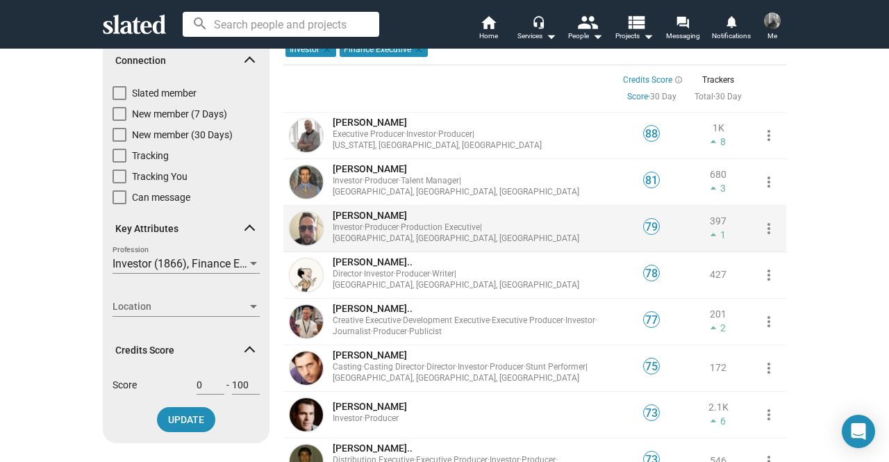
click at [411, 231] on span "Production Executive" at bounding box center [440, 227] width 79 height 10
